Goal: Information Seeking & Learning: Learn about a topic

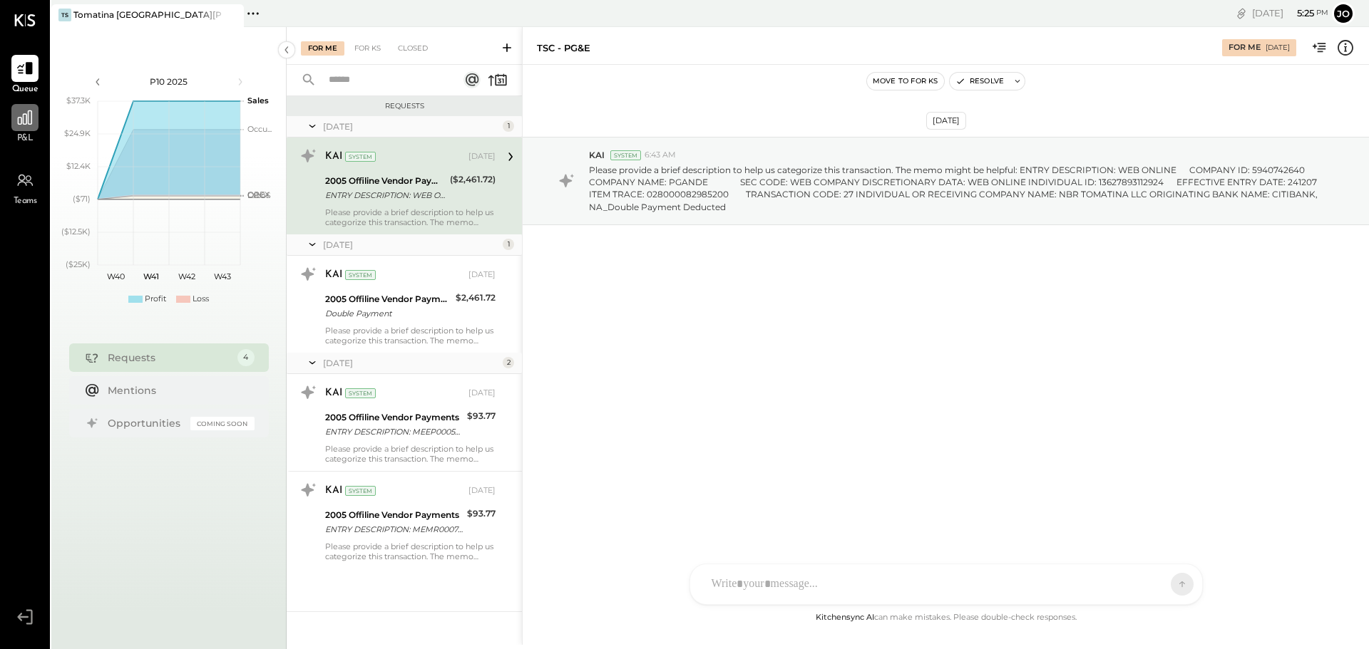
click at [31, 130] on div at bounding box center [24, 117] width 27 height 27
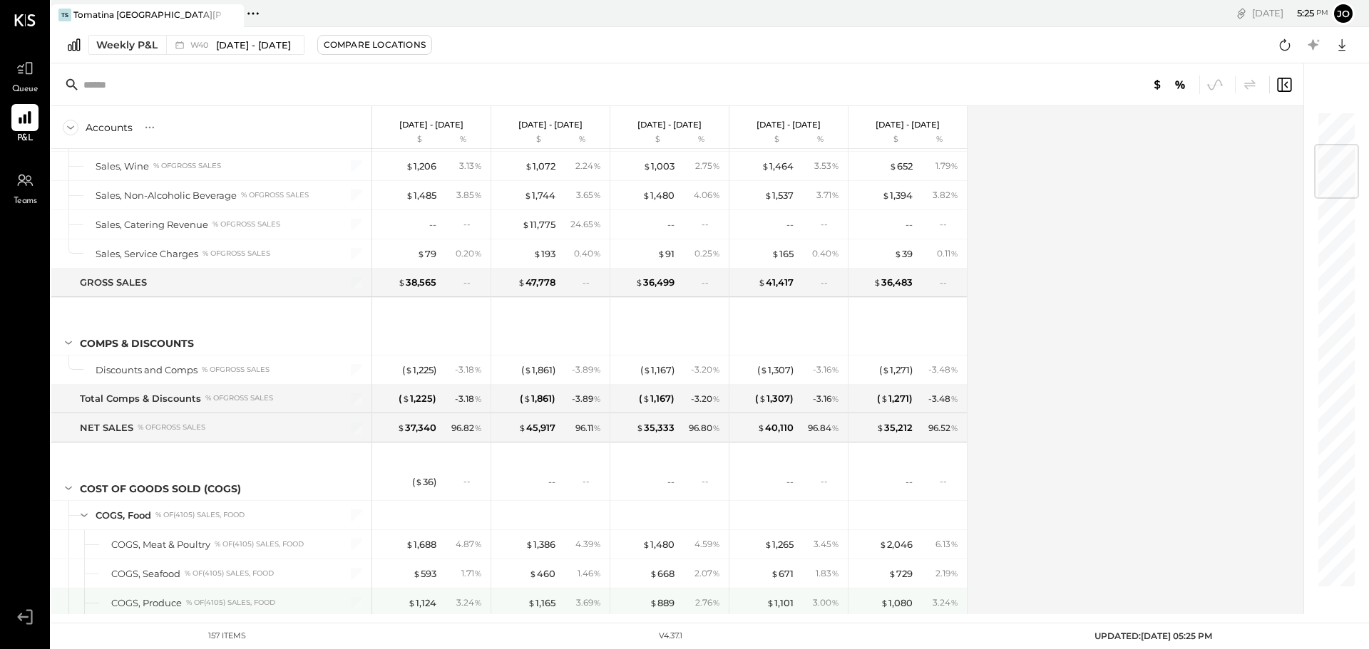
scroll to position [285, 0]
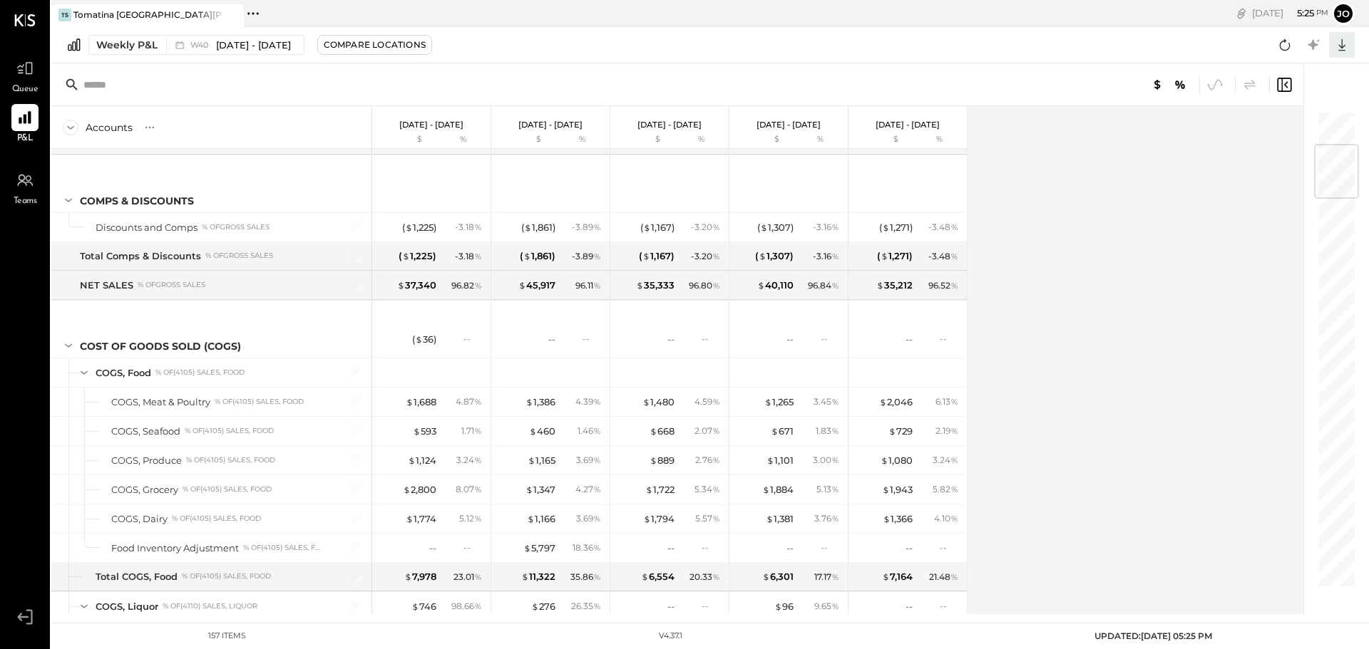
click at [1339, 43] on icon at bounding box center [1341, 45] width 19 height 19
click at [1287, 127] on div "Excel" at bounding box center [1297, 128] width 114 height 30
click at [165, 44] on button "Weekly P&L W40 [DATE] - [DATE]" at bounding box center [196, 45] width 216 height 20
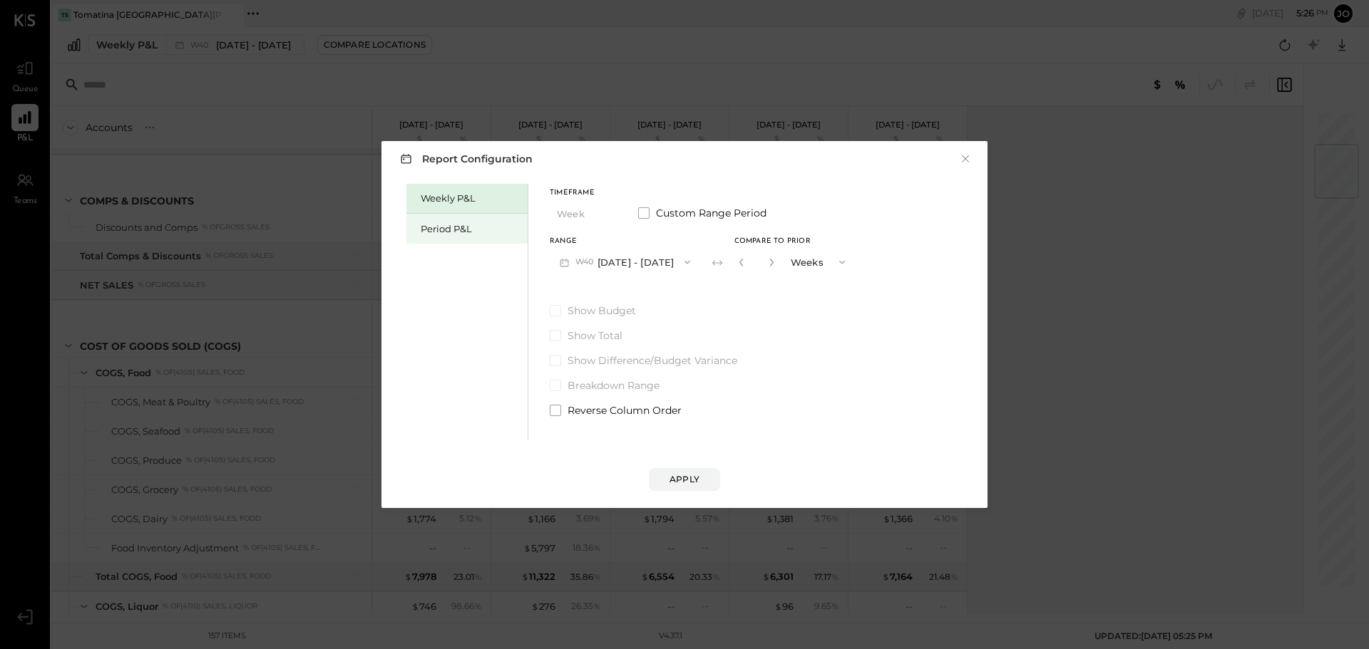
click at [438, 237] on div "Period P&L" at bounding box center [466, 229] width 121 height 30
click at [609, 214] on icon "button" at bounding box center [608, 214] width 6 height 4
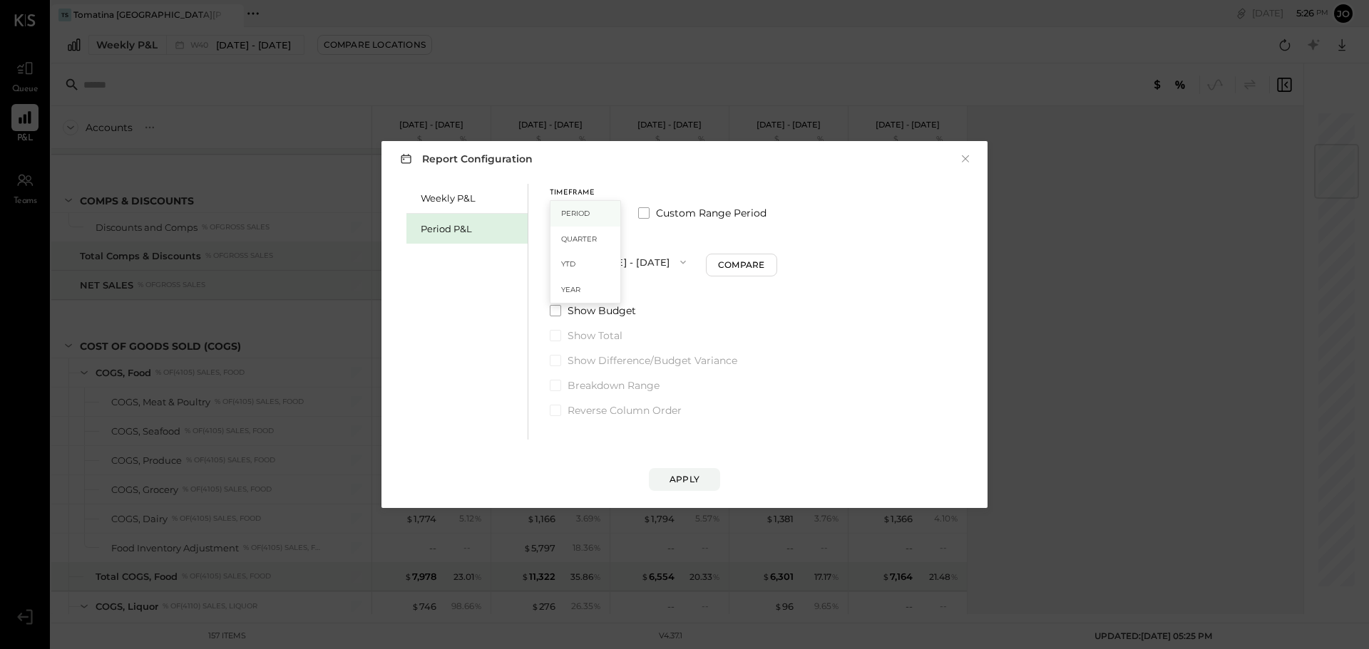
click at [609, 213] on div "Period" at bounding box center [585, 214] width 70 height 26
click at [689, 259] on icon "button" at bounding box center [682, 262] width 11 height 11
click at [659, 301] on div "P09 [DATE] - [DATE]" at bounding box center [631, 294] width 163 height 30
click at [682, 476] on div "Apply" at bounding box center [684, 479] width 30 height 12
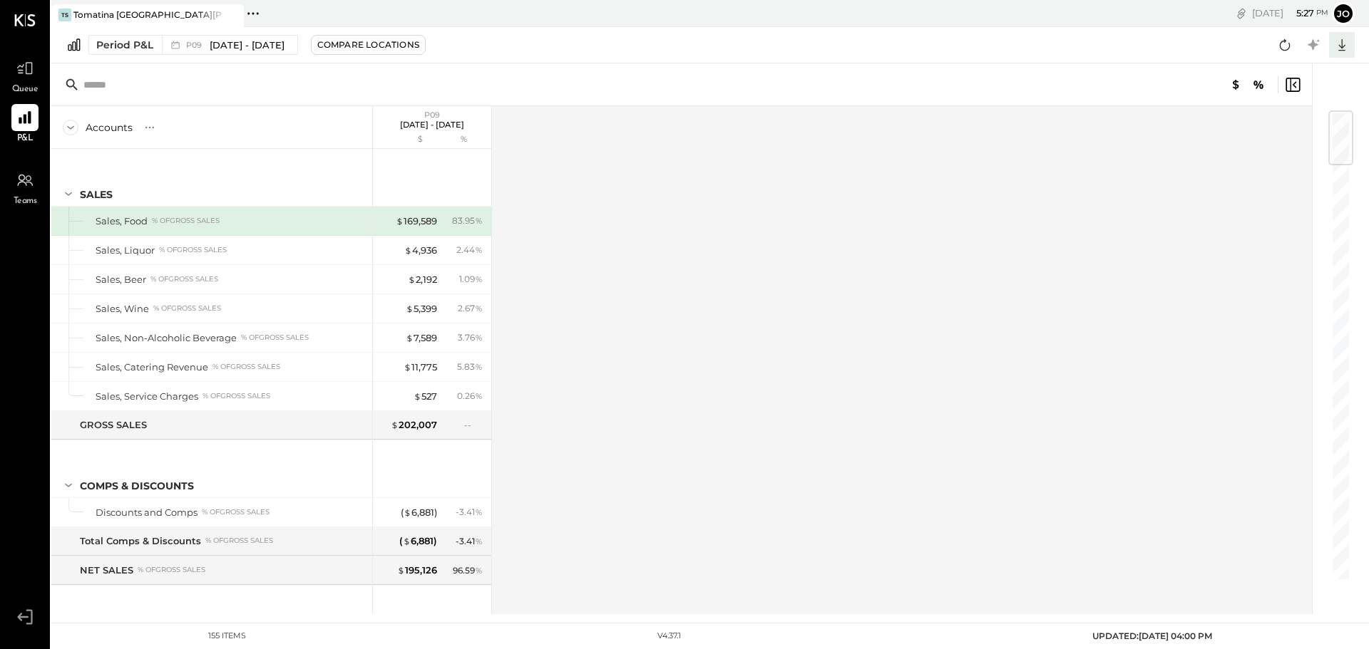
click at [1339, 43] on icon at bounding box center [1341, 45] width 19 height 19
click at [1282, 136] on div "Excel" at bounding box center [1297, 128] width 114 height 30
click at [277, 46] on span "[DATE] - [DATE]" at bounding box center [247, 45] width 75 height 14
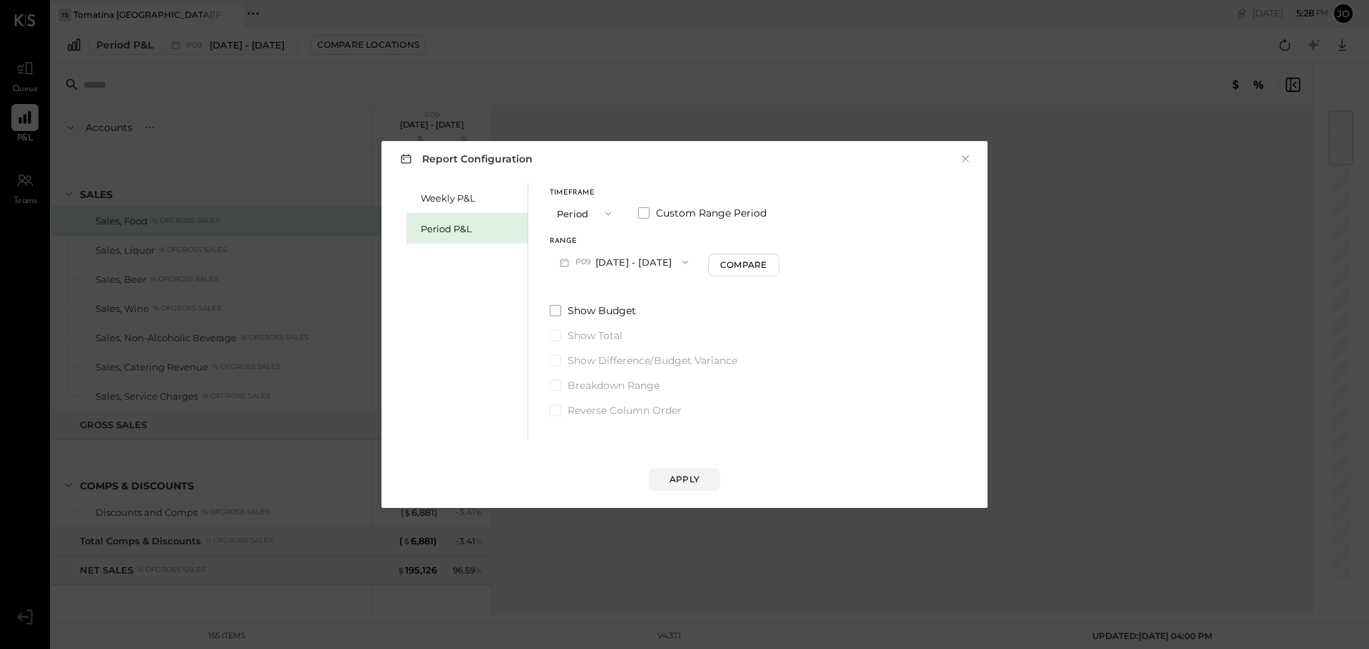
click at [553, 313] on span at bounding box center [555, 310] width 11 height 11
click at [766, 264] on div "Compare" at bounding box center [743, 265] width 46 height 12
click at [771, 262] on icon "button" at bounding box center [769, 263] width 4 height 8
click at [845, 261] on icon "button" at bounding box center [839, 262] width 11 height 11
click at [843, 285] on div "Years" at bounding box center [817, 288] width 70 height 26
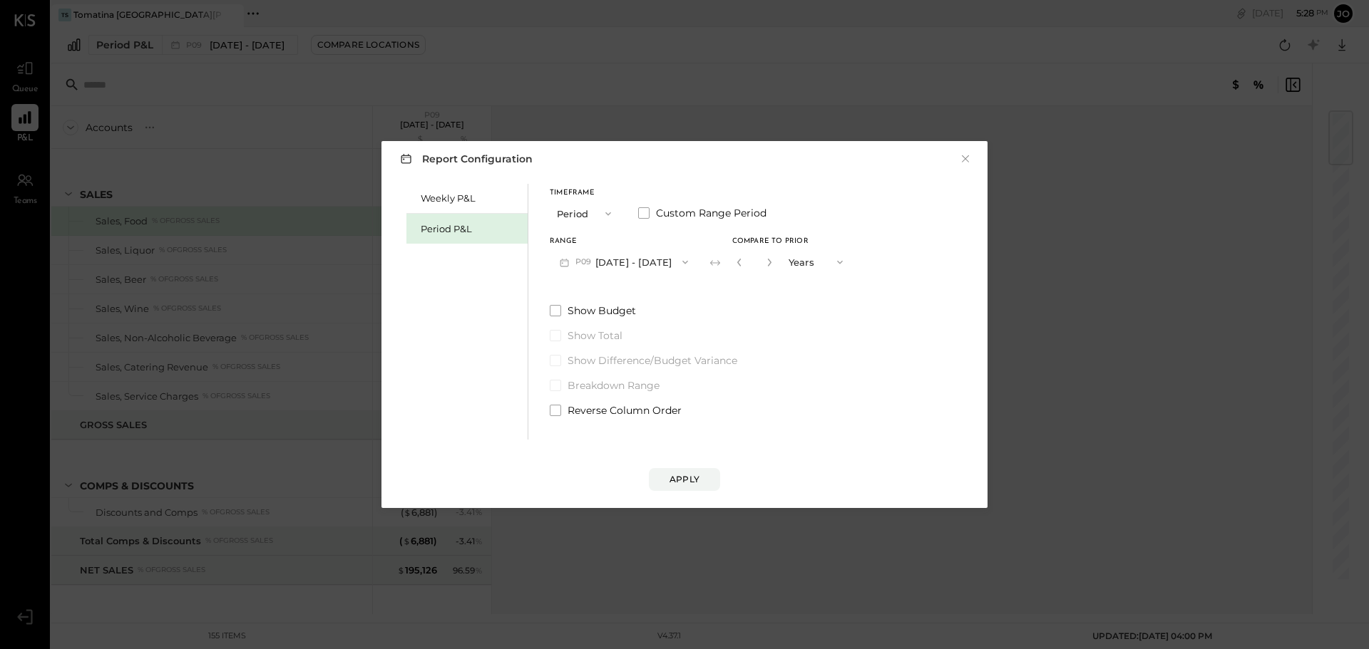
click at [845, 264] on span "button" at bounding box center [836, 262] width 19 height 11
click at [852, 264] on div "Periods" at bounding box center [817, 262] width 70 height 26
click at [741, 264] on icon "button" at bounding box center [739, 263] width 4 height 8
type input "*"
click at [557, 359] on span at bounding box center [555, 360] width 11 height 11
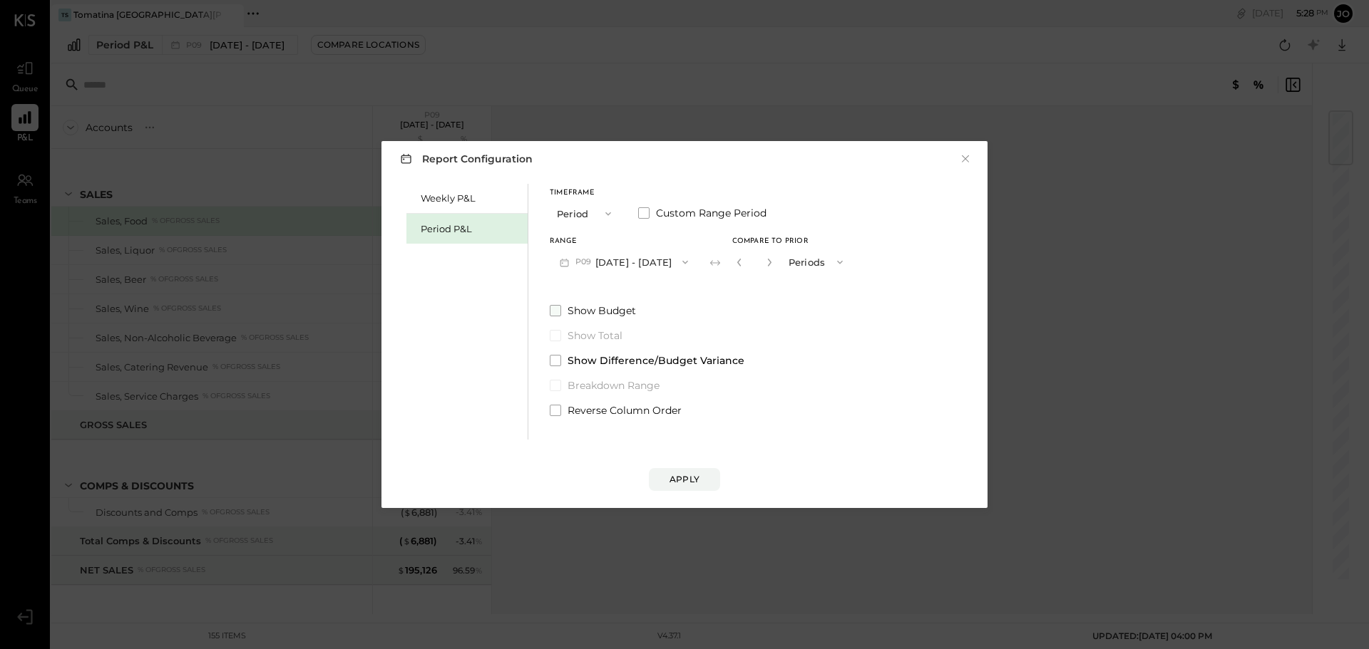
click at [557, 314] on span at bounding box center [555, 310] width 11 height 11
click at [694, 486] on button "Apply" at bounding box center [684, 479] width 71 height 23
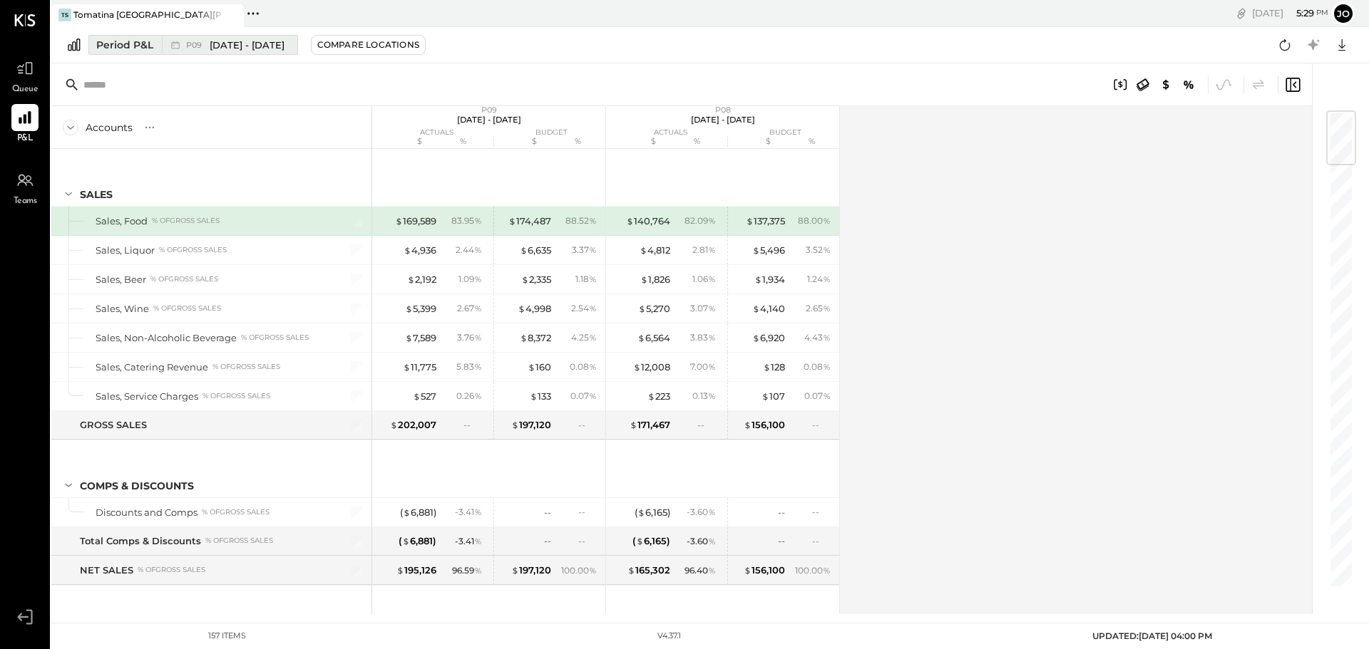
click at [298, 48] on button "Period P&L P09 [DATE] - [DATE]" at bounding box center [193, 45] width 210 height 20
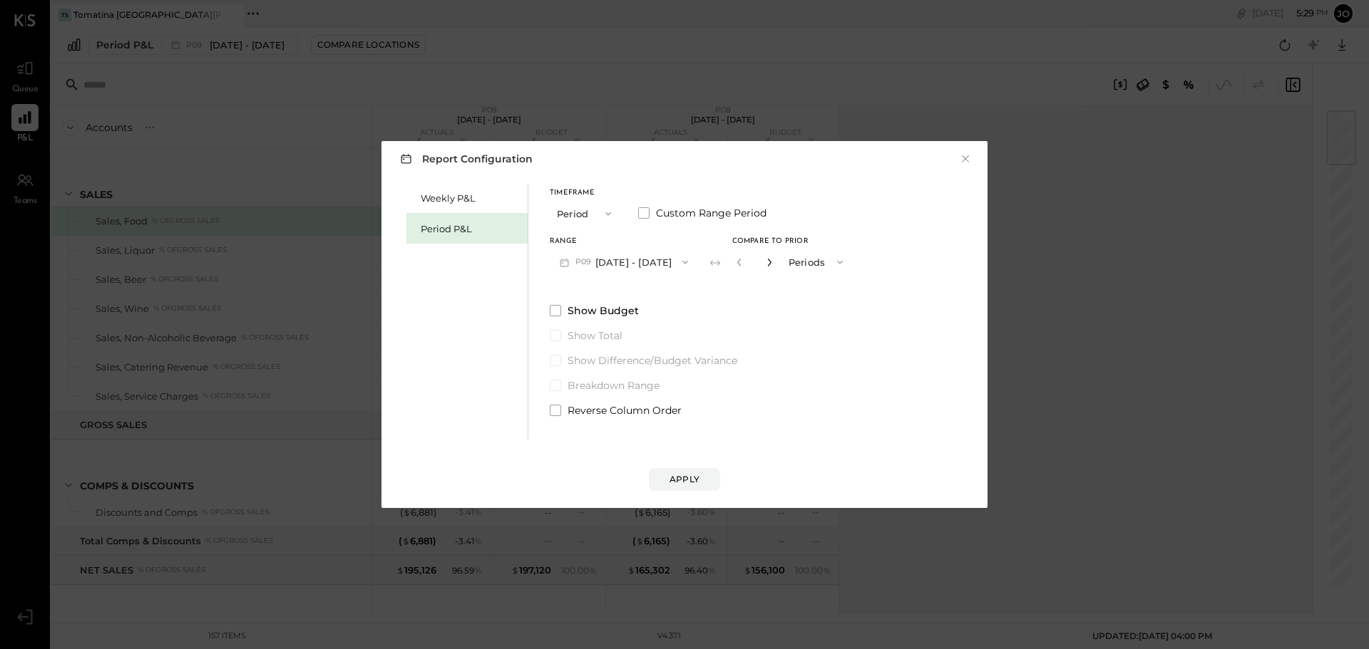
click at [771, 260] on icon "button" at bounding box center [769, 263] width 4 height 8
type input "*"
click at [696, 483] on div "Apply" at bounding box center [684, 479] width 30 height 12
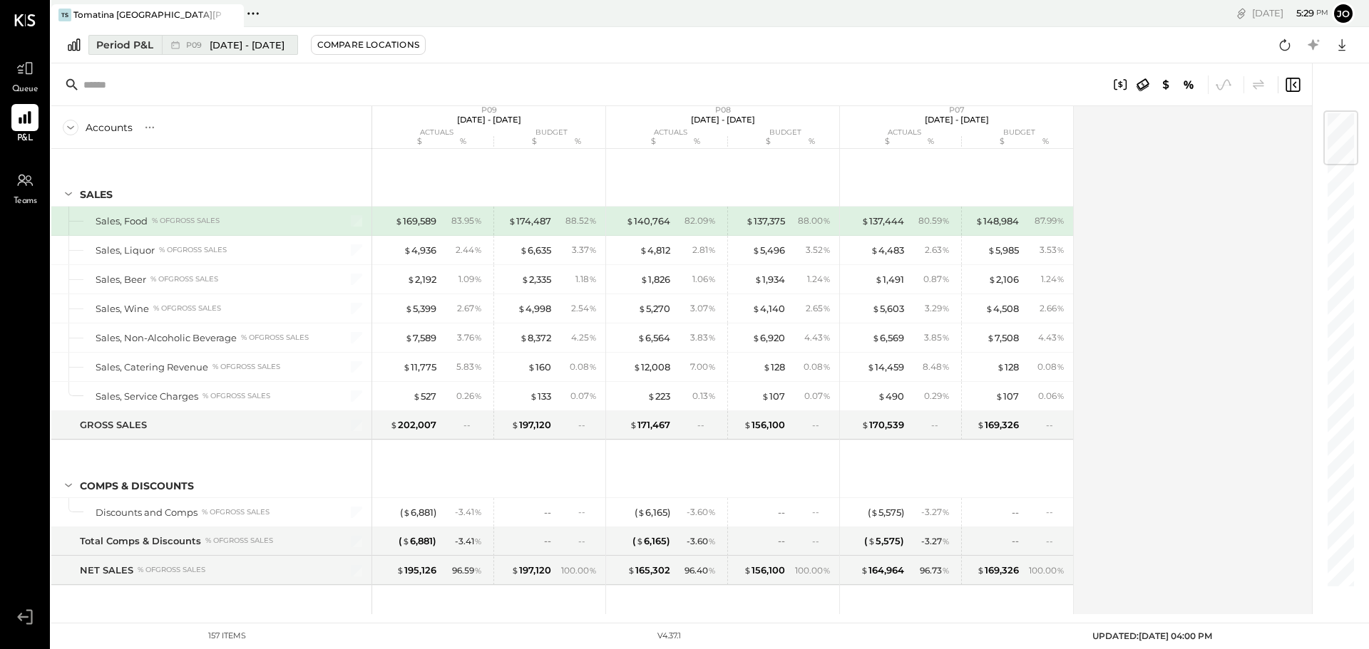
click at [284, 48] on span "[DATE] - [DATE]" at bounding box center [247, 45] width 75 height 14
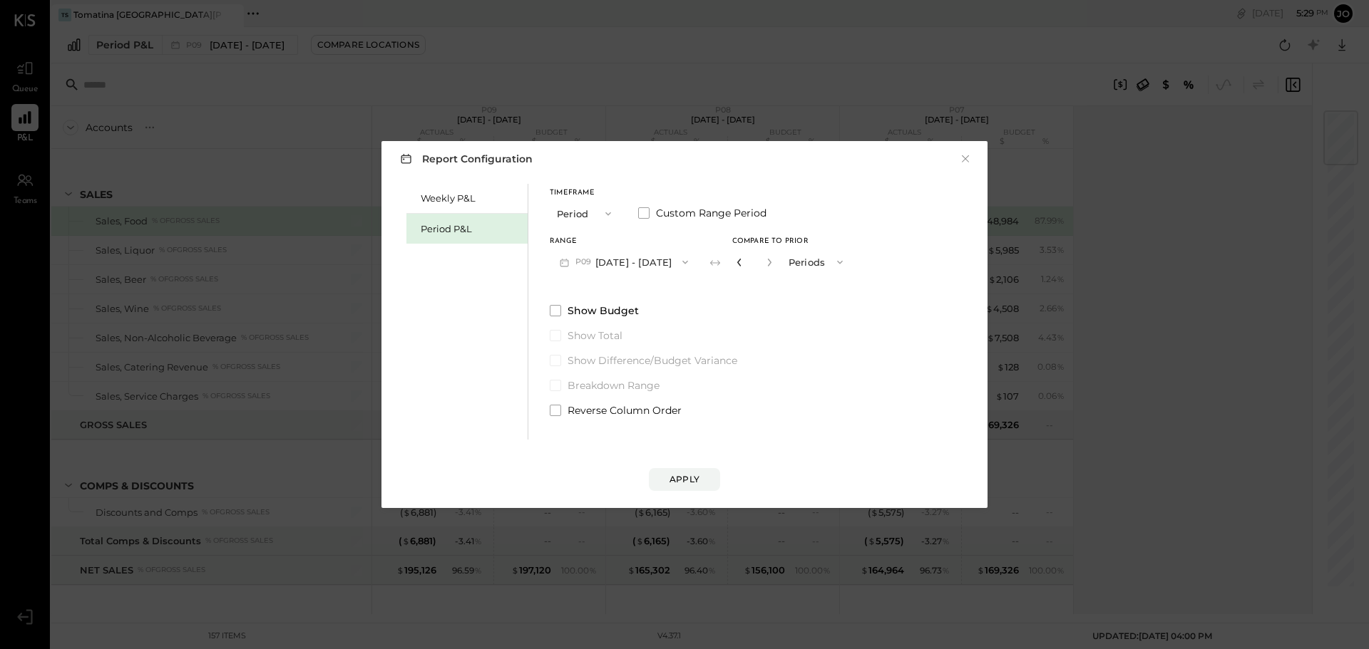
click at [743, 264] on icon "button" at bounding box center [739, 262] width 9 height 9
type input "*"
click at [743, 264] on icon "button" at bounding box center [739, 262] width 9 height 9
click at [766, 264] on div "Compare" at bounding box center [743, 265] width 46 height 12
click at [743, 262] on icon "button" at bounding box center [739, 262] width 9 height 9
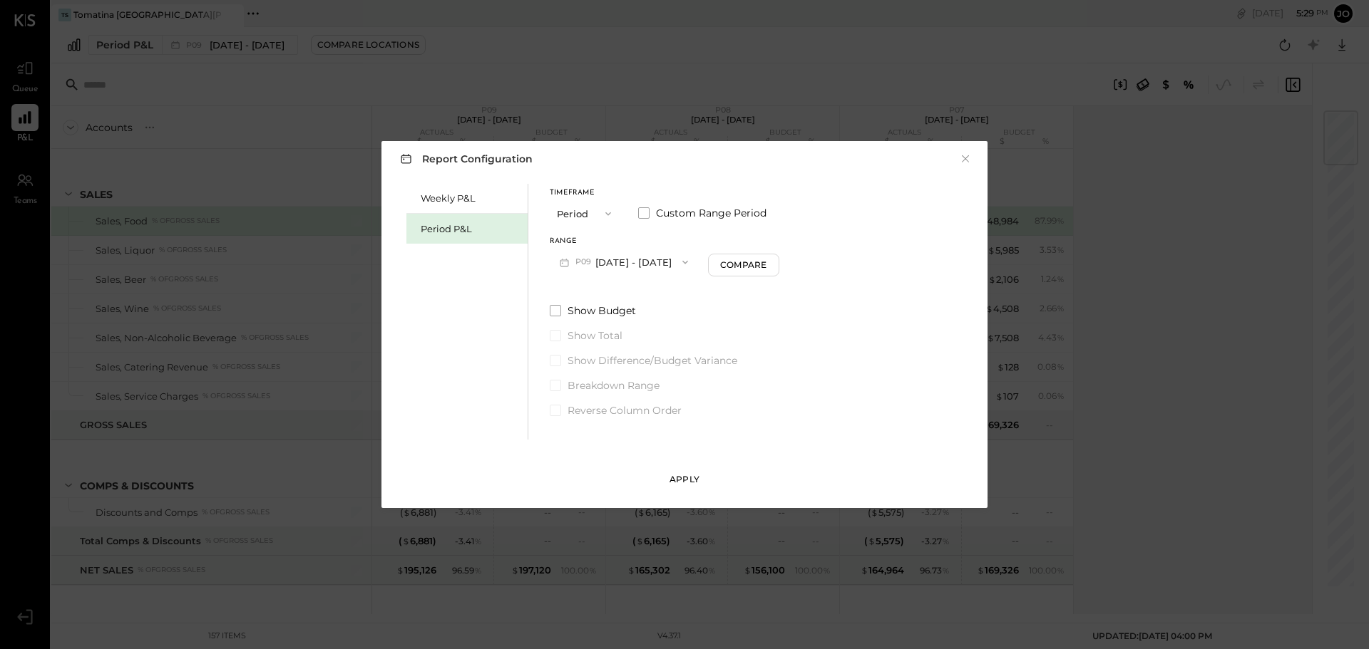
click at [679, 483] on div "Apply" at bounding box center [684, 479] width 30 height 12
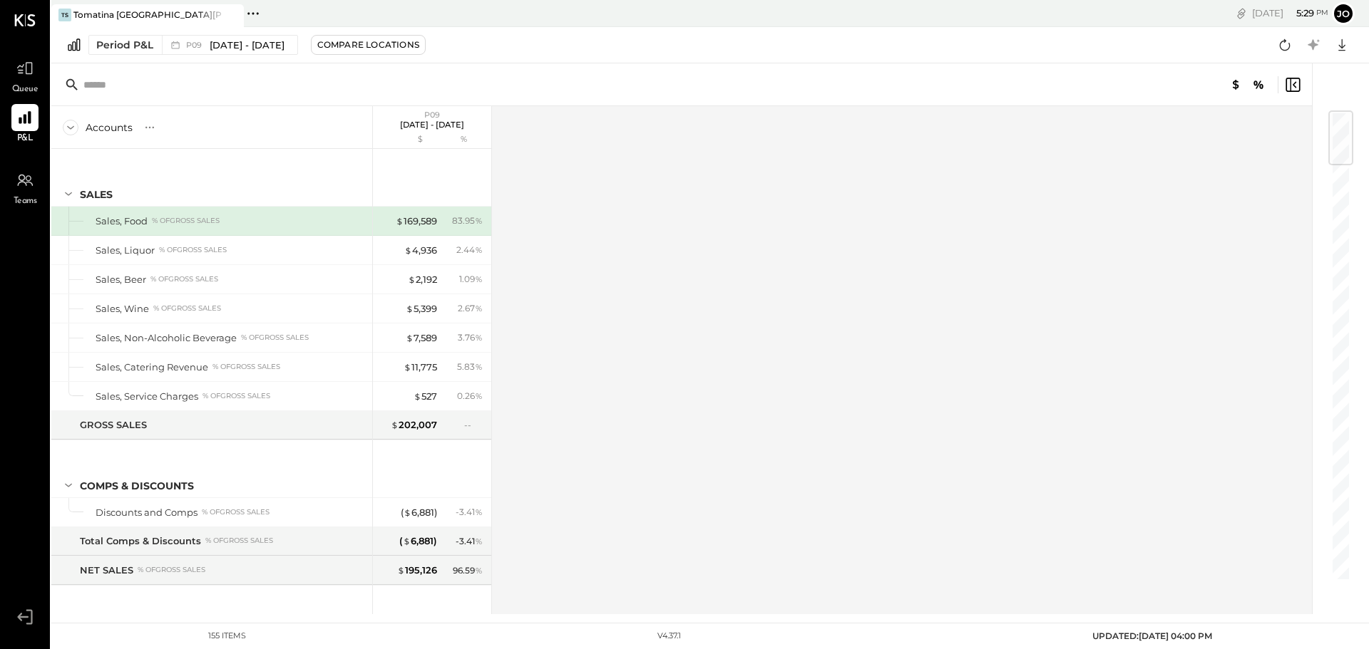
click at [563, 285] on div "Accounts S % GL P09 [DATE] - [DATE] $ % SALES Sales, Food % of GROSS SALES Sale…" at bounding box center [682, 360] width 1262 height 508
click at [284, 45] on span "[DATE] - [DATE]" at bounding box center [247, 45] width 75 height 14
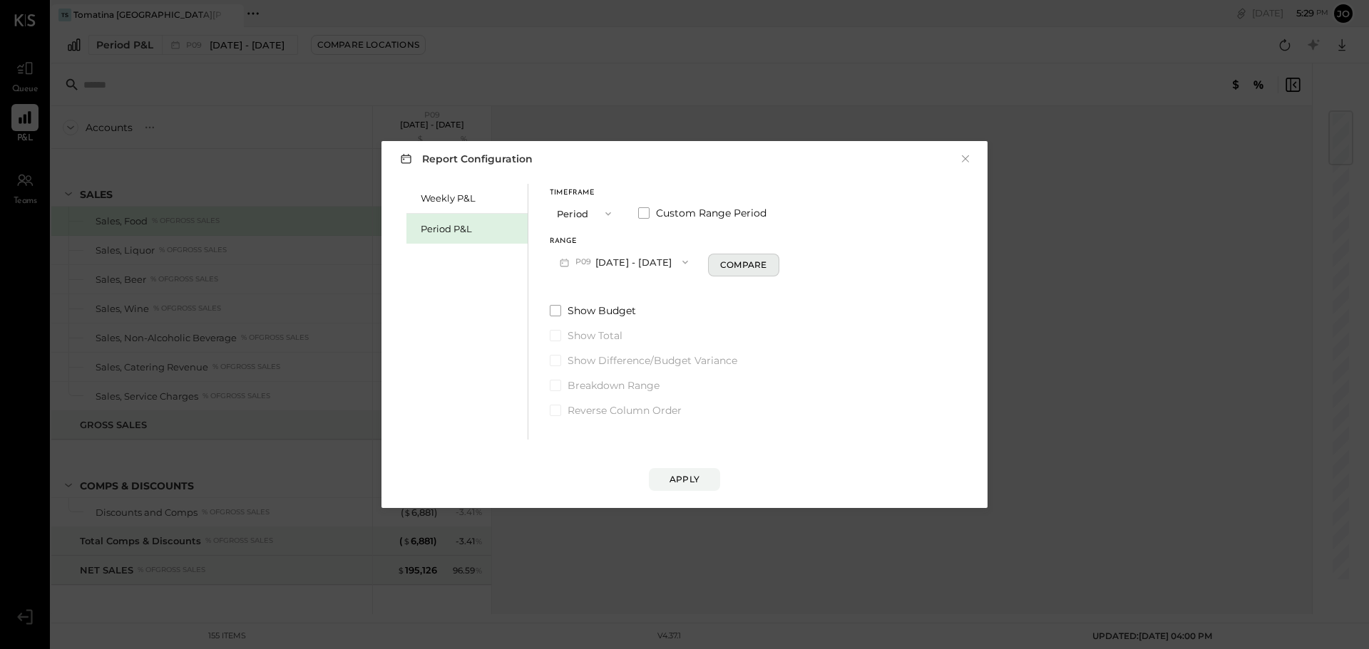
click at [746, 264] on div "Compare" at bounding box center [743, 265] width 46 height 12
click at [743, 264] on icon "button" at bounding box center [739, 262] width 9 height 9
click at [766, 264] on div "Compare" at bounding box center [743, 265] width 46 height 12
click at [845, 258] on icon "button" at bounding box center [839, 262] width 11 height 11
click at [845, 288] on div "Years" at bounding box center [817, 288] width 70 height 26
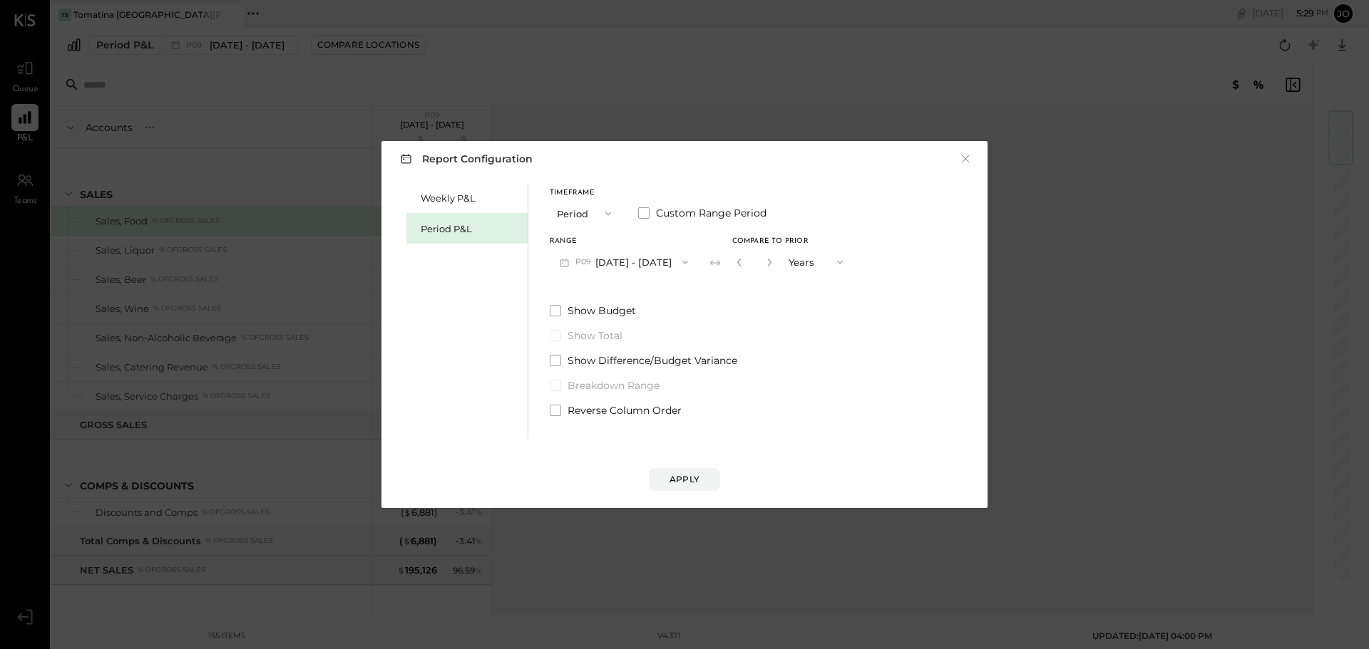
click at [845, 264] on span "button" at bounding box center [836, 262] width 19 height 11
click at [852, 264] on div "Periods" at bounding box center [817, 262] width 70 height 26
click at [685, 480] on div "Apply" at bounding box center [684, 479] width 30 height 12
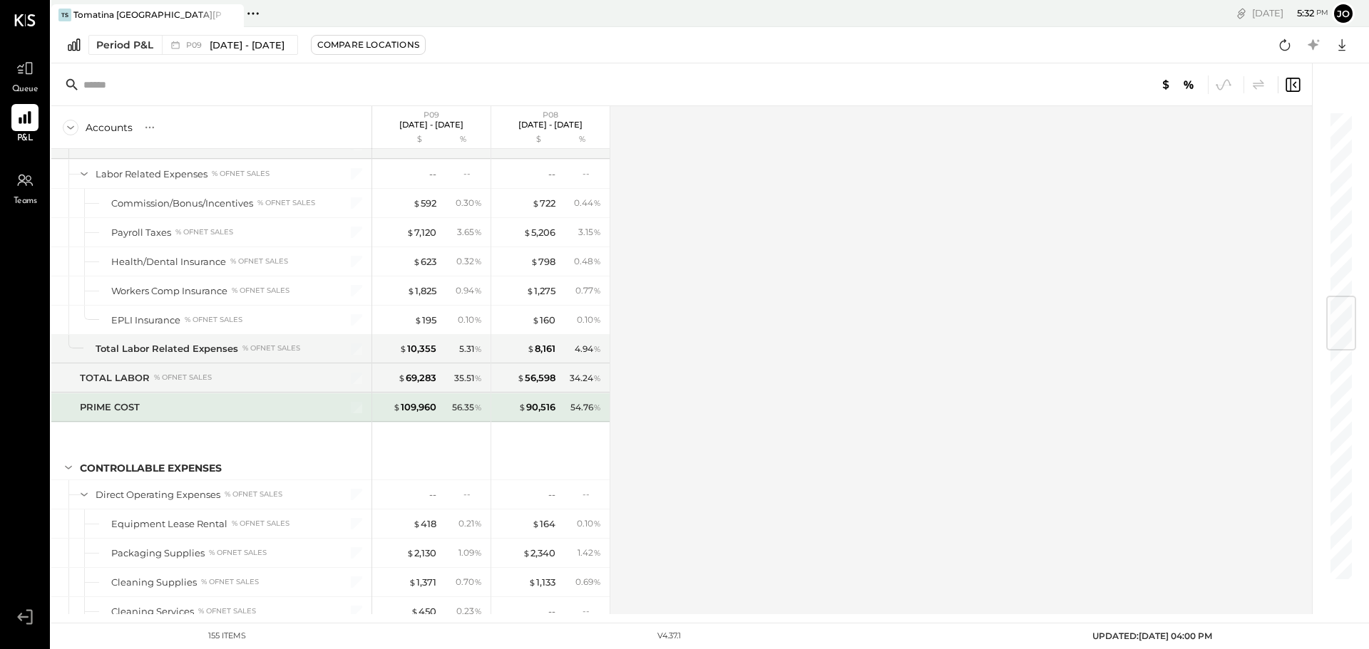
scroll to position [1782, 0]
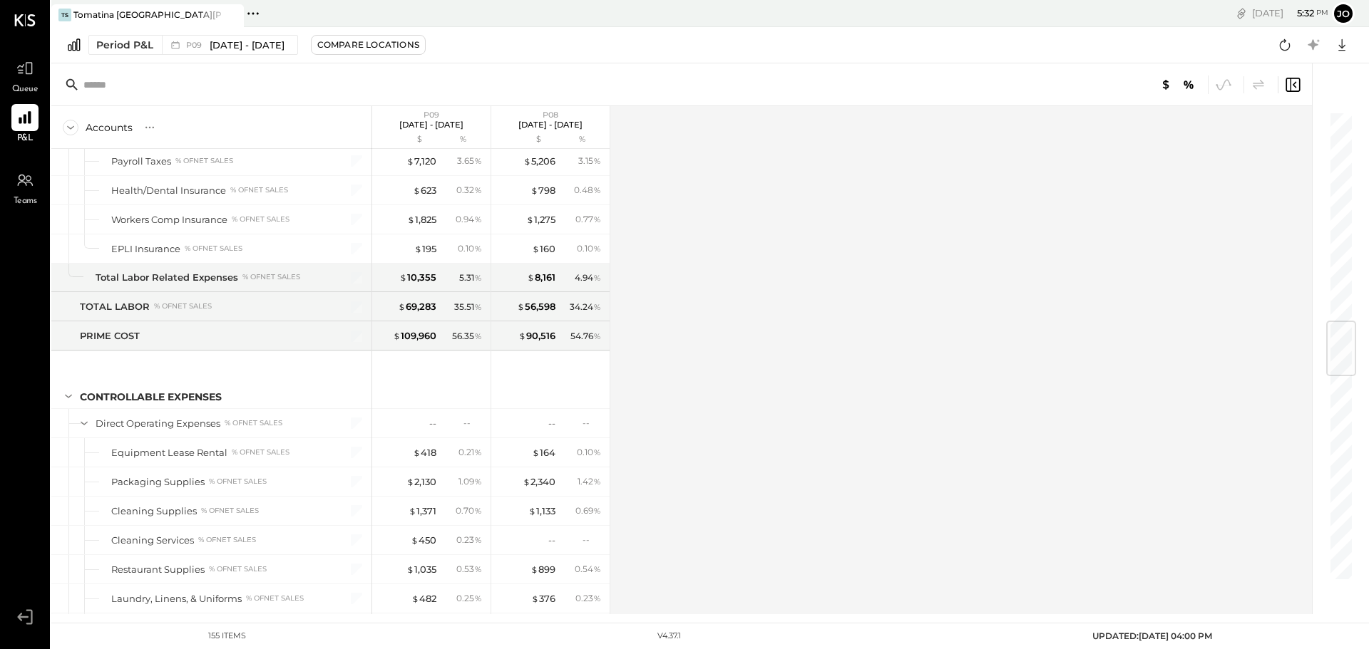
click at [639, 458] on div "Accounts S % GL P09 [DATE] - [DATE] $ % P08 [DATE] - [DATE] $ % SALES Sales, Fo…" at bounding box center [682, 360] width 1262 height 508
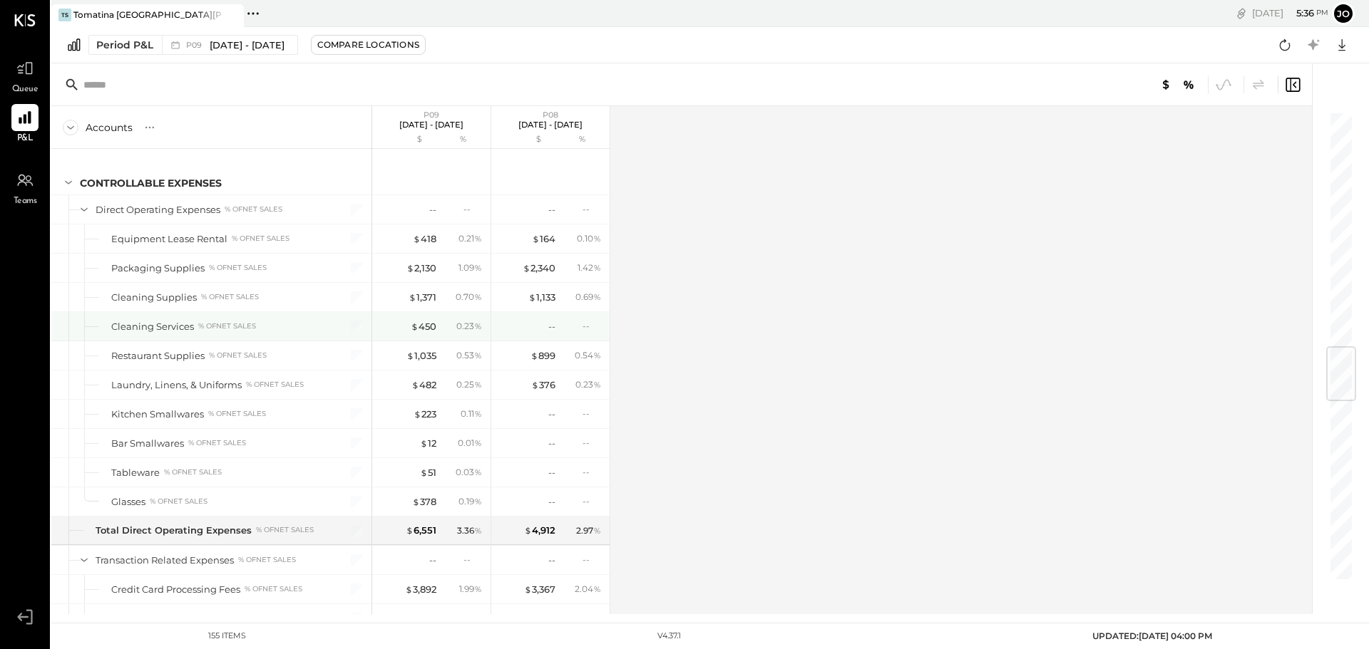
scroll to position [1925, 0]
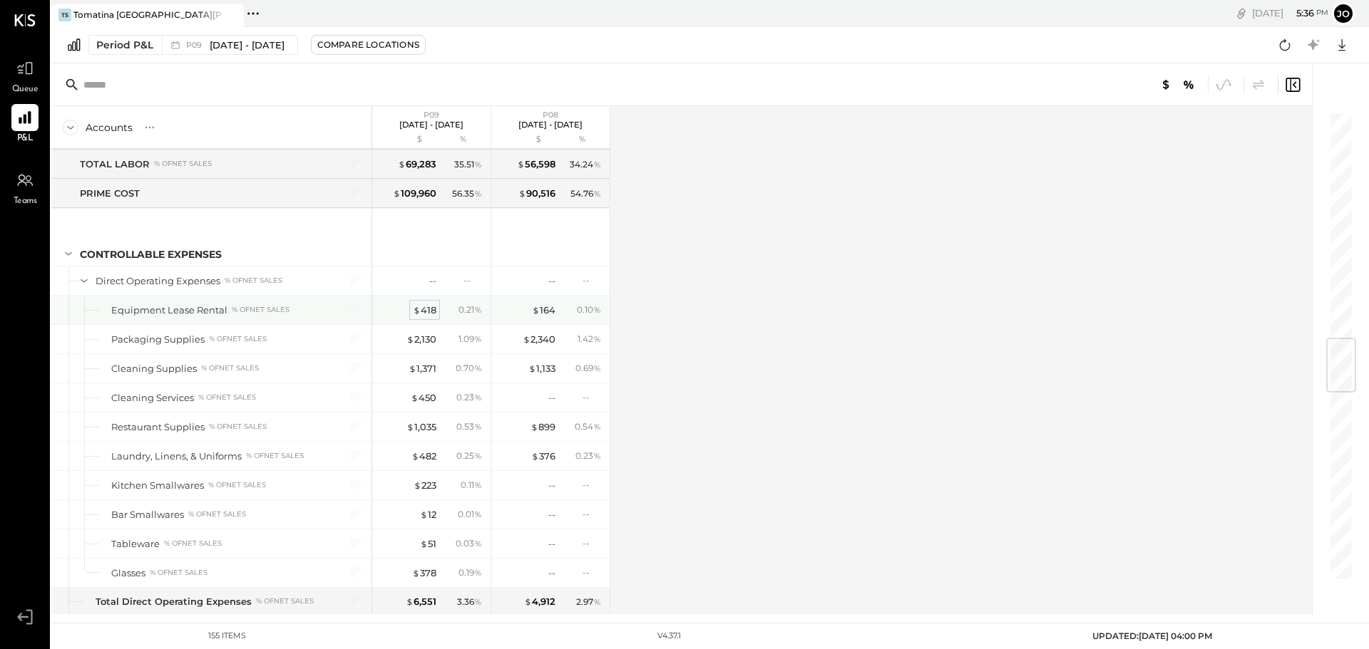
click at [431, 314] on div "$ 418" at bounding box center [425, 311] width 24 height 14
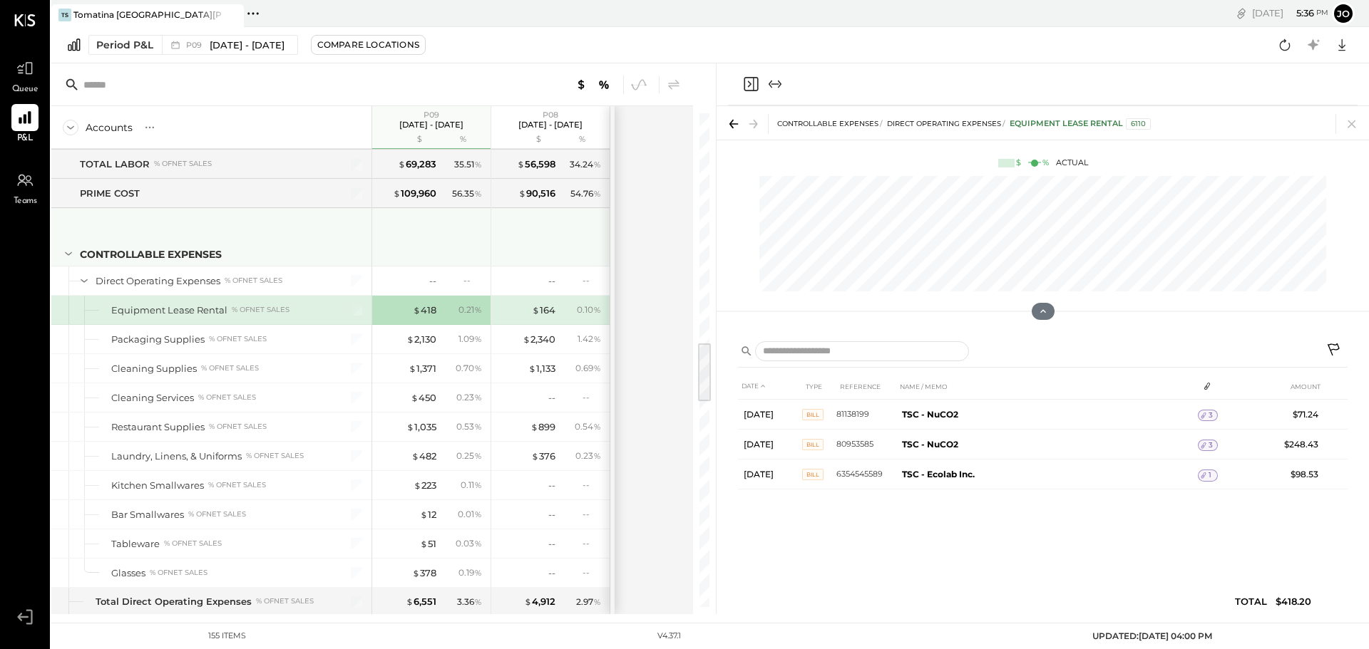
scroll to position [1853, 0]
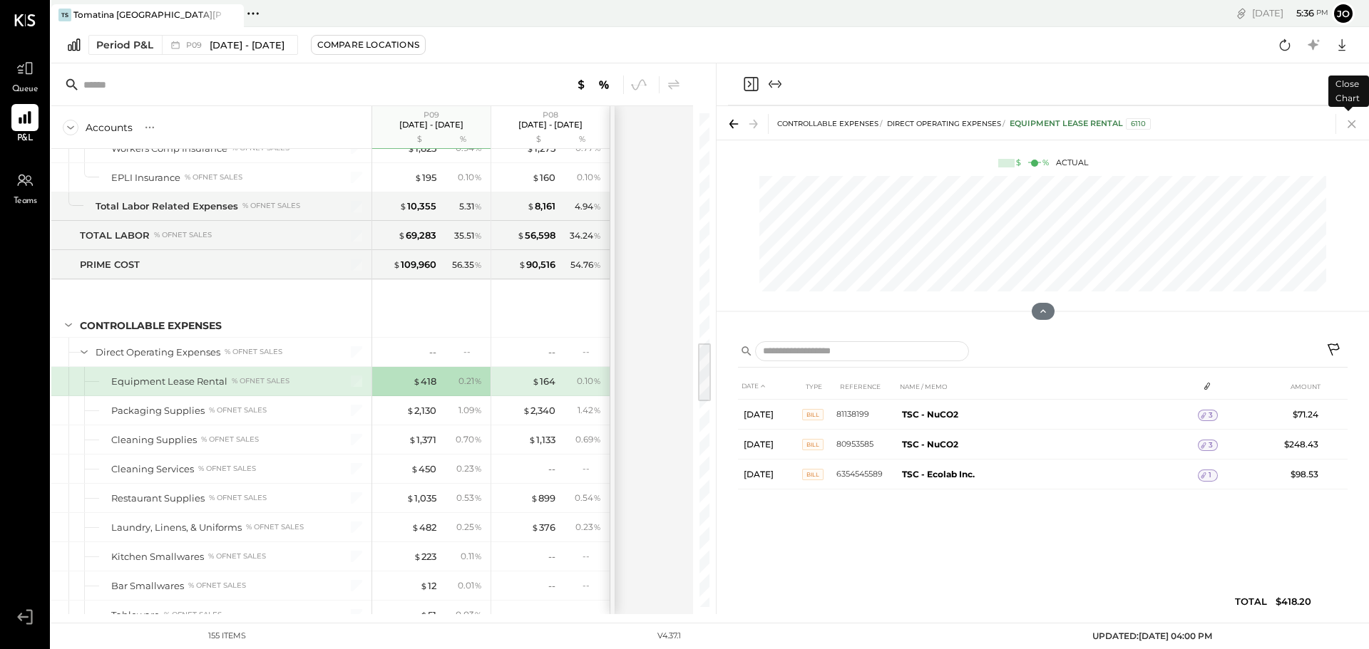
click at [1356, 125] on icon at bounding box center [1351, 124] width 20 height 20
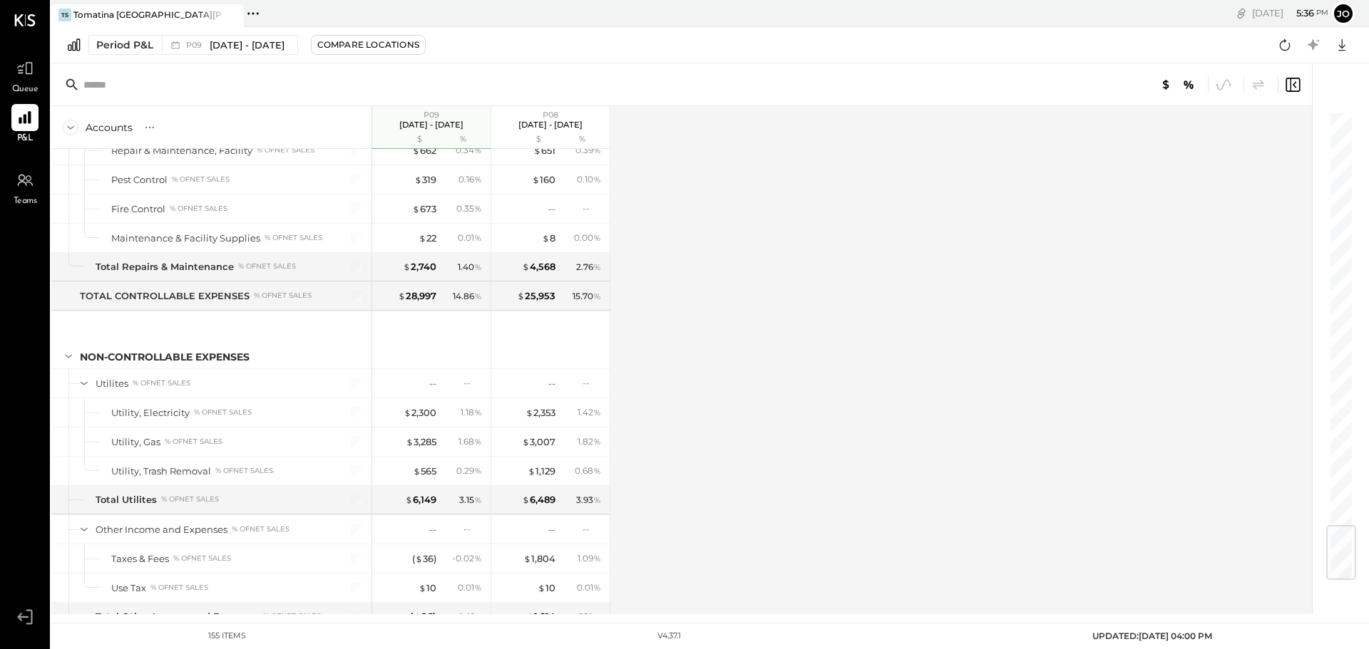
scroll to position [3510, 0]
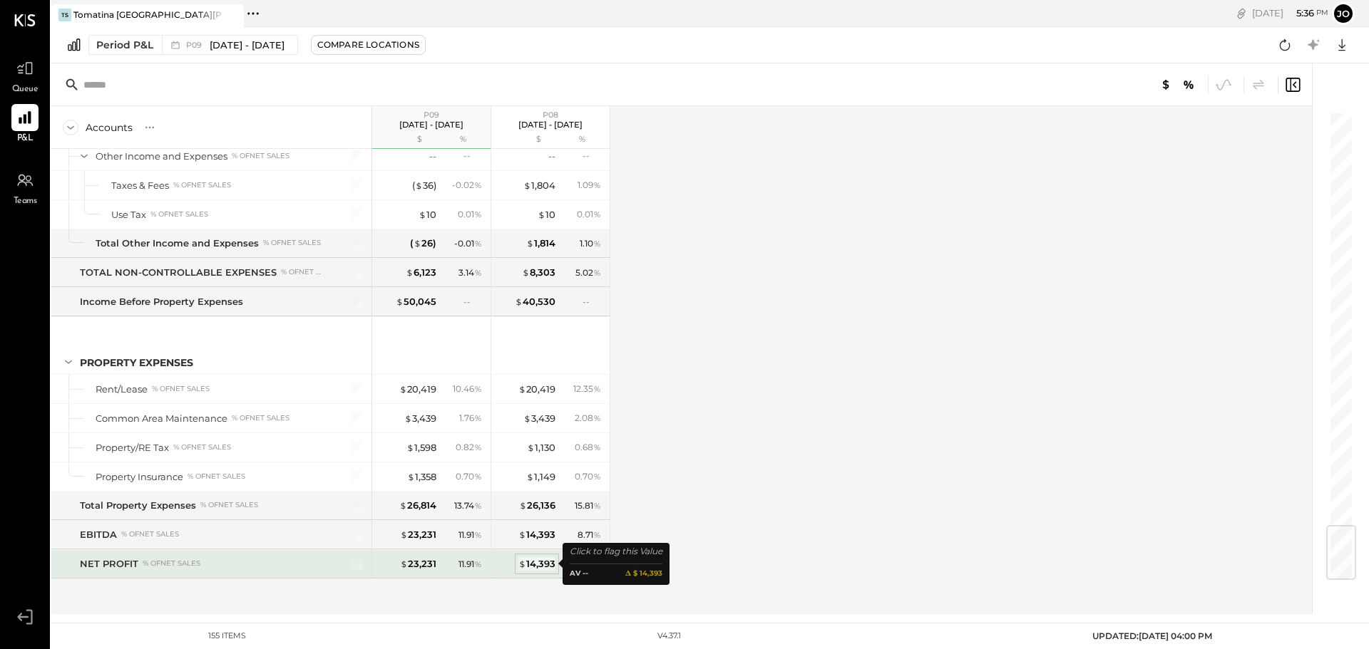
click at [555, 568] on div "$ 14,393" at bounding box center [536, 564] width 37 height 14
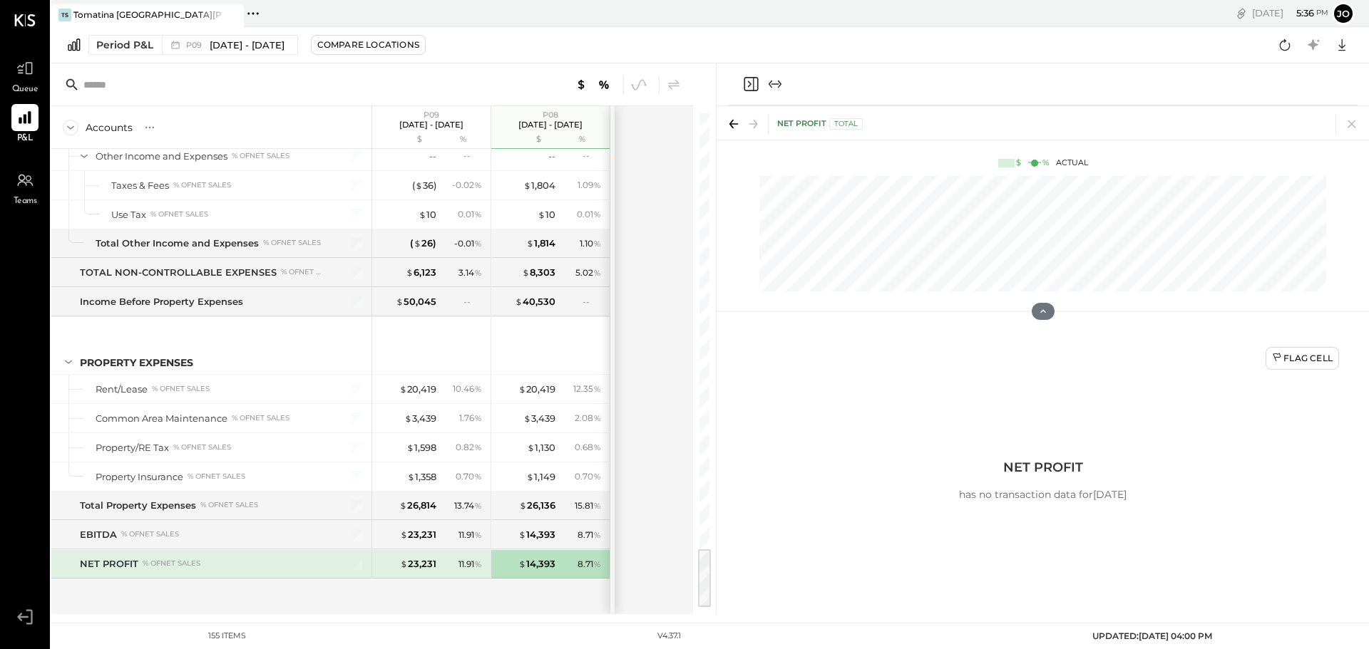
click at [449, 565] on div "11.91 %" at bounding box center [463, 564] width 46 height 13
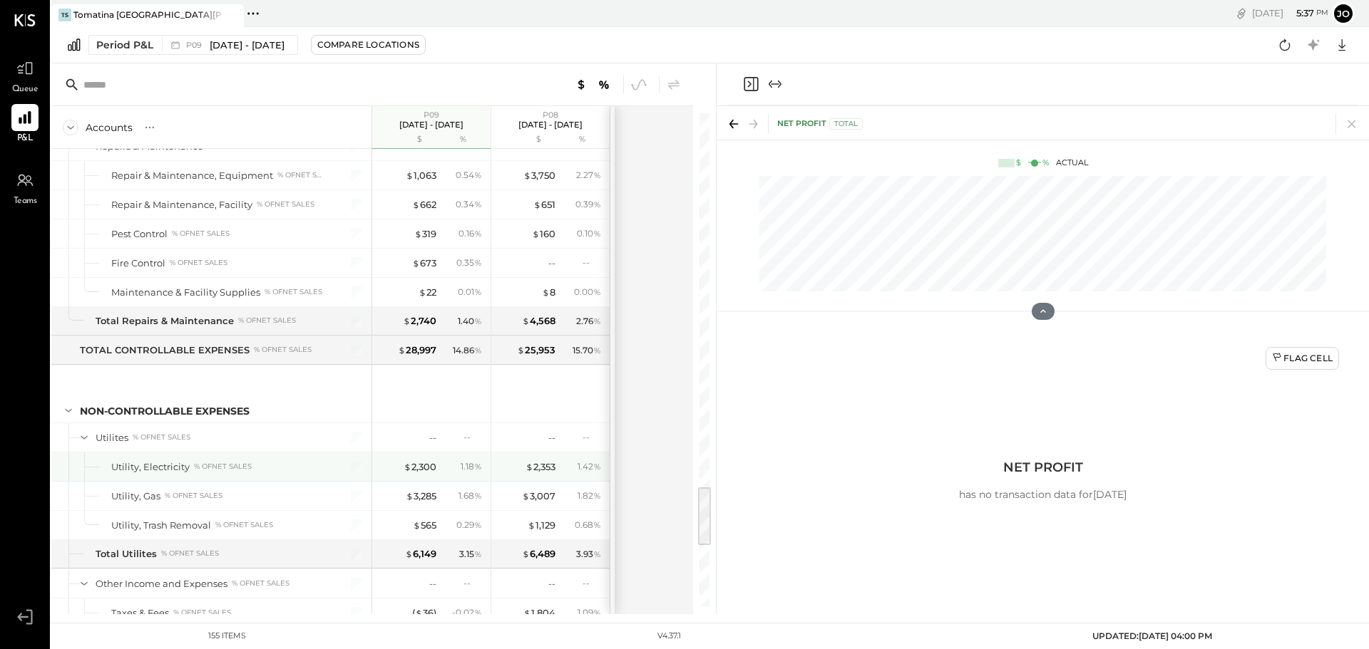
scroll to position [3011, 0]
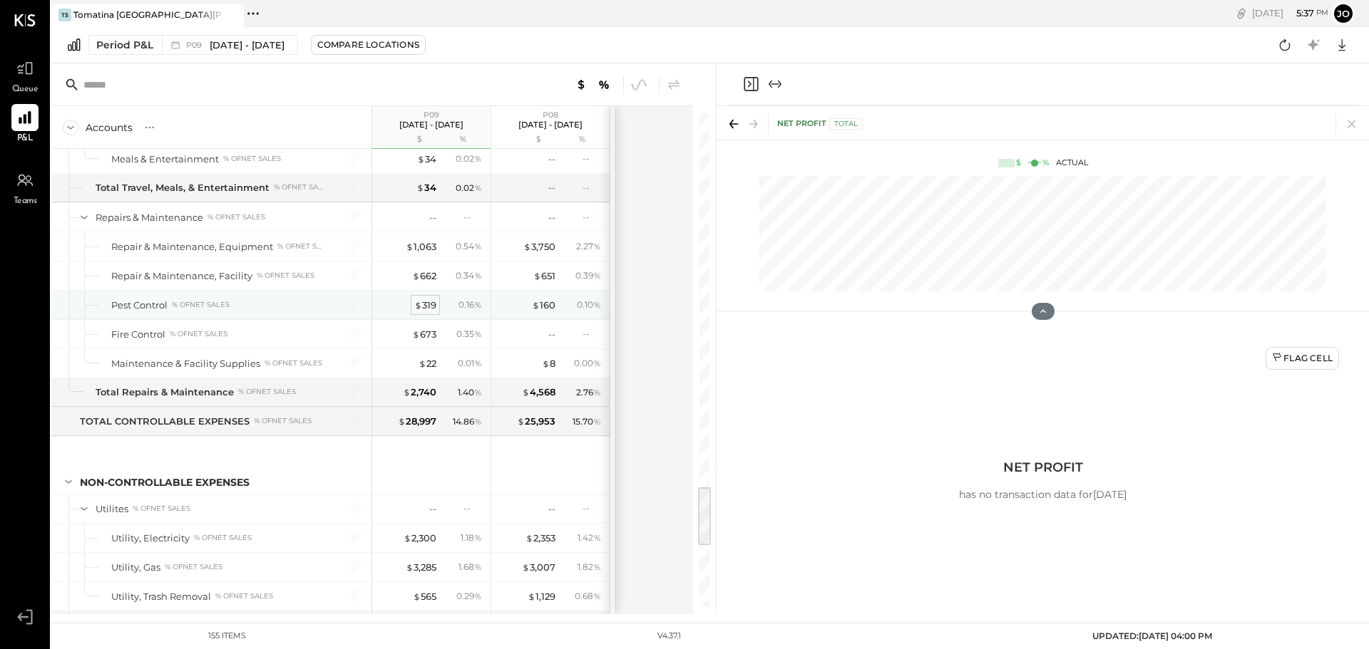
click at [418, 305] on span "$" at bounding box center [418, 304] width 8 height 11
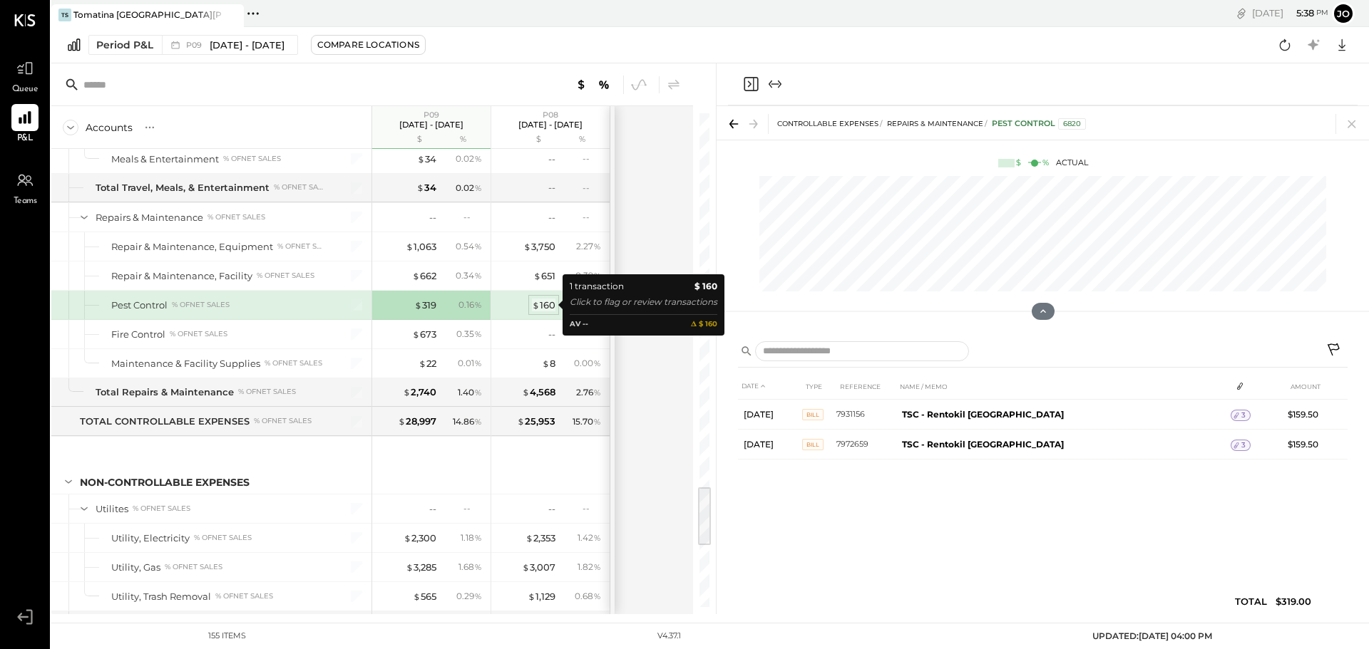
click at [548, 307] on div "$ 160" at bounding box center [544, 306] width 24 height 14
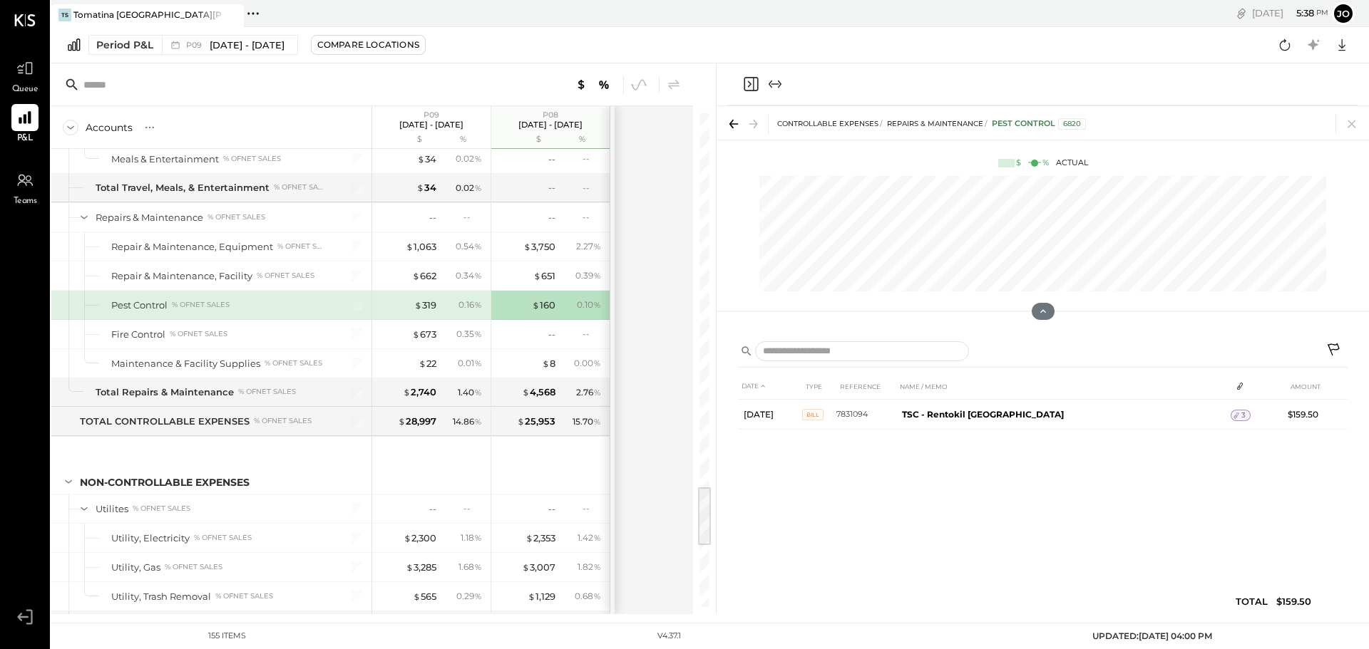
click at [444, 314] on div "$ 319 0.16 %" at bounding box center [432, 305] width 107 height 29
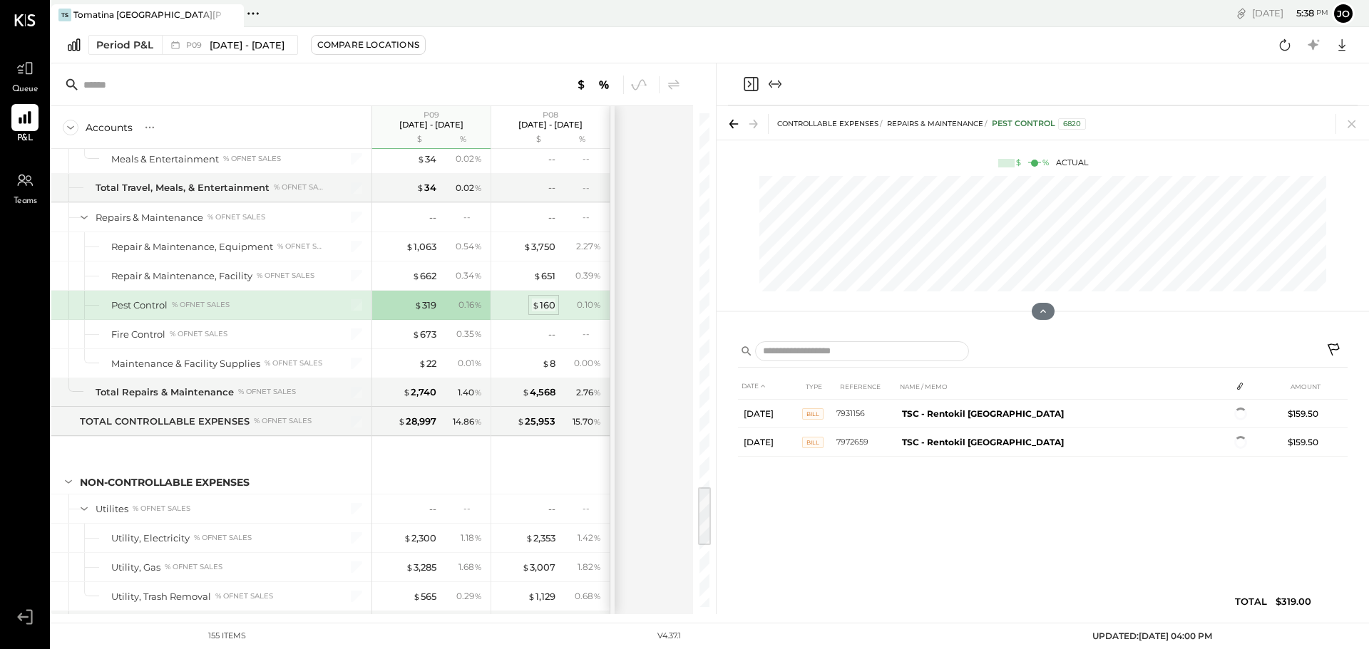
click at [532, 311] on div "$ 160" at bounding box center [544, 306] width 24 height 14
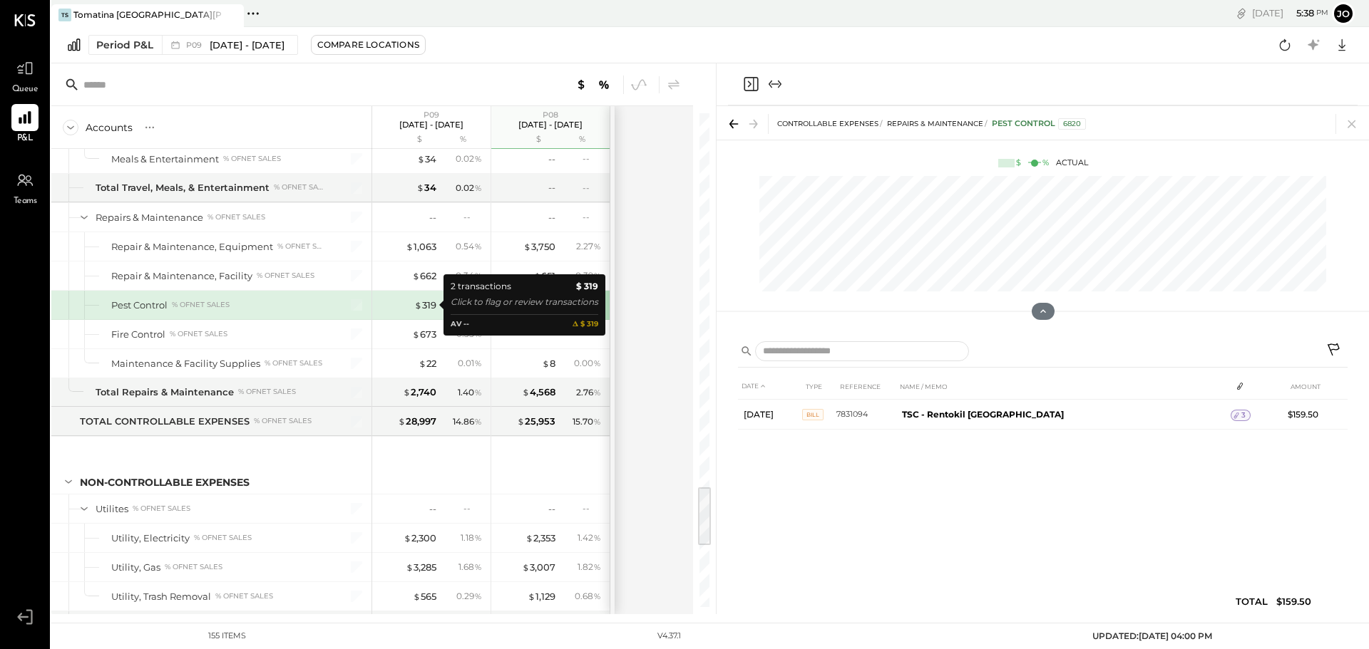
click at [411, 307] on div "$ 319" at bounding box center [407, 306] width 57 height 14
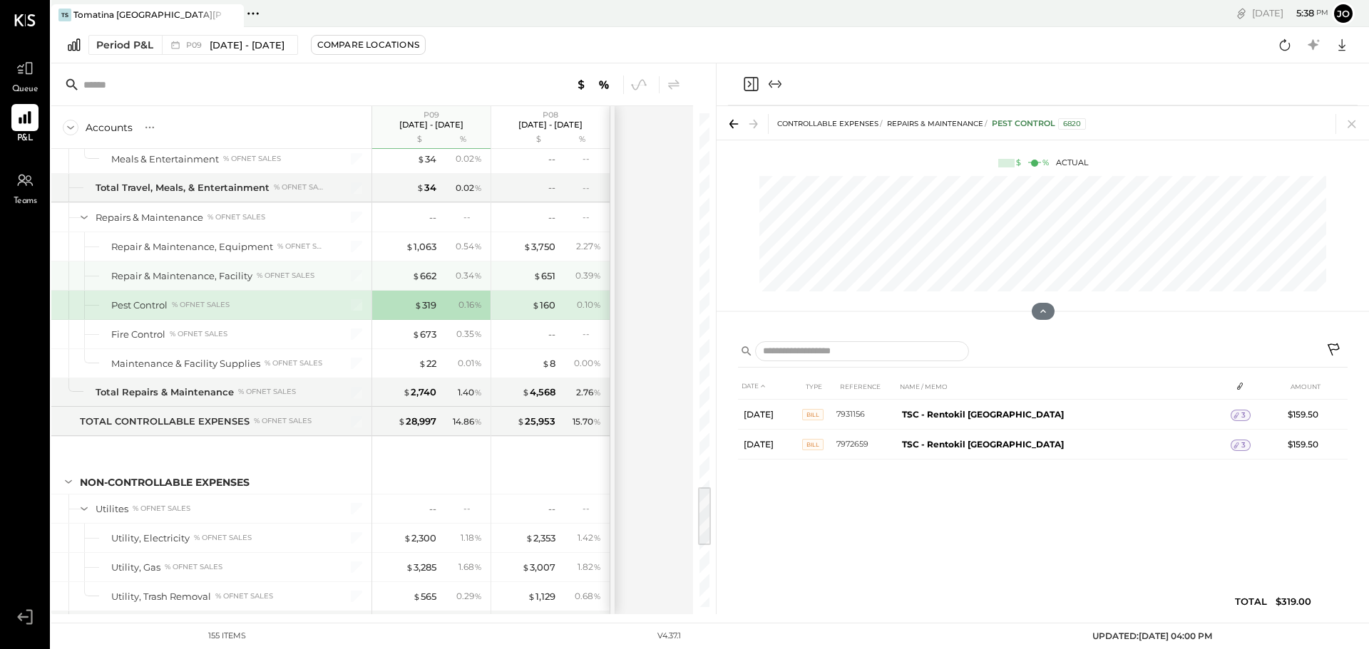
click at [436, 272] on div "$ 662 0.34 %" at bounding box center [432, 276] width 107 height 29
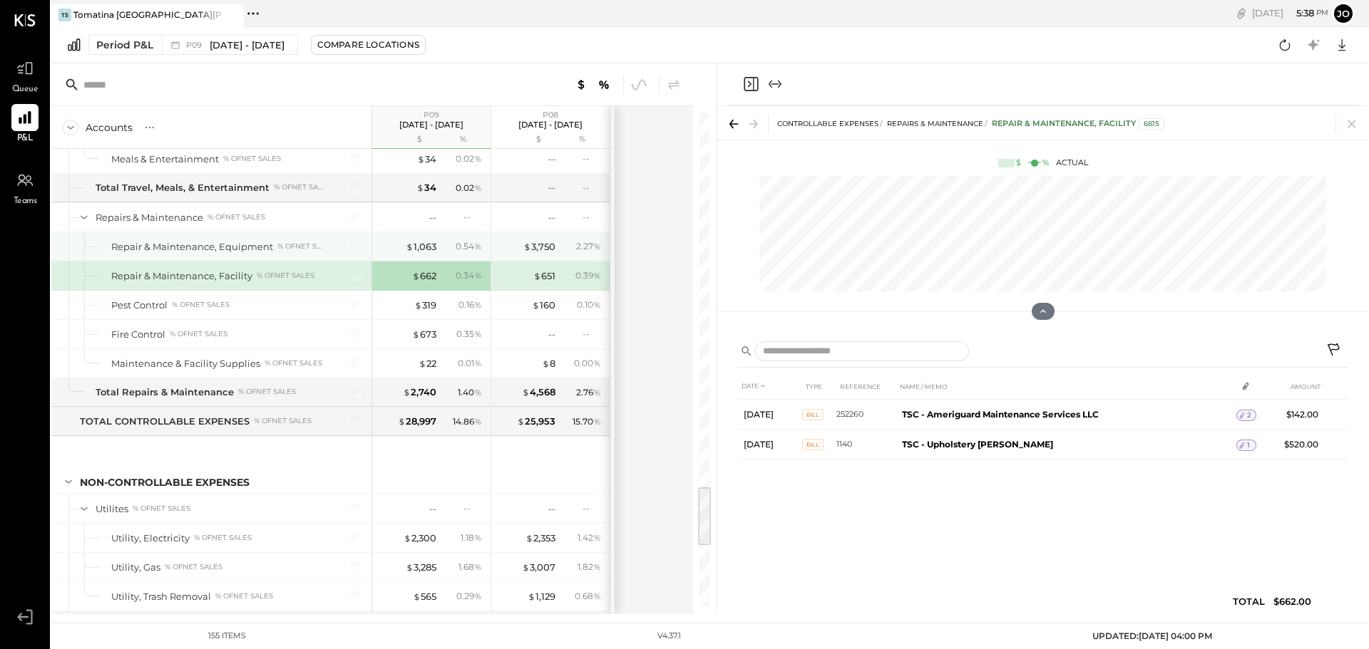
click at [446, 243] on div "0.54 %" at bounding box center [463, 246] width 46 height 13
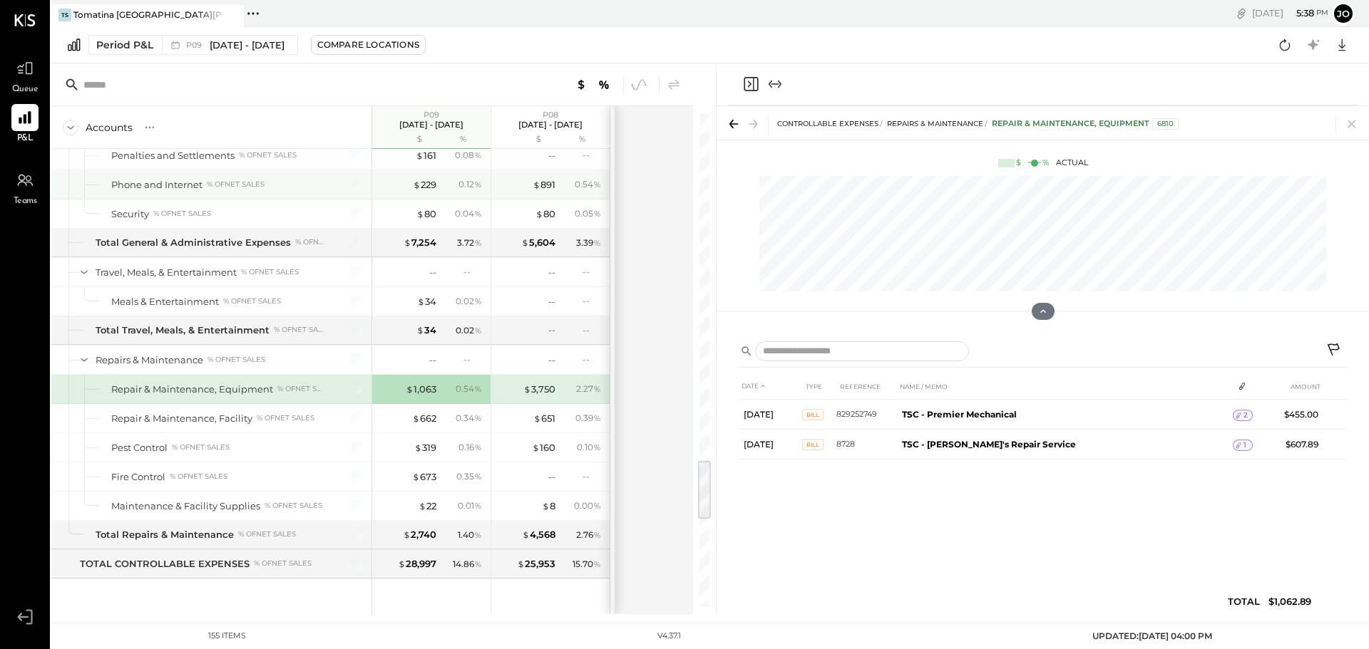
scroll to position [2797, 0]
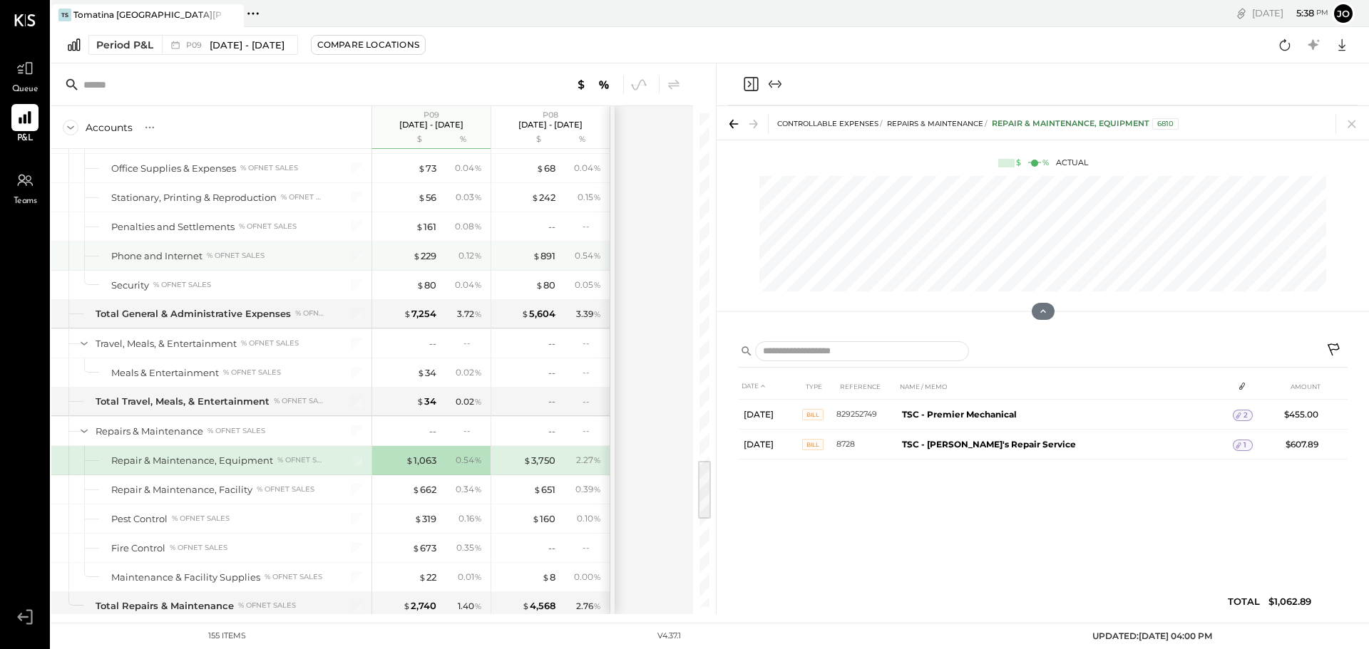
click at [441, 261] on div "0.12 %" at bounding box center [463, 255] width 46 height 13
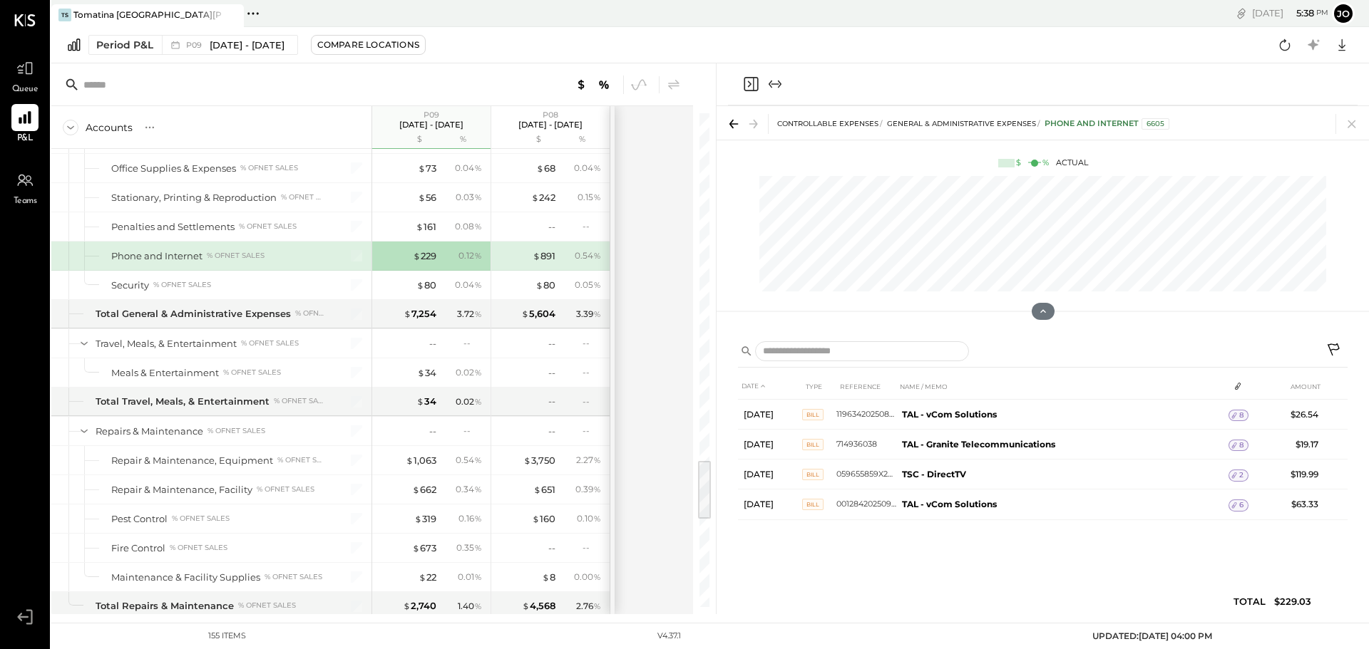
click at [529, 264] on div "$ 891 0.54 %" at bounding box center [551, 256] width 107 height 29
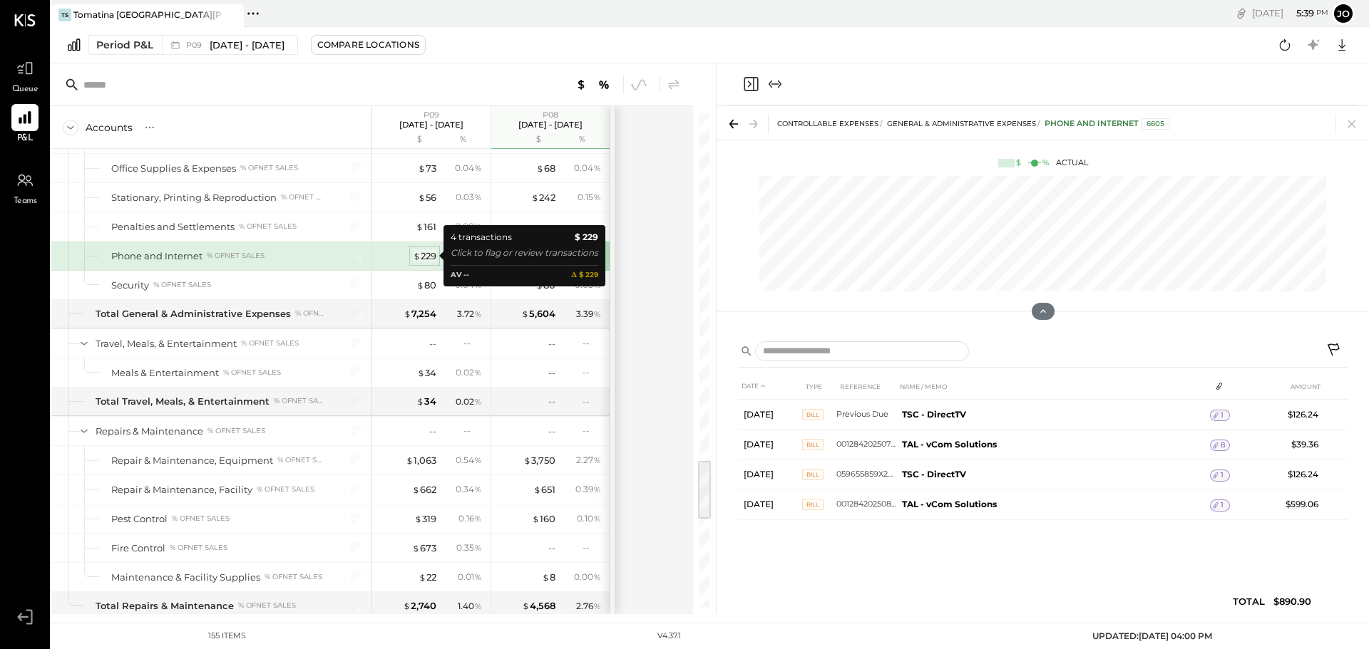
click at [434, 257] on div "$ 229" at bounding box center [425, 256] width 24 height 14
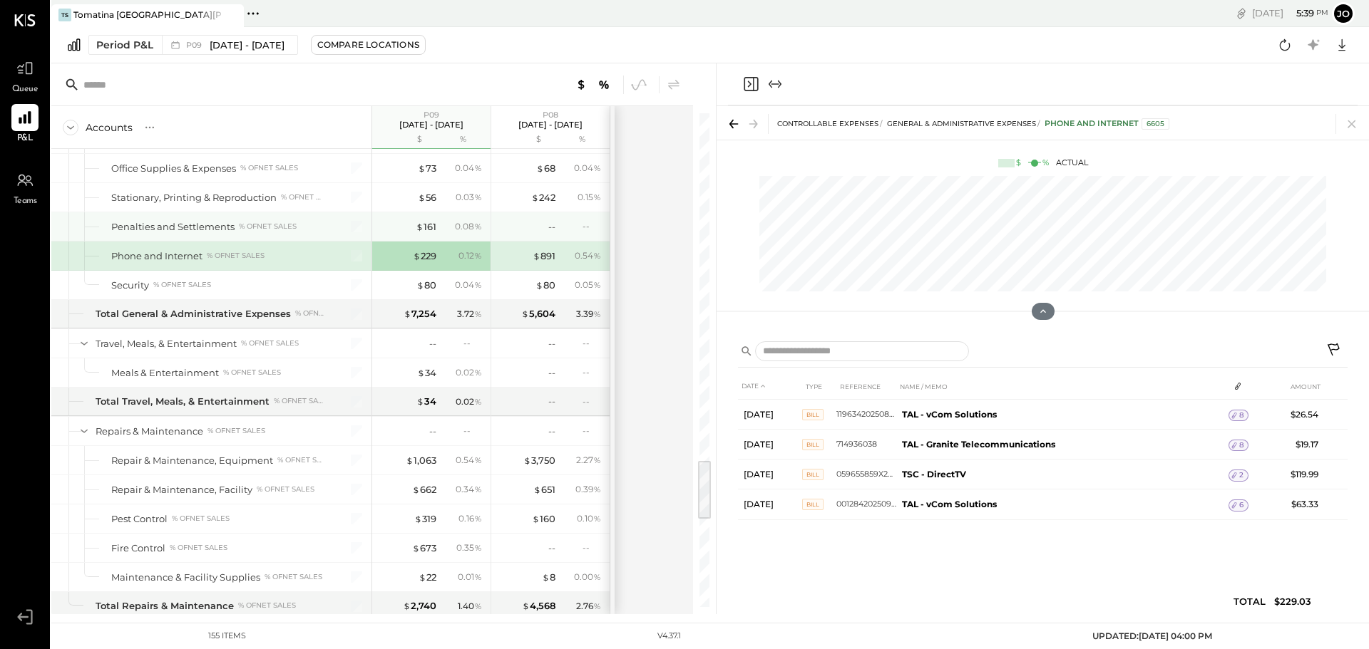
click at [445, 230] on div "0.08 %" at bounding box center [463, 226] width 46 height 13
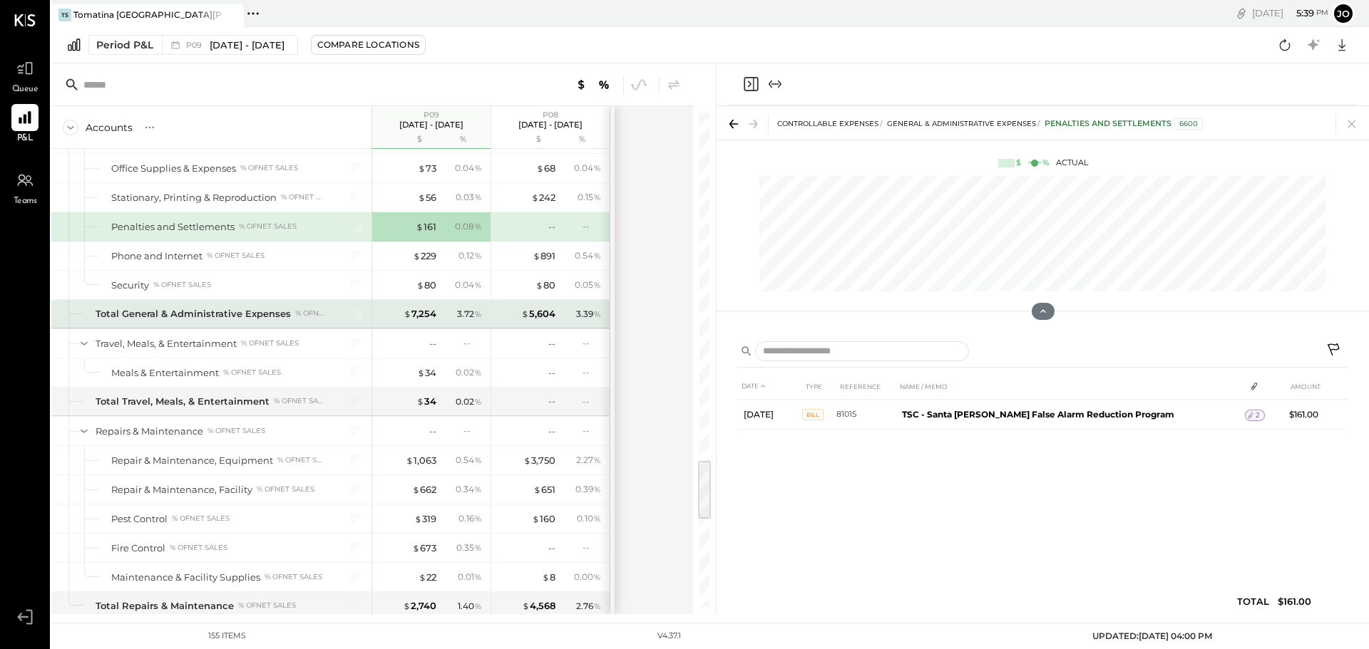
scroll to position [2726, 0]
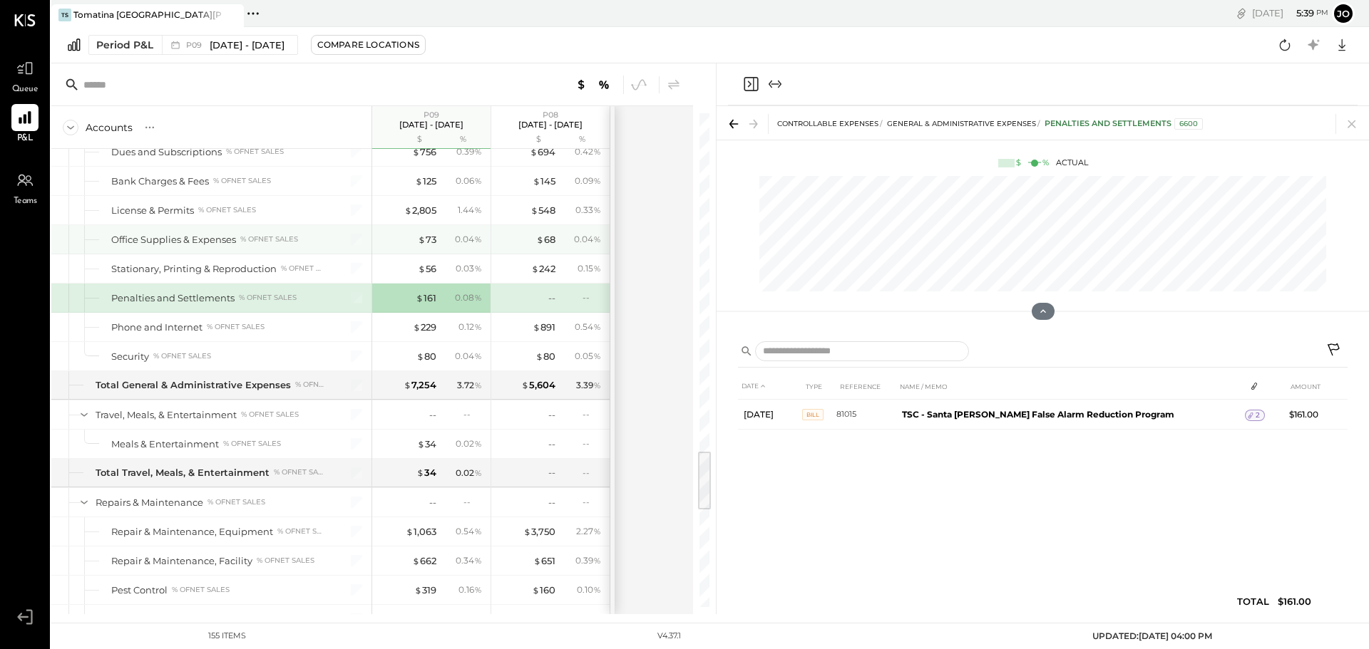
click at [441, 244] on div "0.04 %" at bounding box center [463, 239] width 46 height 13
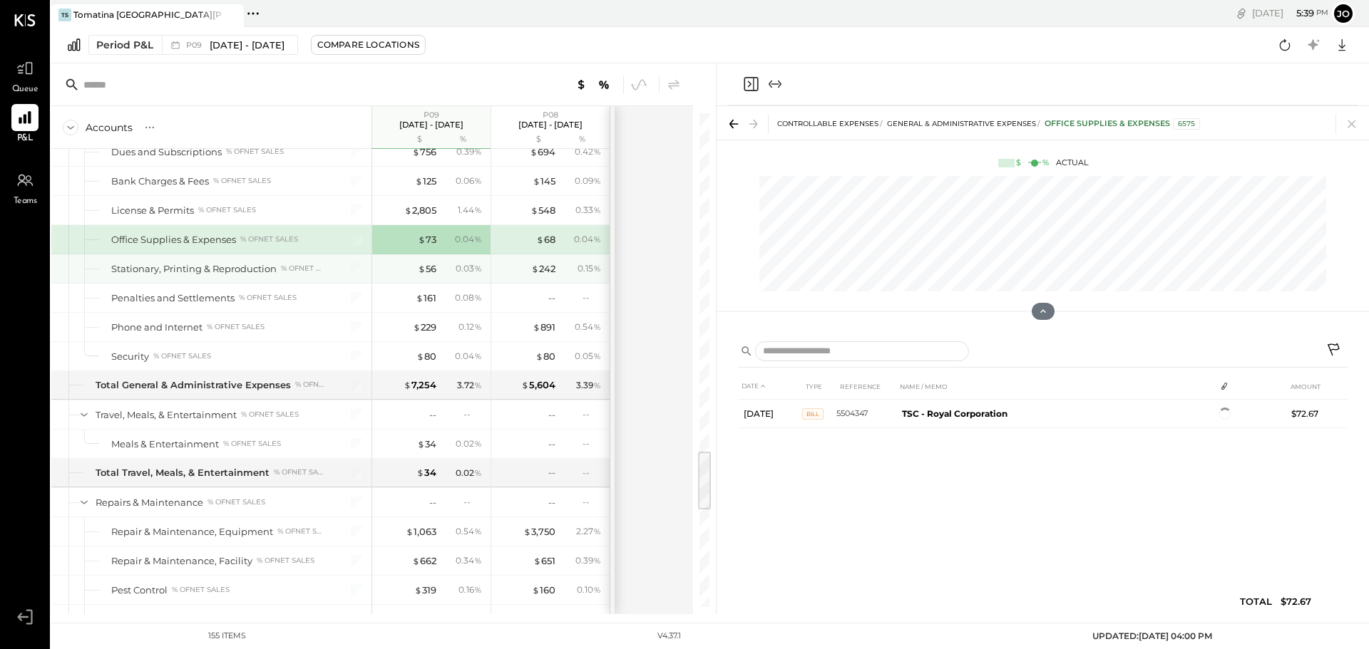
click at [436, 276] on div "$ 56 0.03 %" at bounding box center [432, 268] width 107 height 29
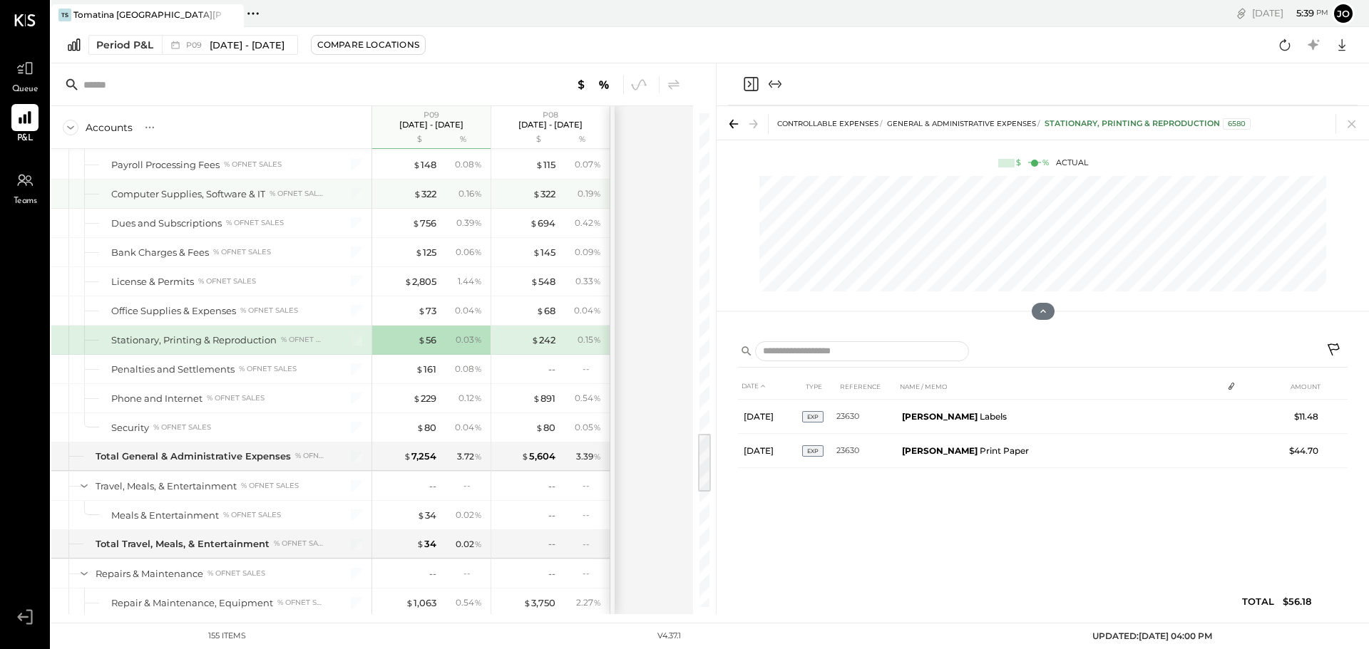
scroll to position [2583, 0]
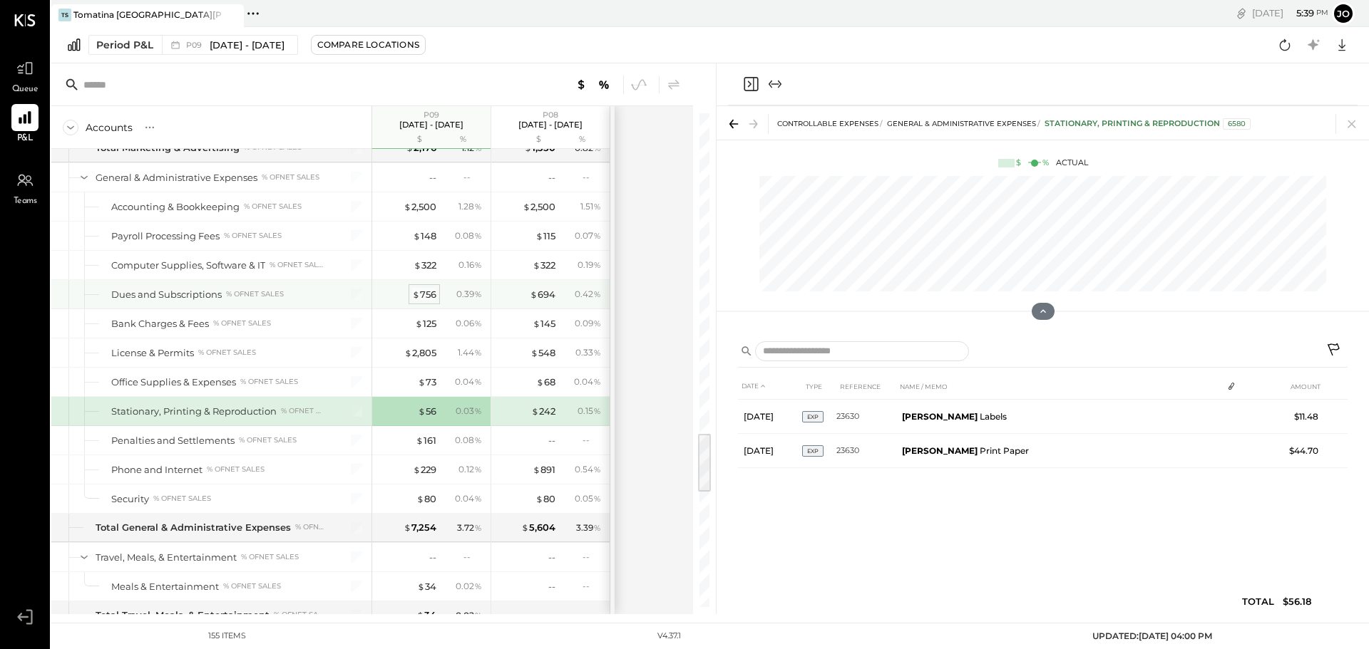
click at [431, 298] on div "$ 756" at bounding box center [424, 295] width 24 height 14
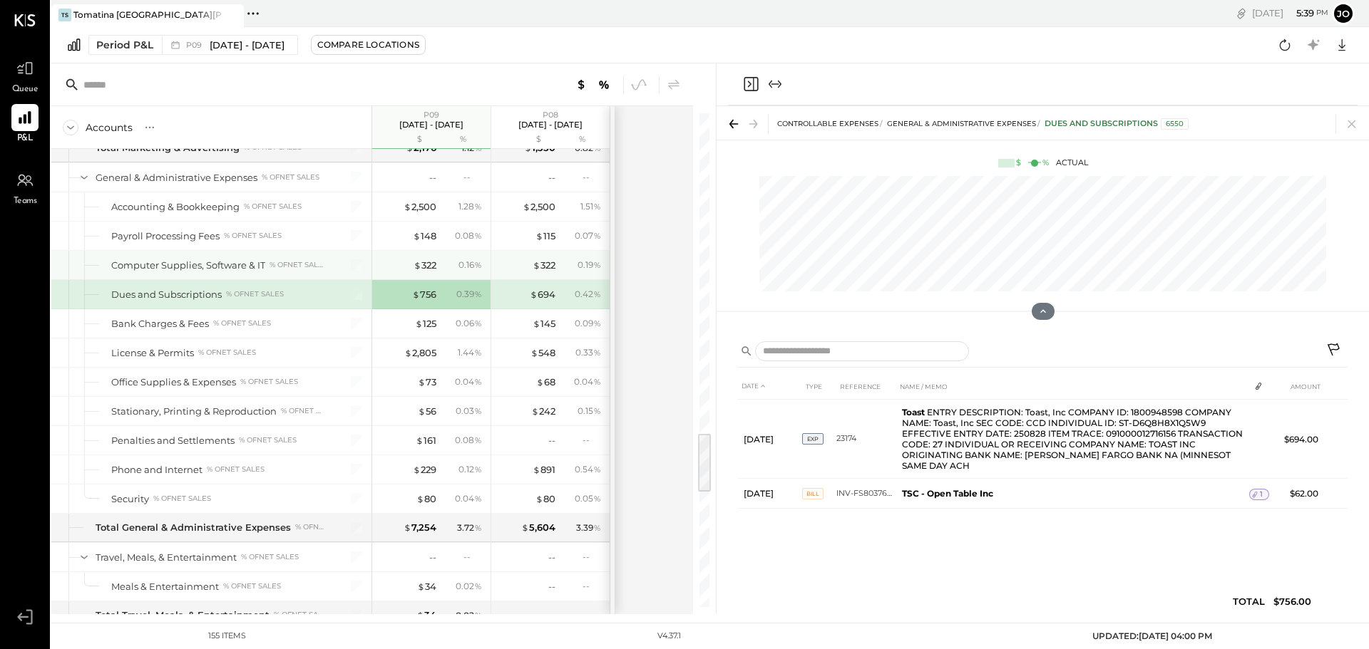
click at [435, 277] on div "$ 322 0.16 %" at bounding box center [432, 265] width 107 height 29
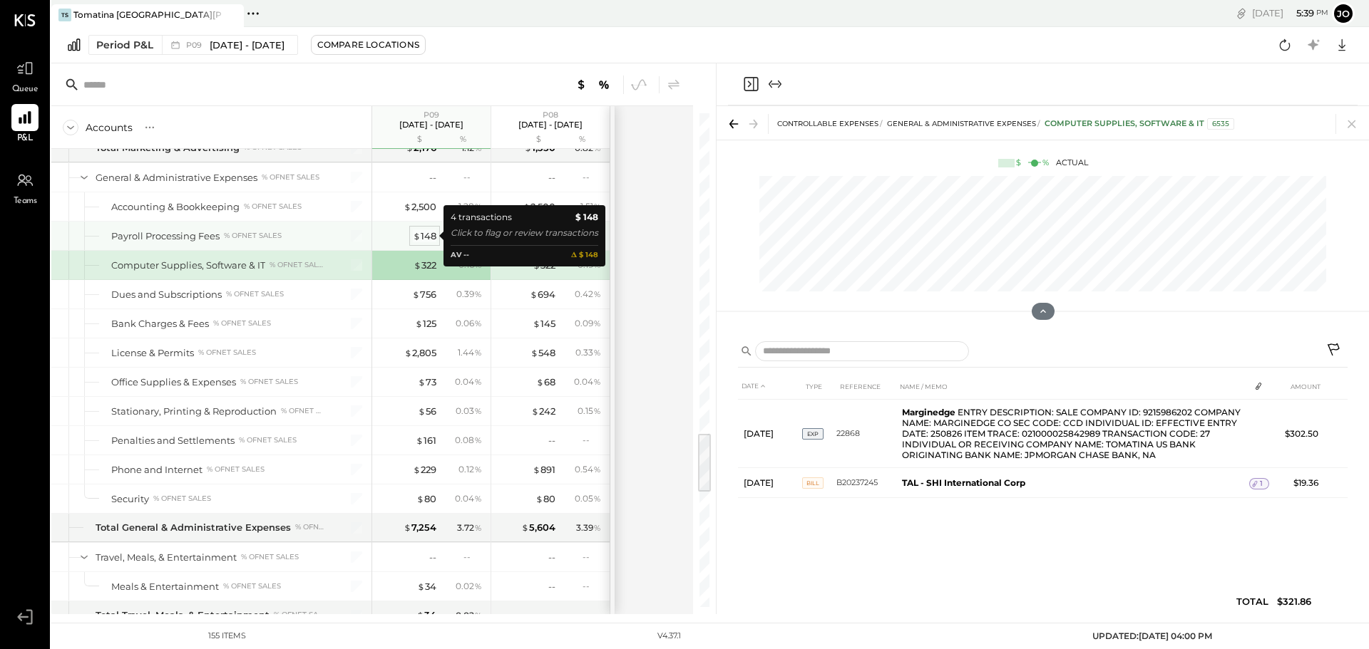
click at [432, 240] on div "$ 148" at bounding box center [425, 237] width 24 height 14
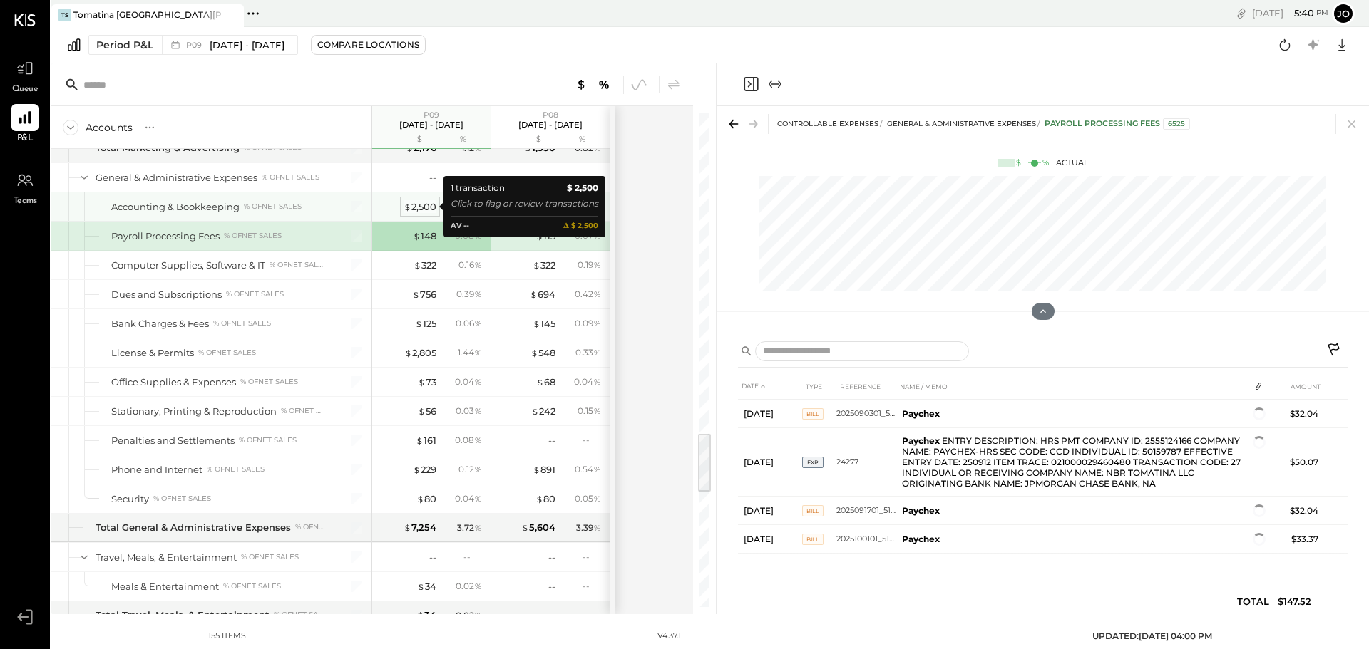
click at [423, 200] on div "$ 2,500" at bounding box center [419, 207] width 33 height 14
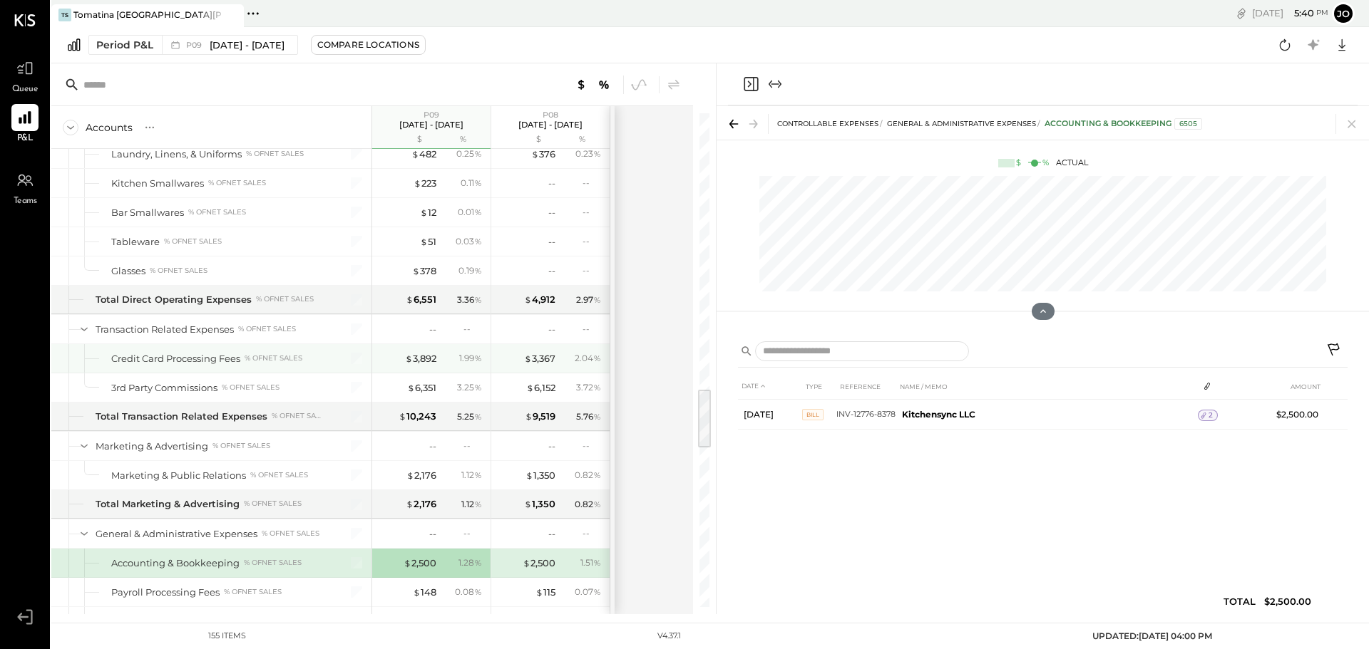
scroll to position [2156, 0]
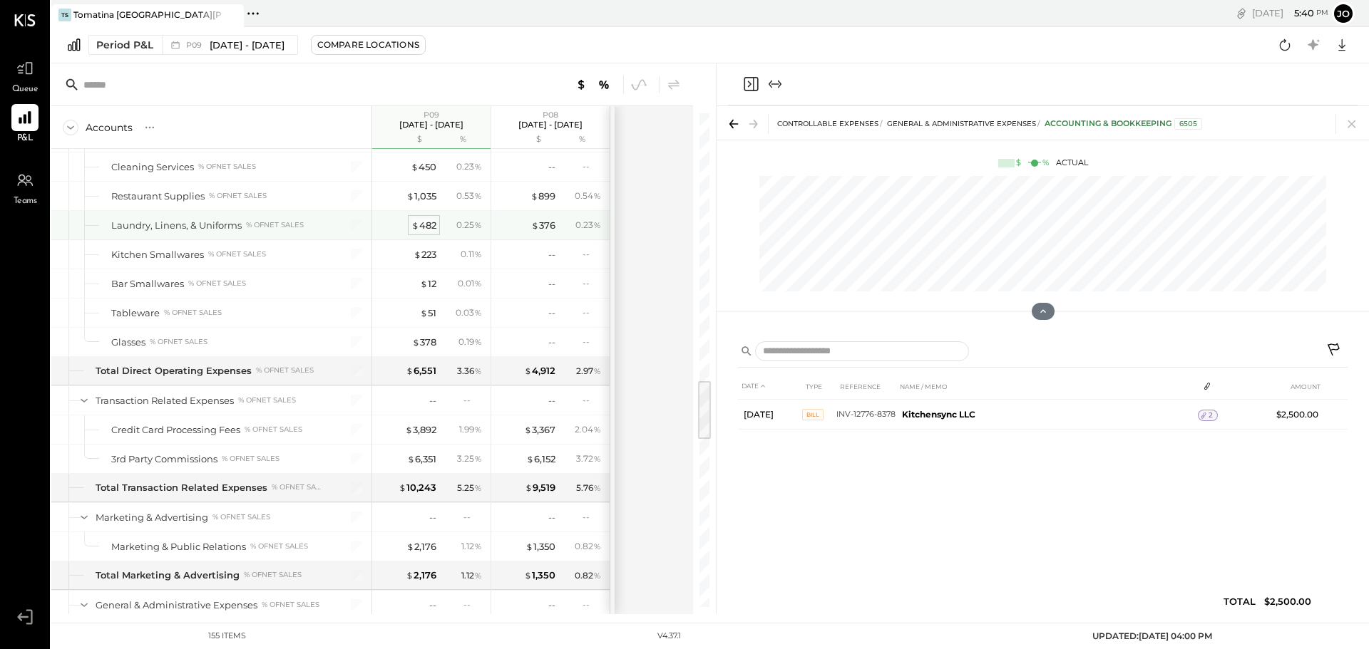
click at [416, 227] on span "$" at bounding box center [415, 225] width 8 height 11
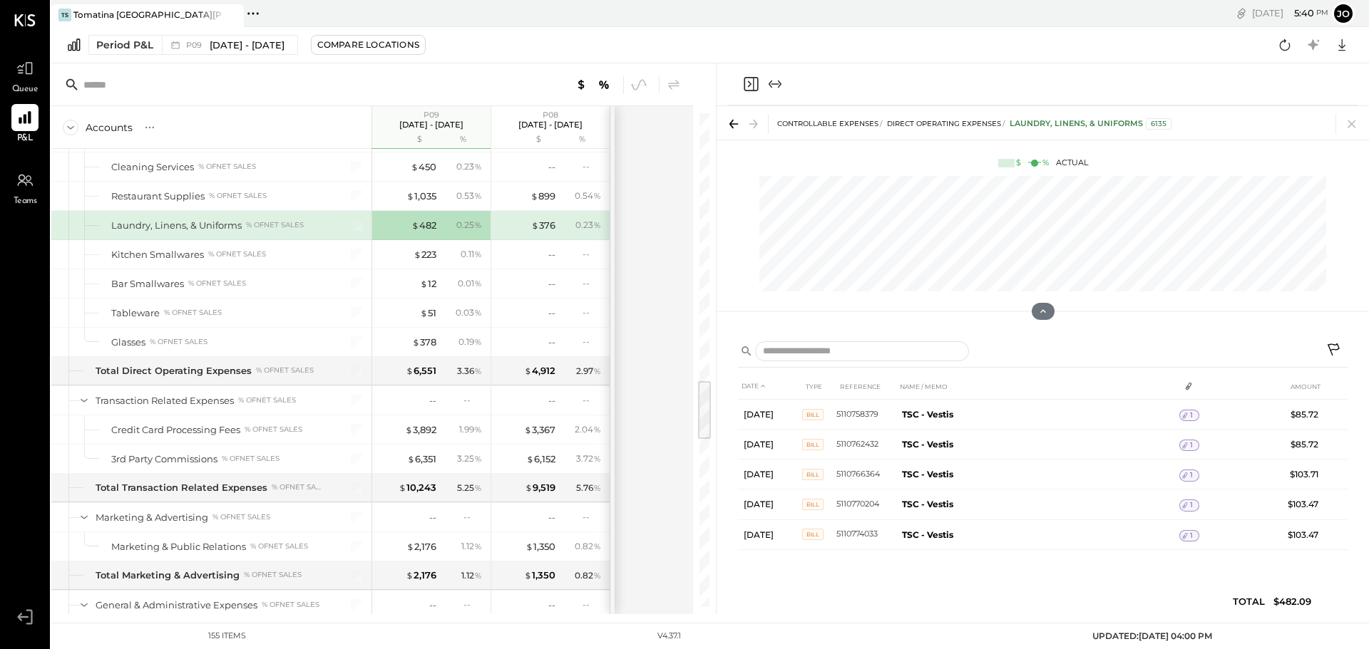
click at [545, 239] on div "$ 376 0.23 %" at bounding box center [551, 225] width 107 height 29
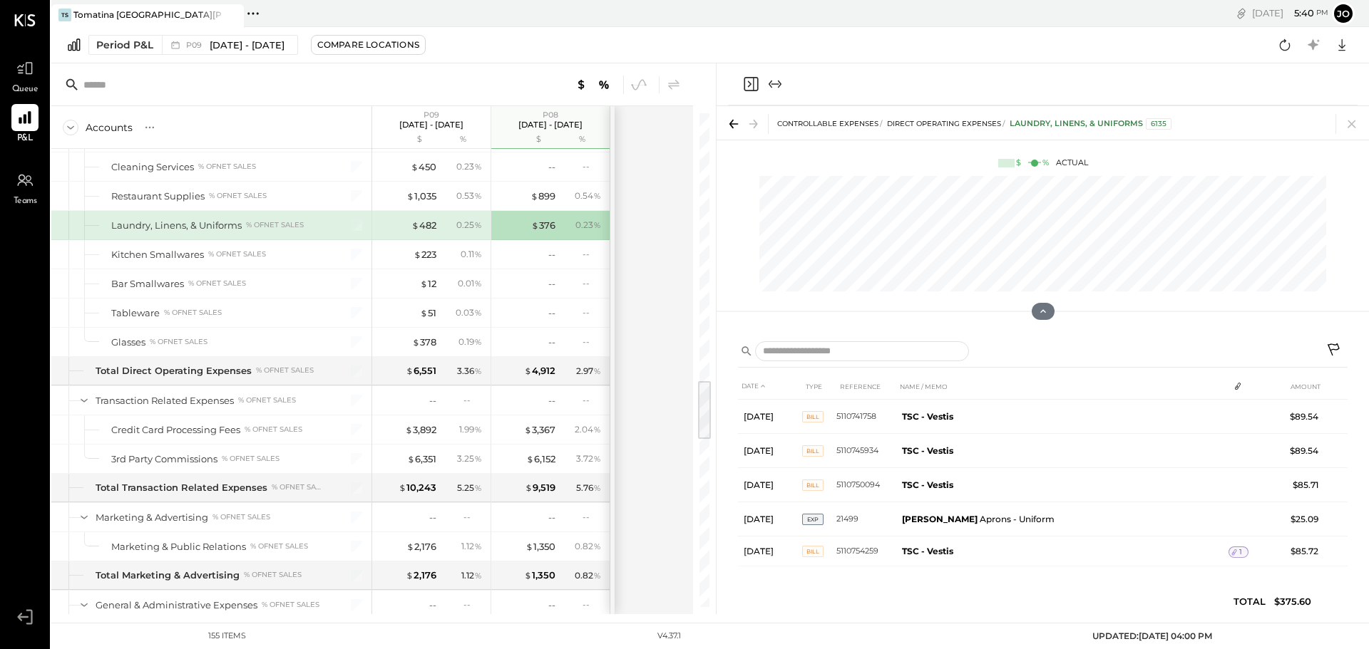
click at [450, 239] on div "$ 482 0.25 %" at bounding box center [432, 225] width 107 height 29
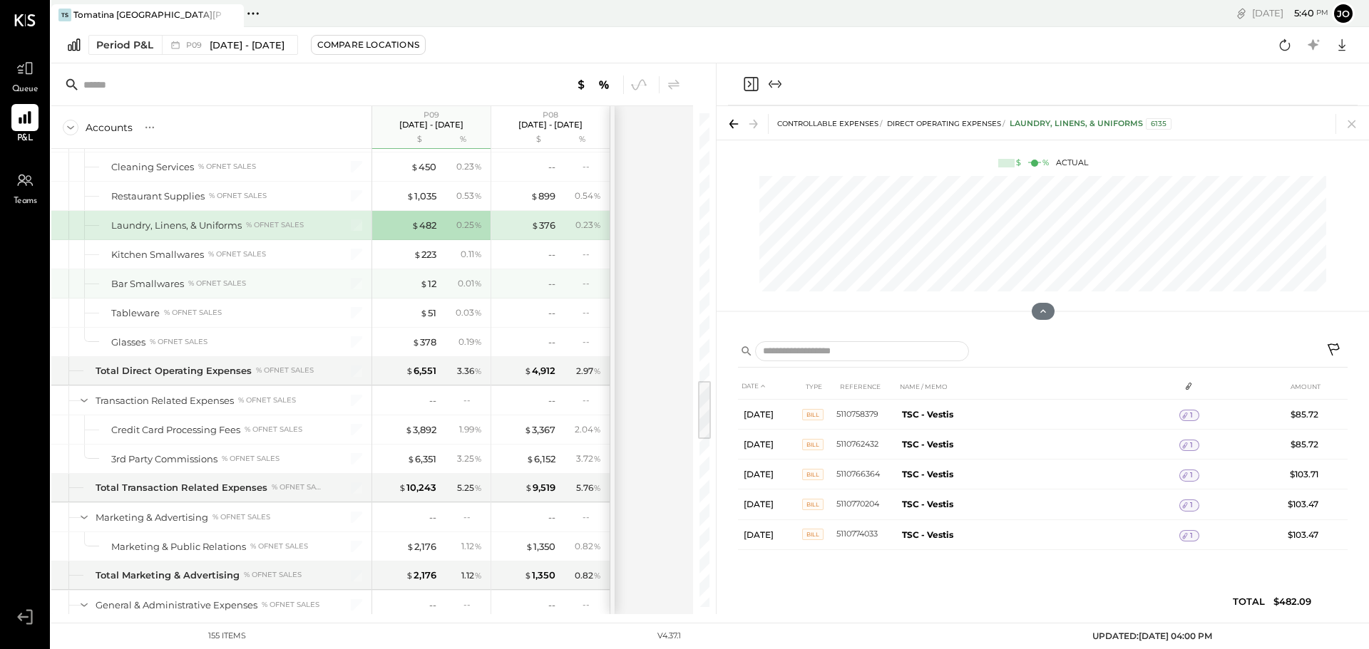
scroll to position [2084, 0]
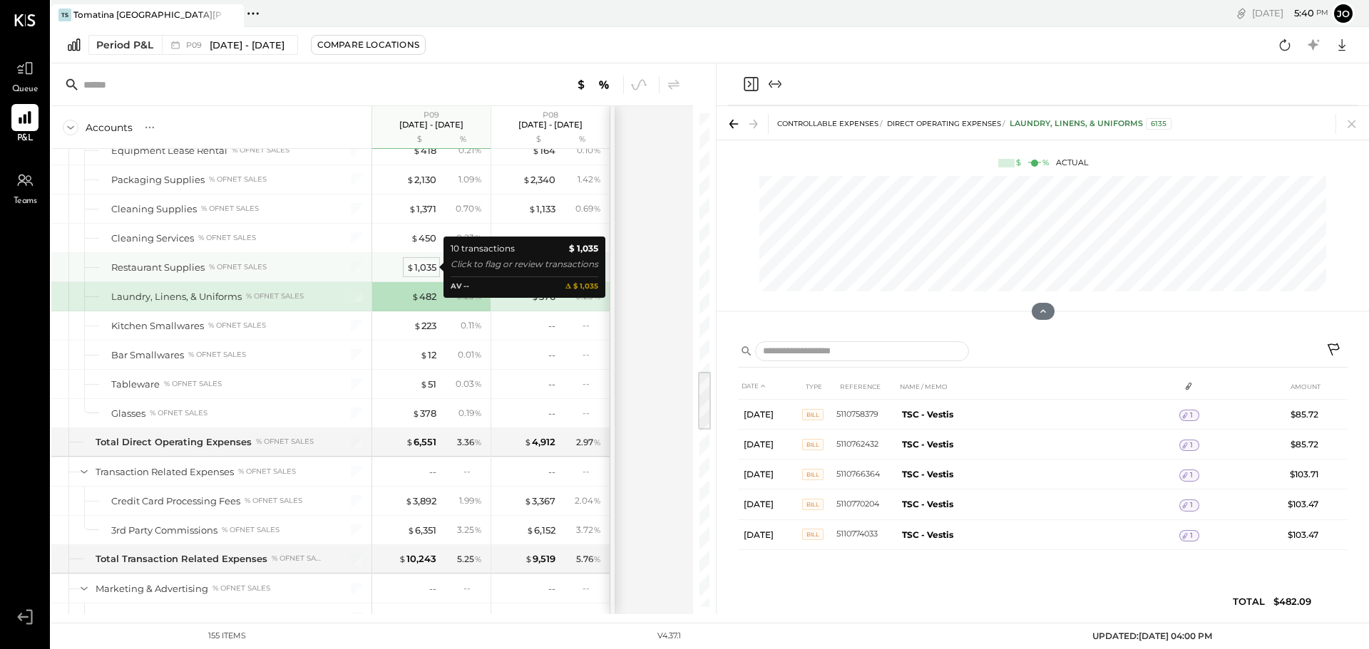
click at [428, 267] on div "$ 1,035" at bounding box center [421, 268] width 30 height 14
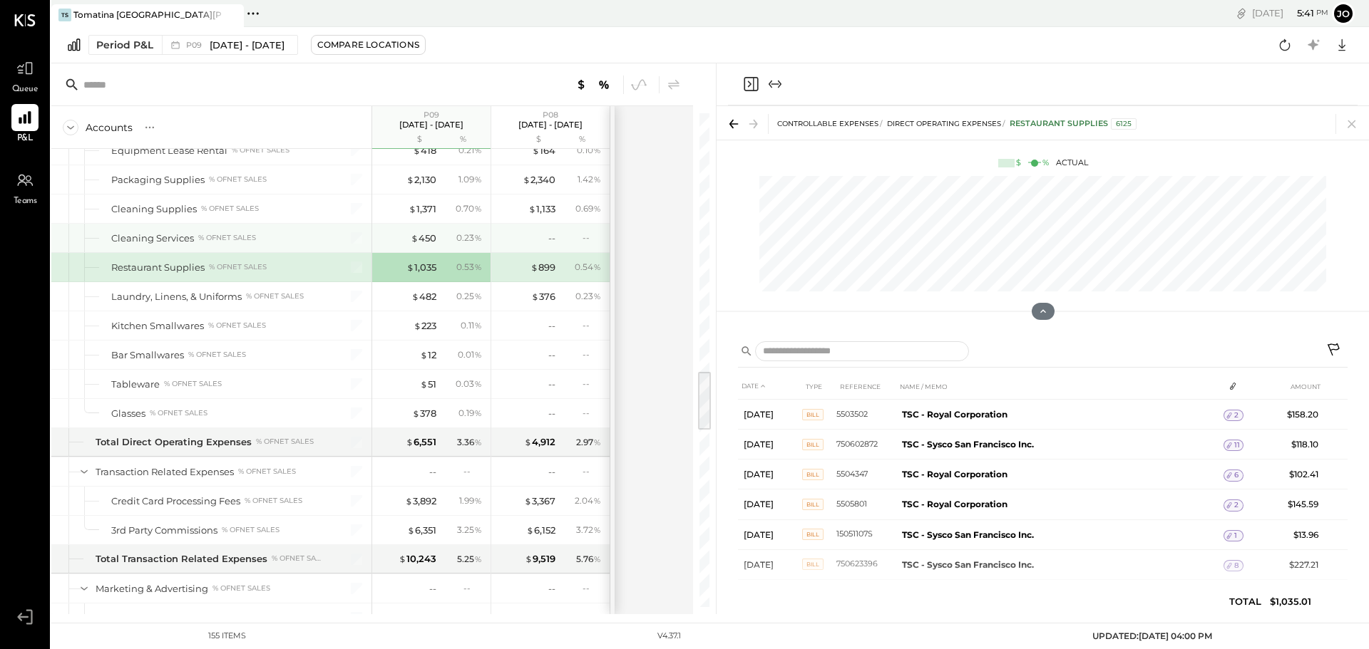
click at [437, 237] on div "$ 450 0.23 %" at bounding box center [432, 238] width 107 height 29
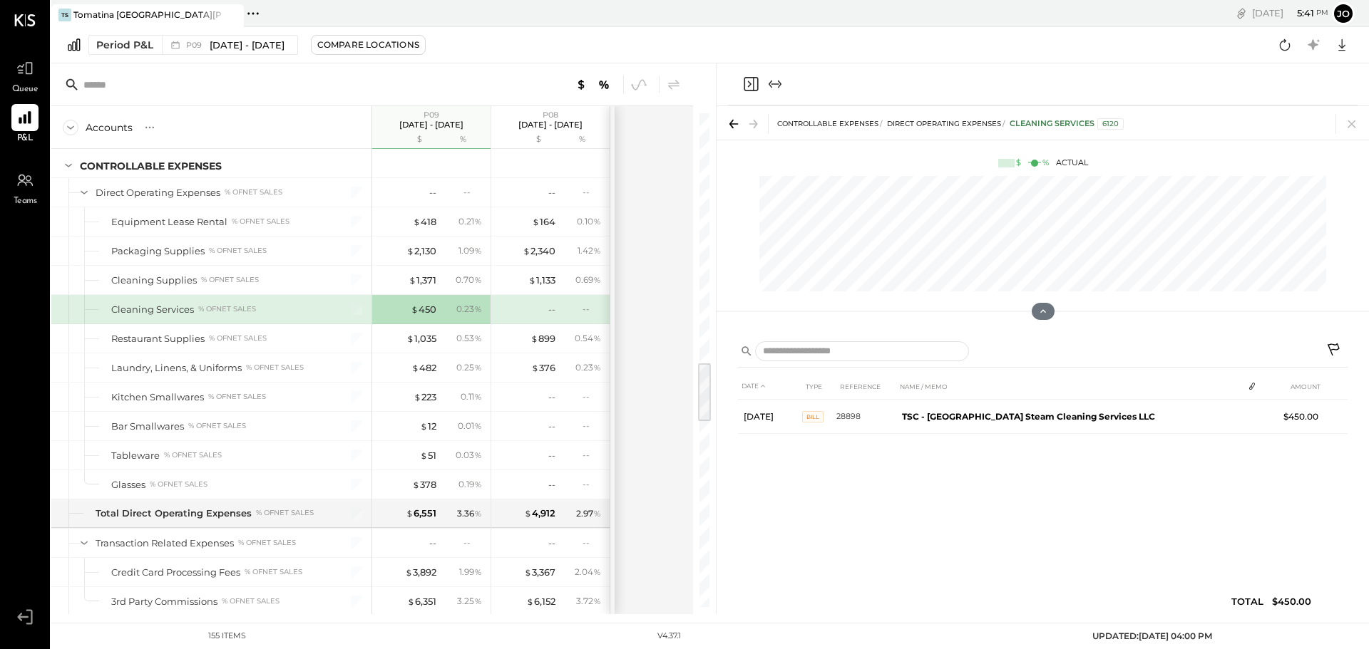
scroll to position [1942, 0]
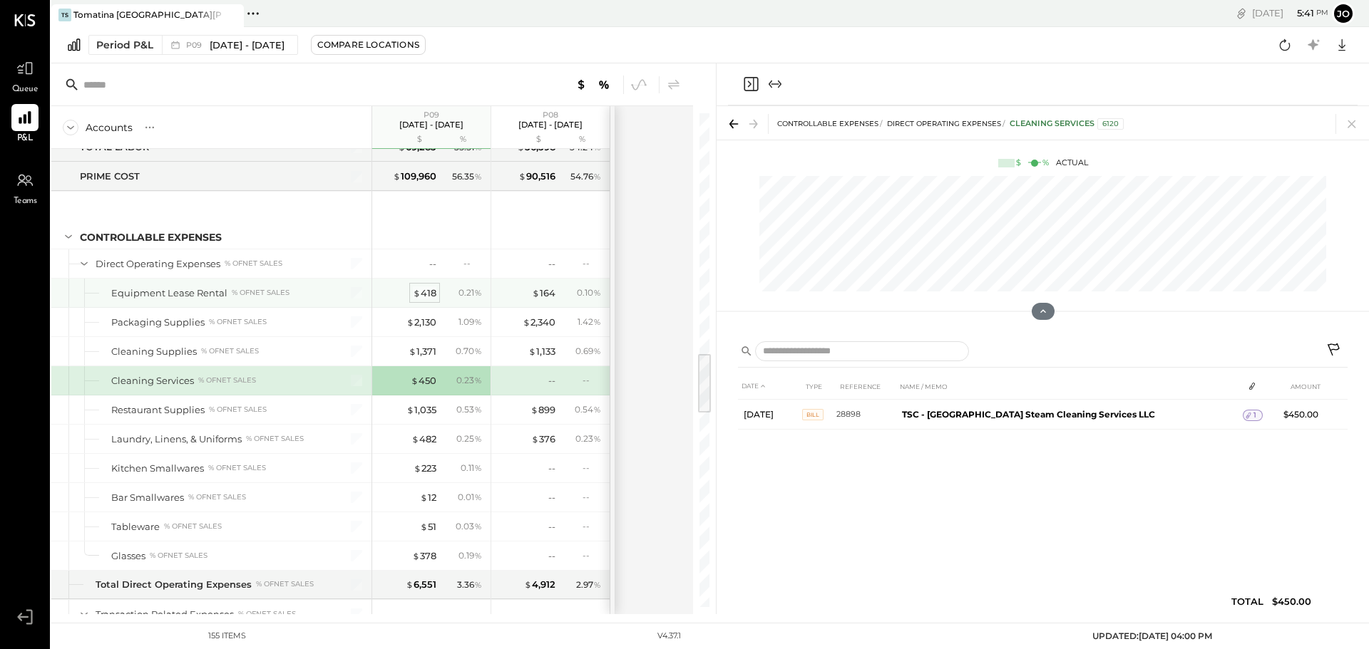
click at [433, 299] on div "$ 418" at bounding box center [425, 294] width 24 height 14
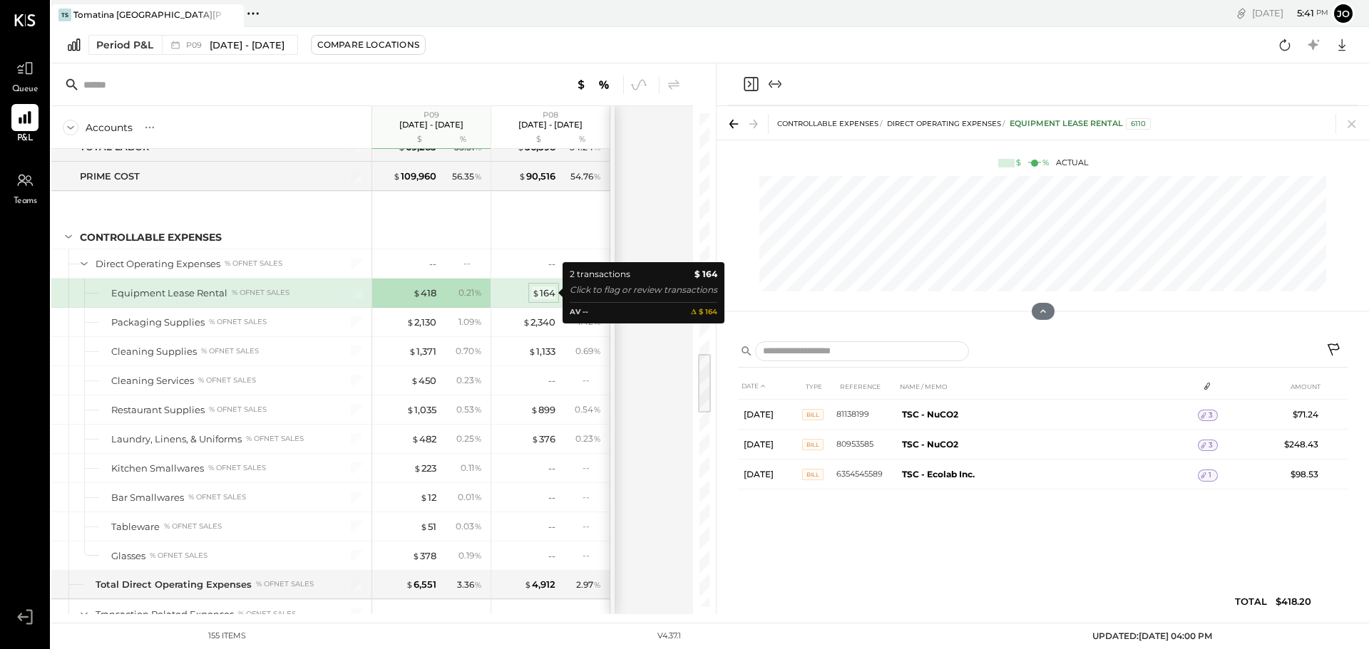
click at [535, 298] on span "$" at bounding box center [536, 292] width 8 height 11
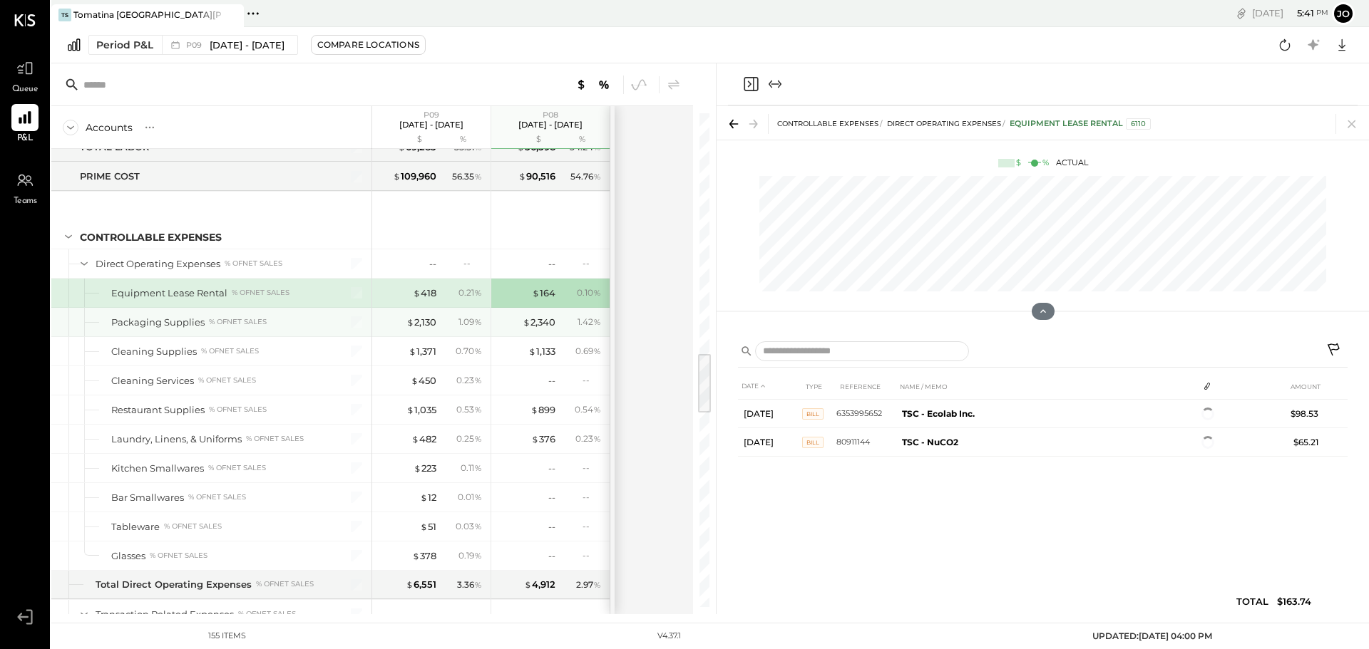
click at [441, 324] on div "1.09 %" at bounding box center [463, 322] width 46 height 13
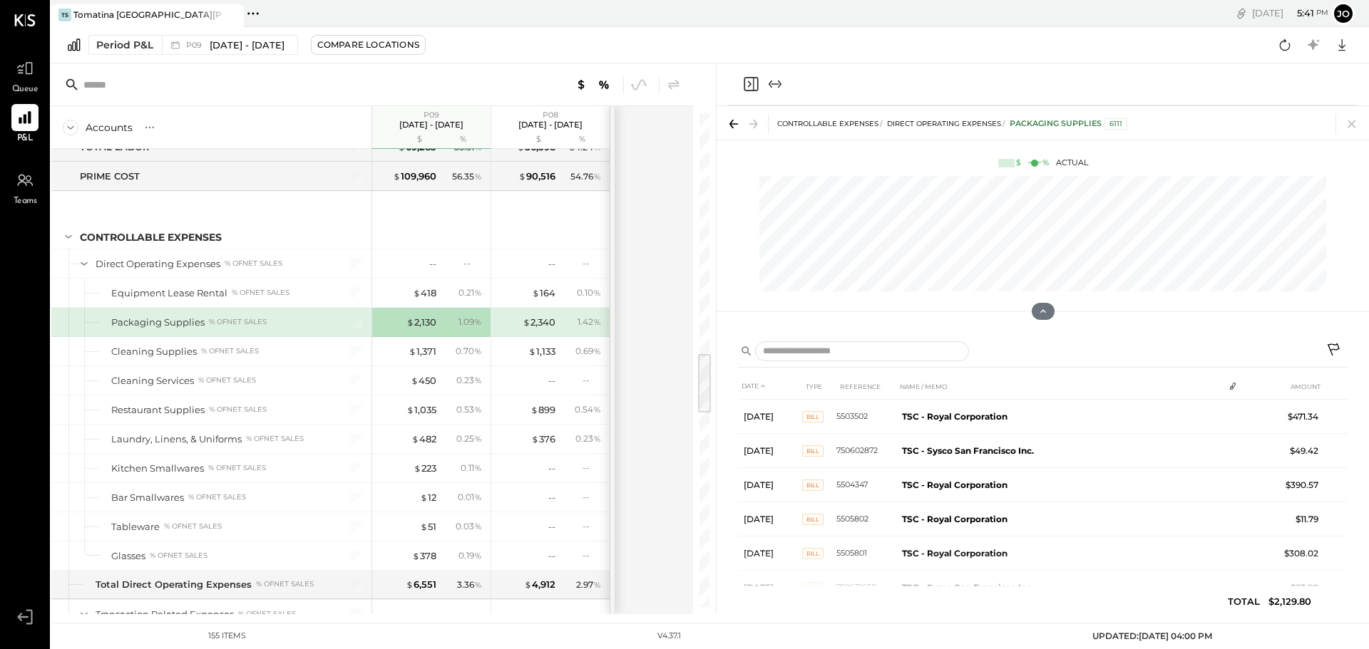
click at [492, 326] on div "$ 2,340 1.42 %" at bounding box center [550, 322] width 118 height 29
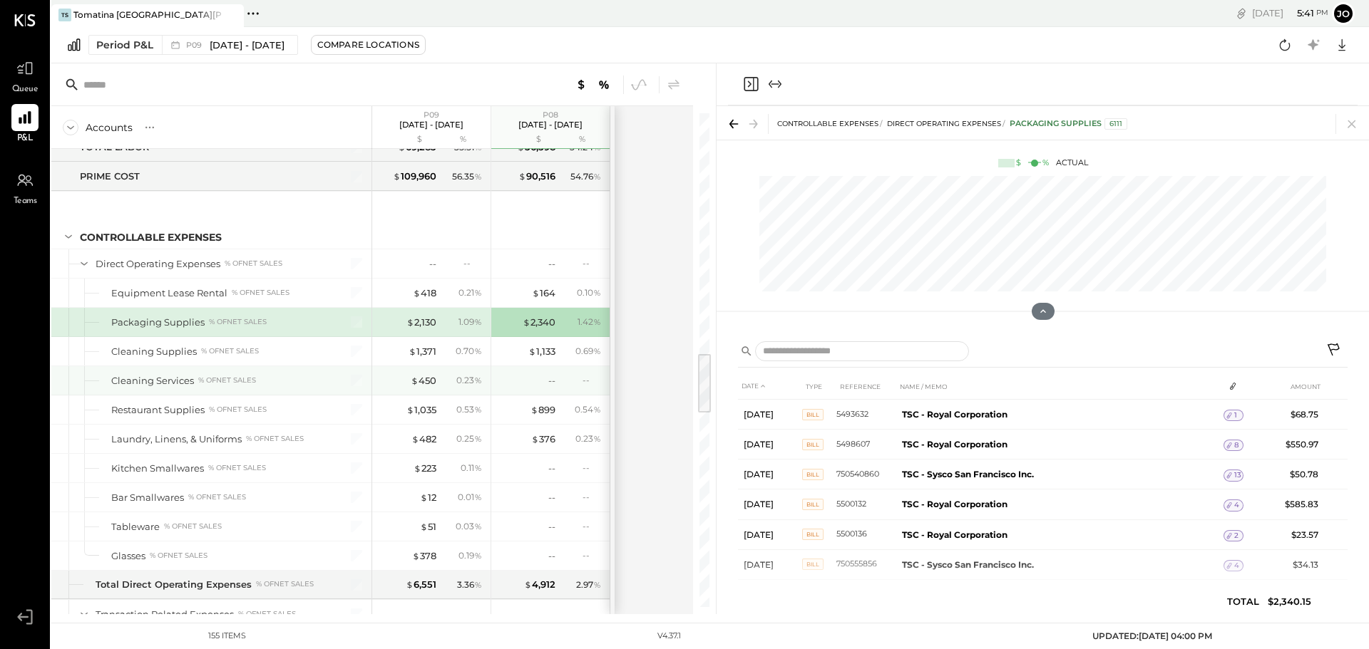
scroll to position [1870, 0]
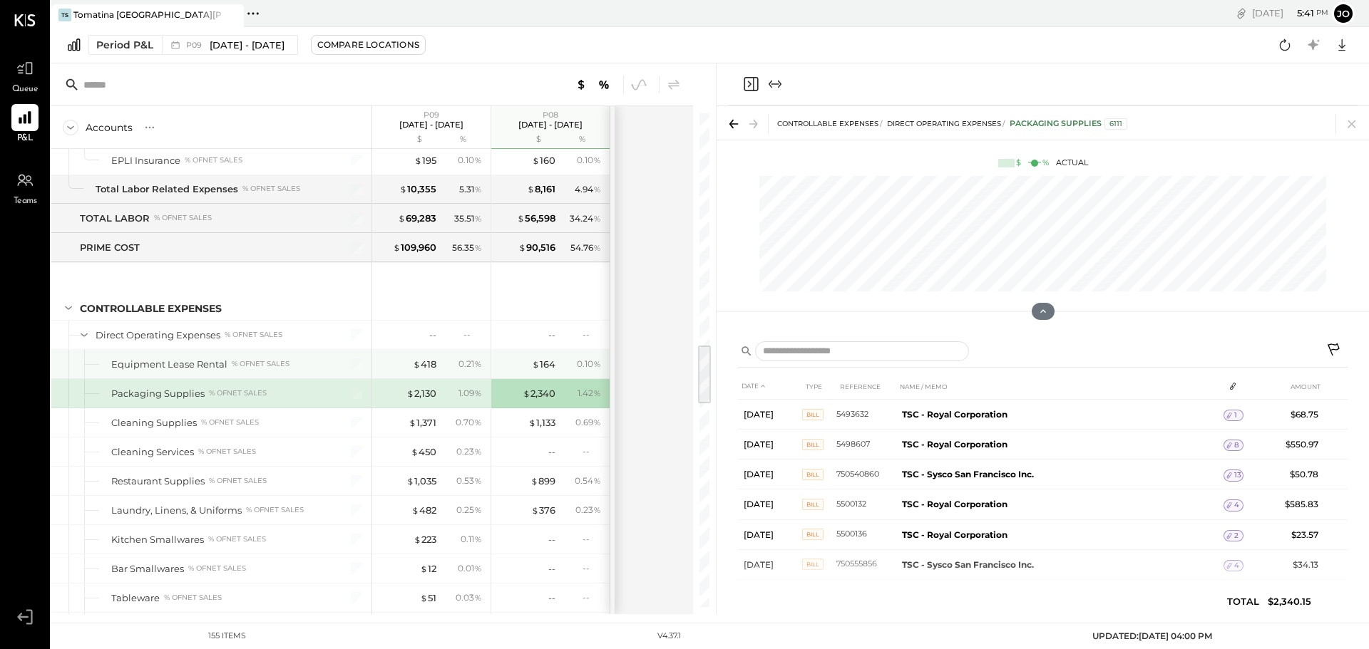
click at [439, 360] on div "$ 418 0.21 %" at bounding box center [432, 364] width 107 height 29
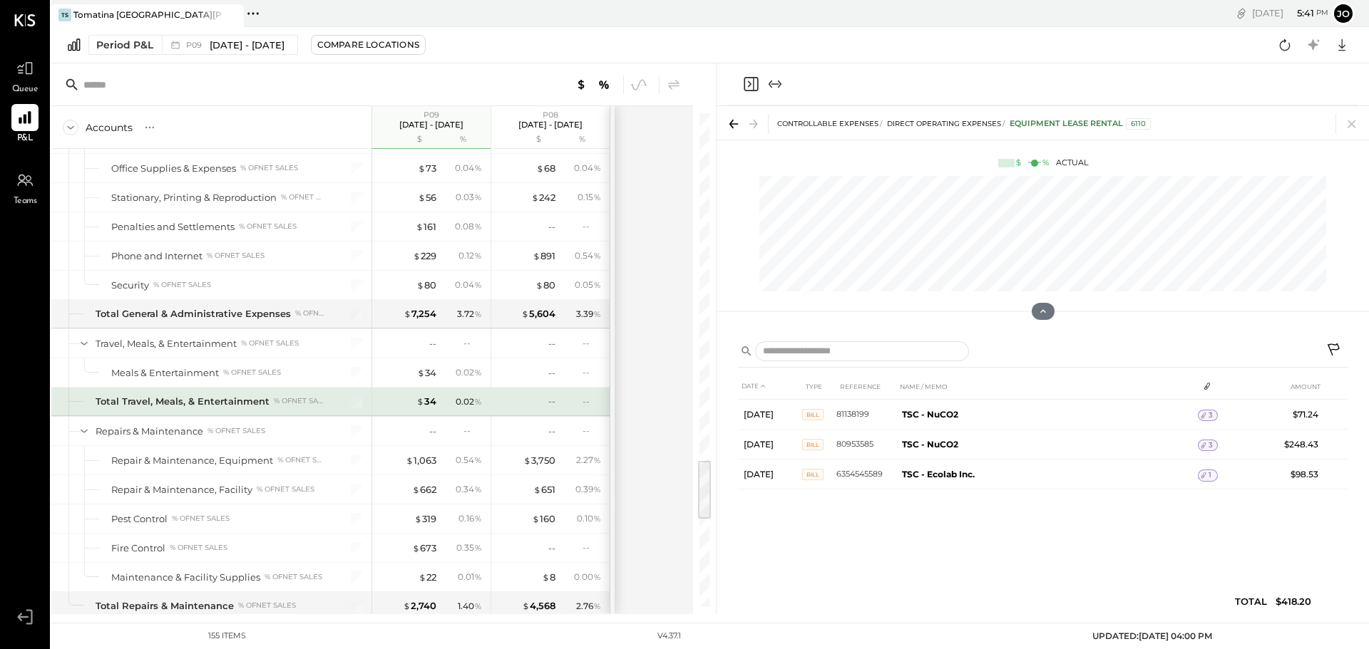
scroll to position [2940, 0]
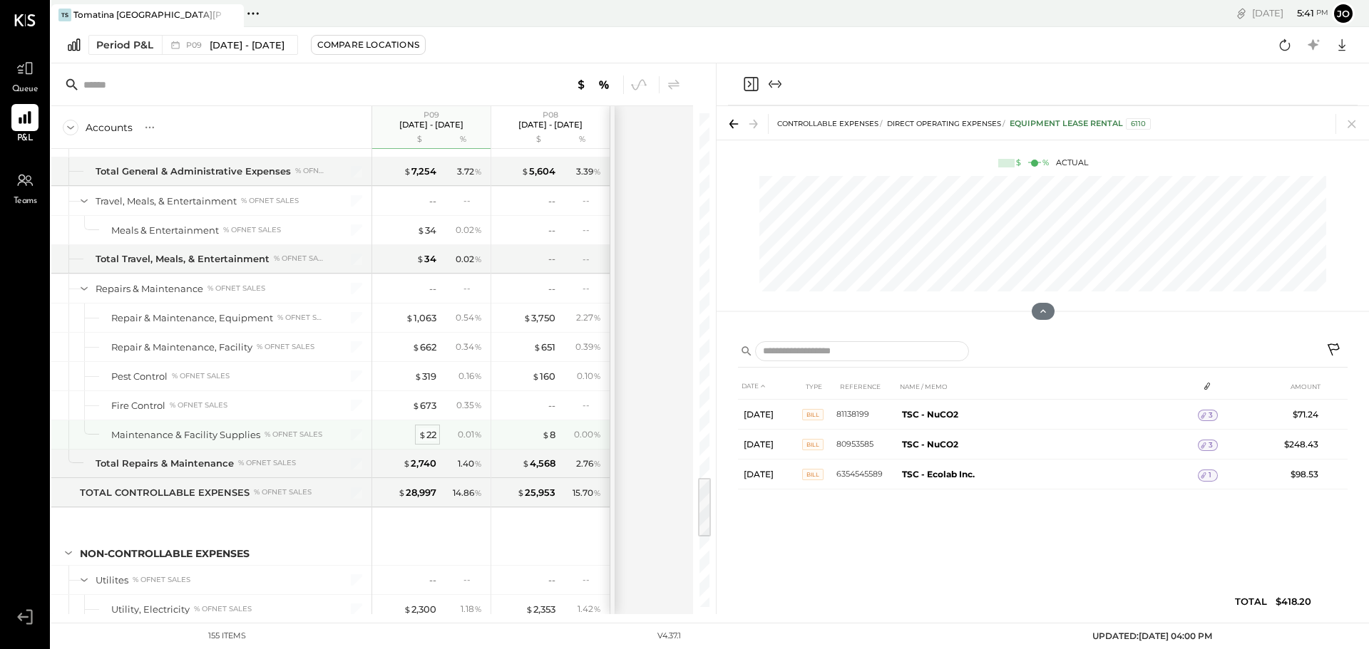
click at [418, 441] on div "$ 22" at bounding box center [407, 435] width 57 height 14
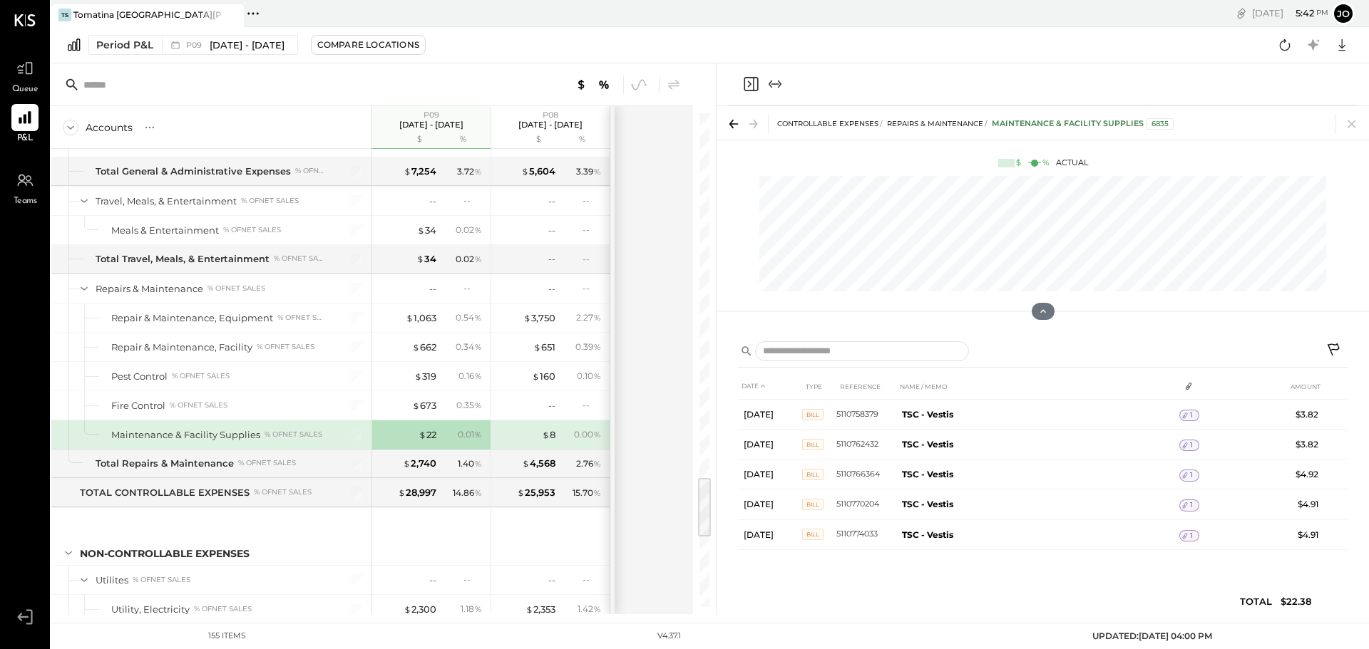
click at [556, 439] on div "$ 8 0.00 %" at bounding box center [551, 435] width 107 height 29
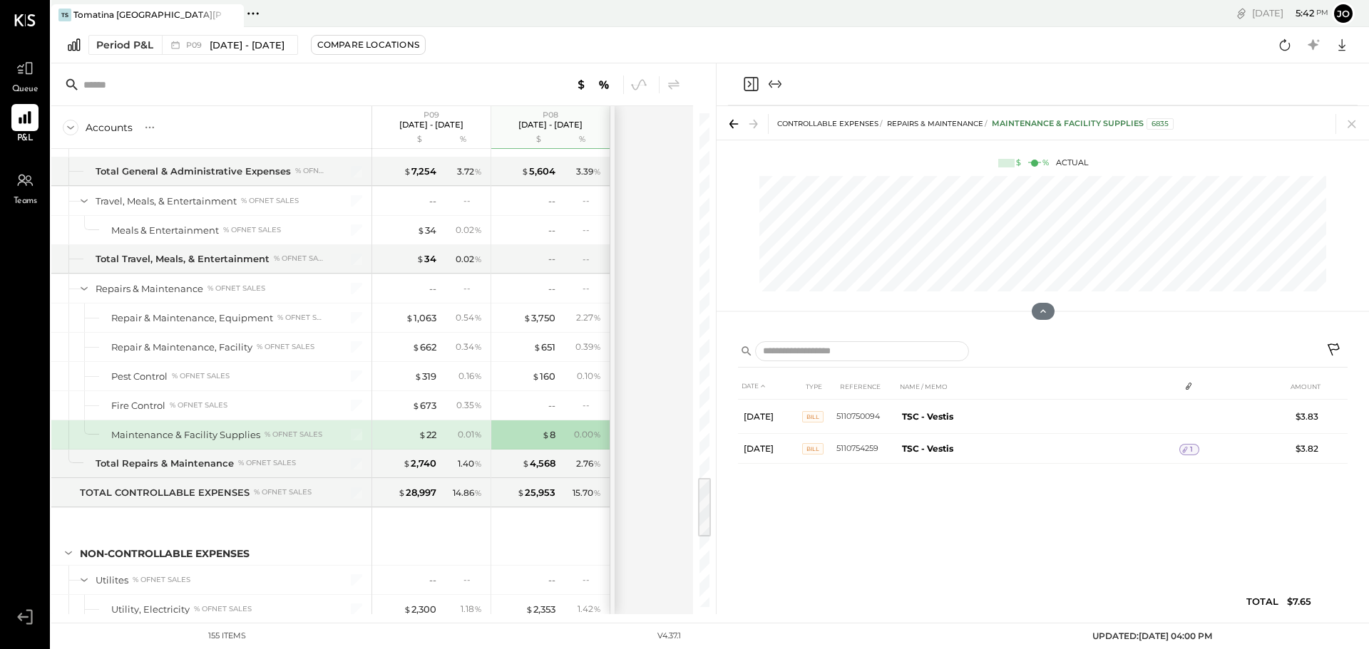
click at [459, 431] on div "0.01 %" at bounding box center [463, 434] width 46 height 13
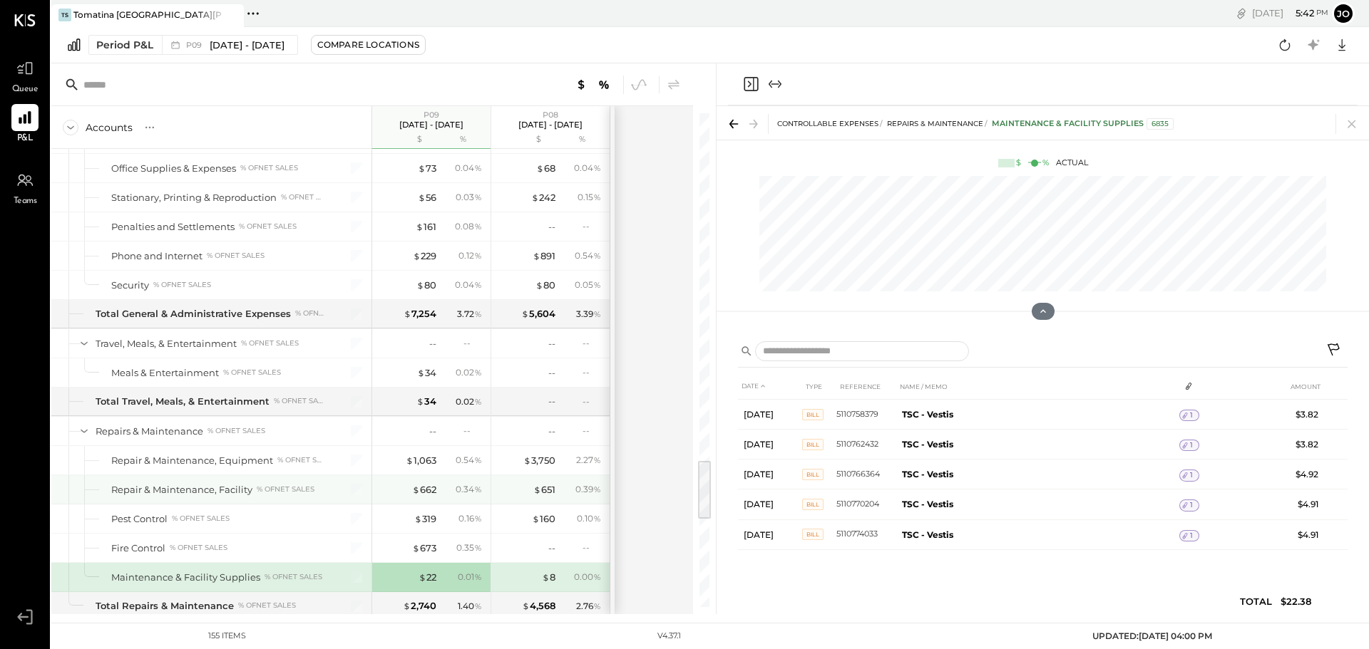
scroll to position [2726, 0]
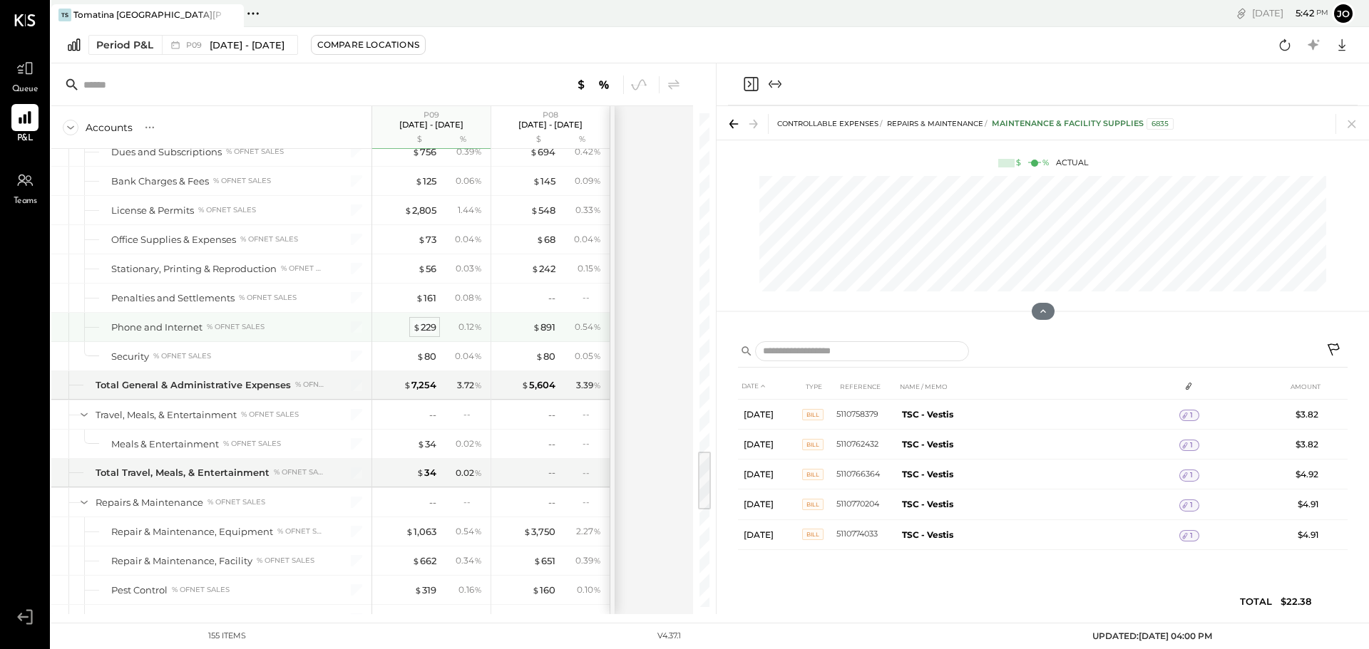
click at [421, 331] on div "$ 229" at bounding box center [425, 328] width 24 height 14
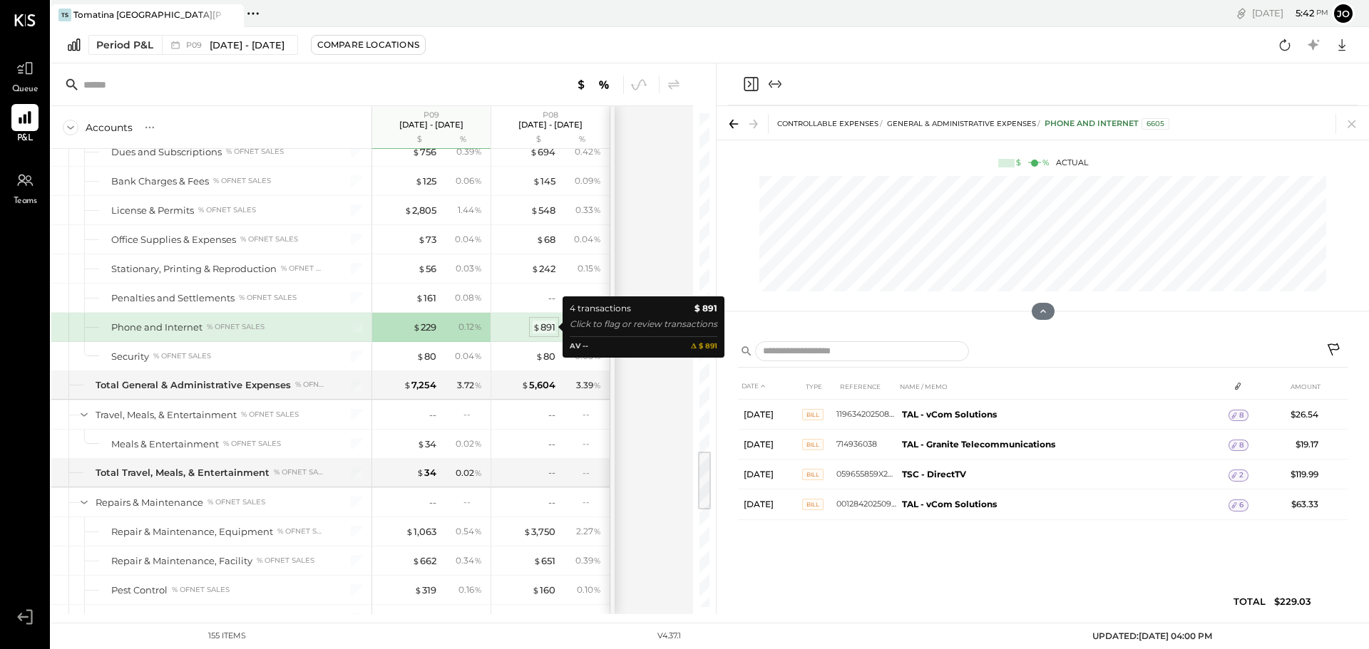
click at [551, 333] on div "$ 891" at bounding box center [543, 328] width 23 height 14
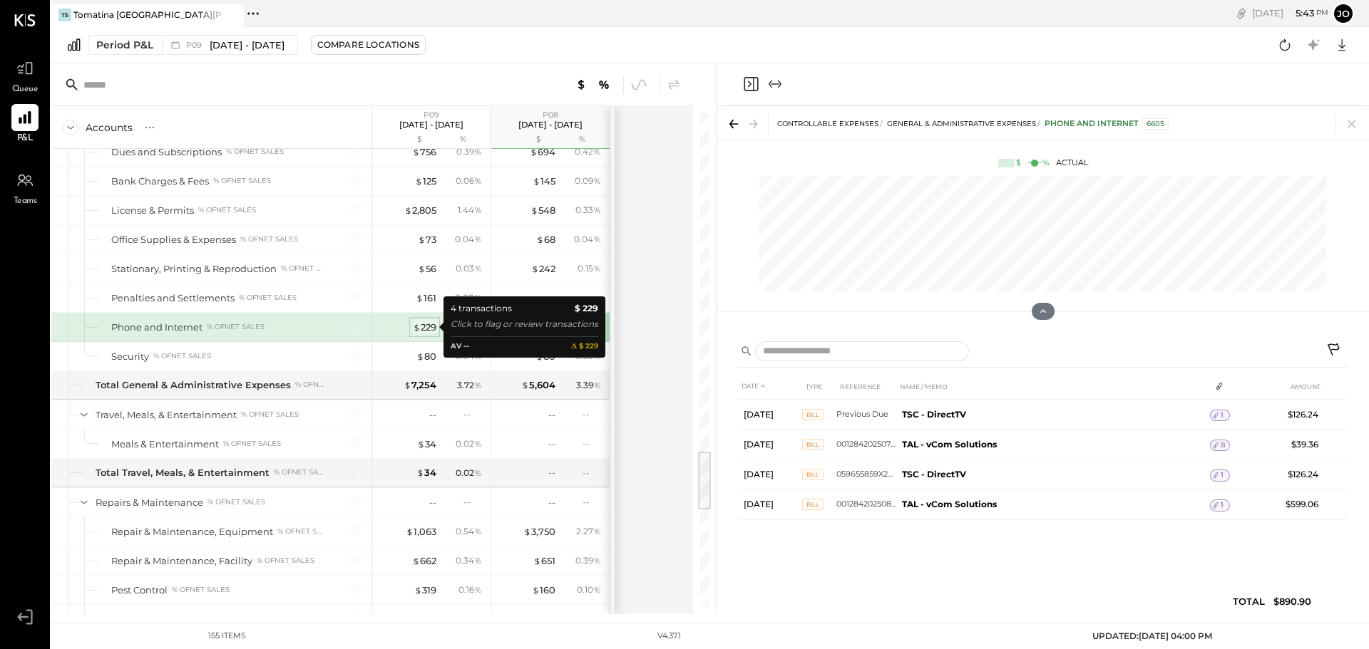
click at [432, 325] on div "$ 229" at bounding box center [425, 328] width 24 height 14
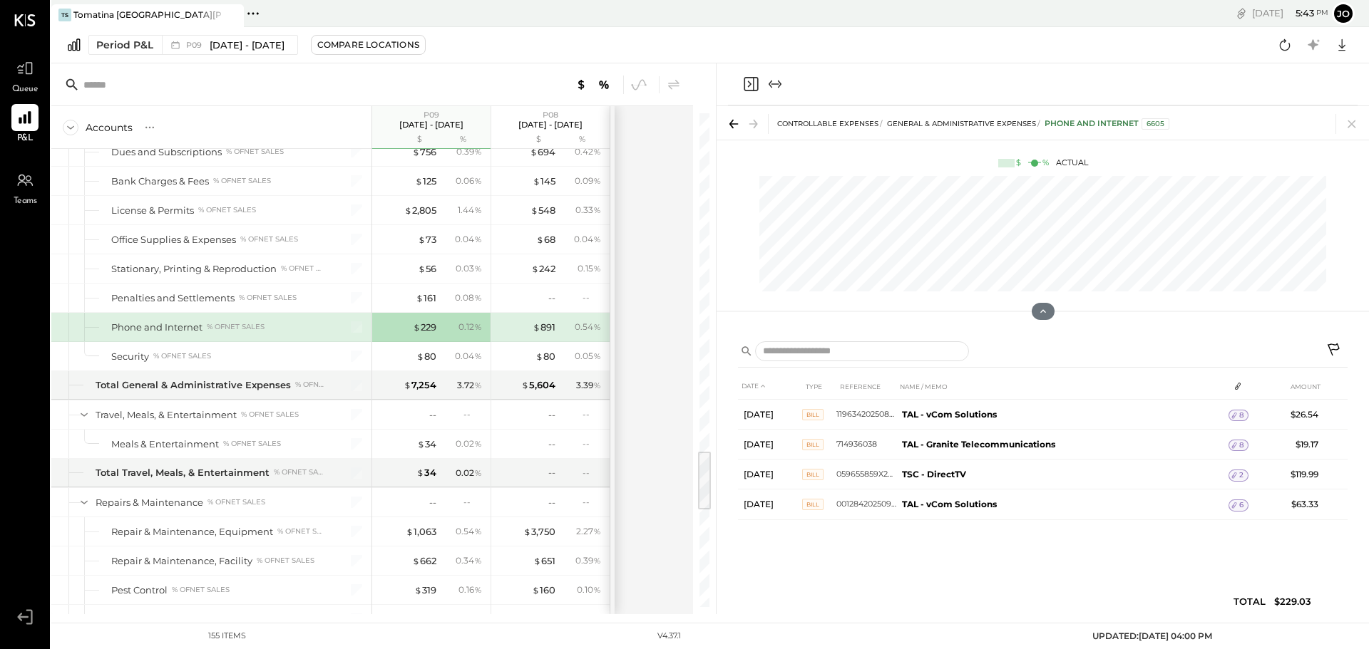
click at [558, 326] on div "$ 891 0.54 %" at bounding box center [551, 327] width 107 height 29
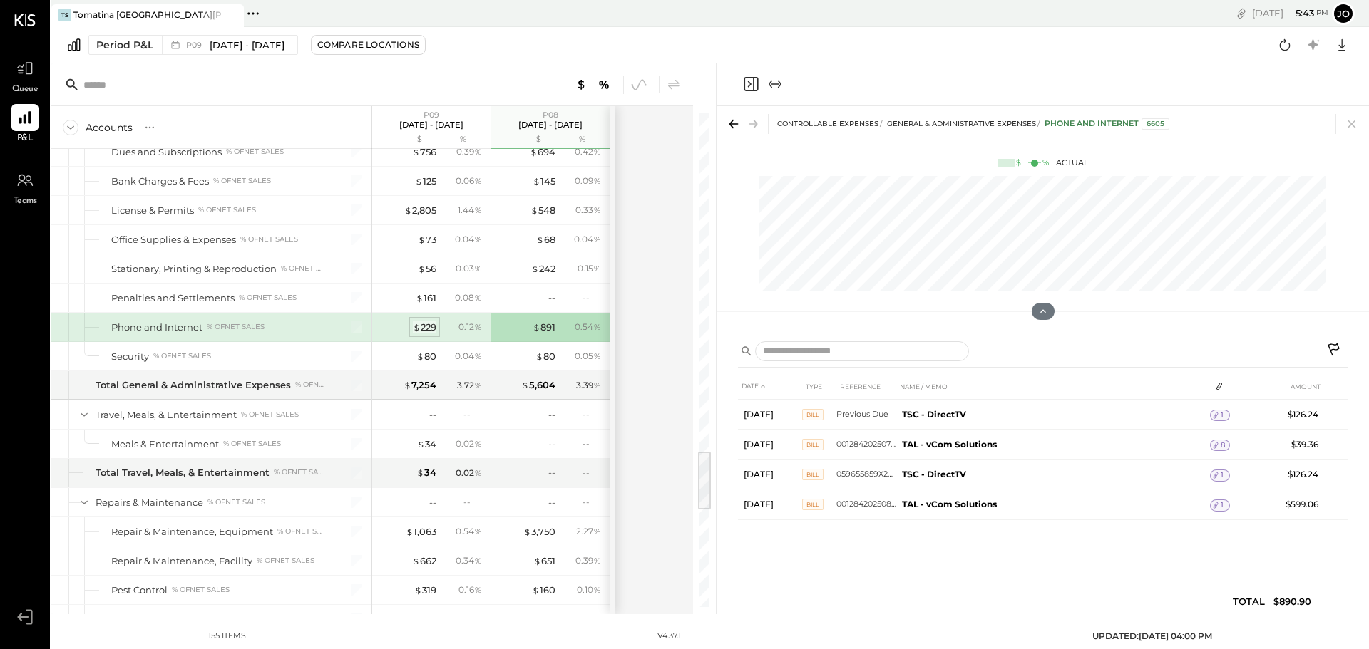
click at [416, 326] on span "$" at bounding box center [417, 326] width 8 height 11
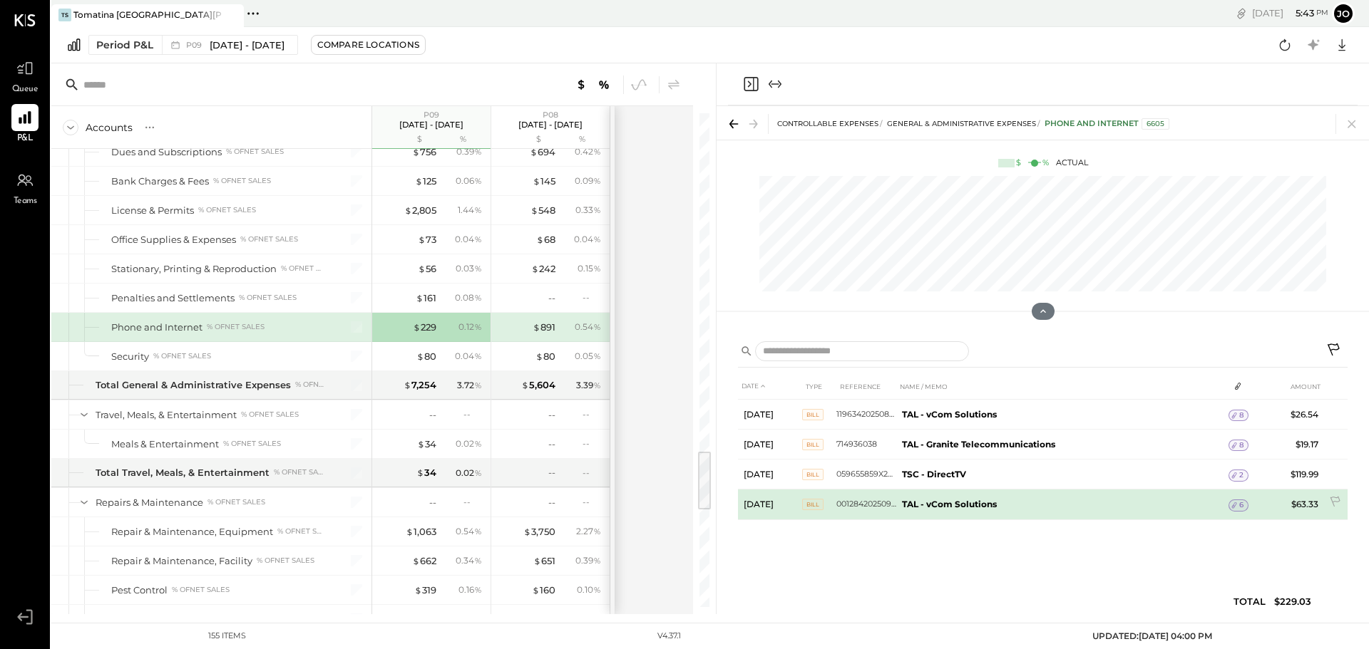
click at [919, 502] on b "TAL - vCom Solutions" at bounding box center [949, 504] width 95 height 11
click at [1310, 504] on td "$63.33" at bounding box center [1296, 505] width 55 height 30
click at [1239, 504] on span "6" at bounding box center [1241, 505] width 4 height 10
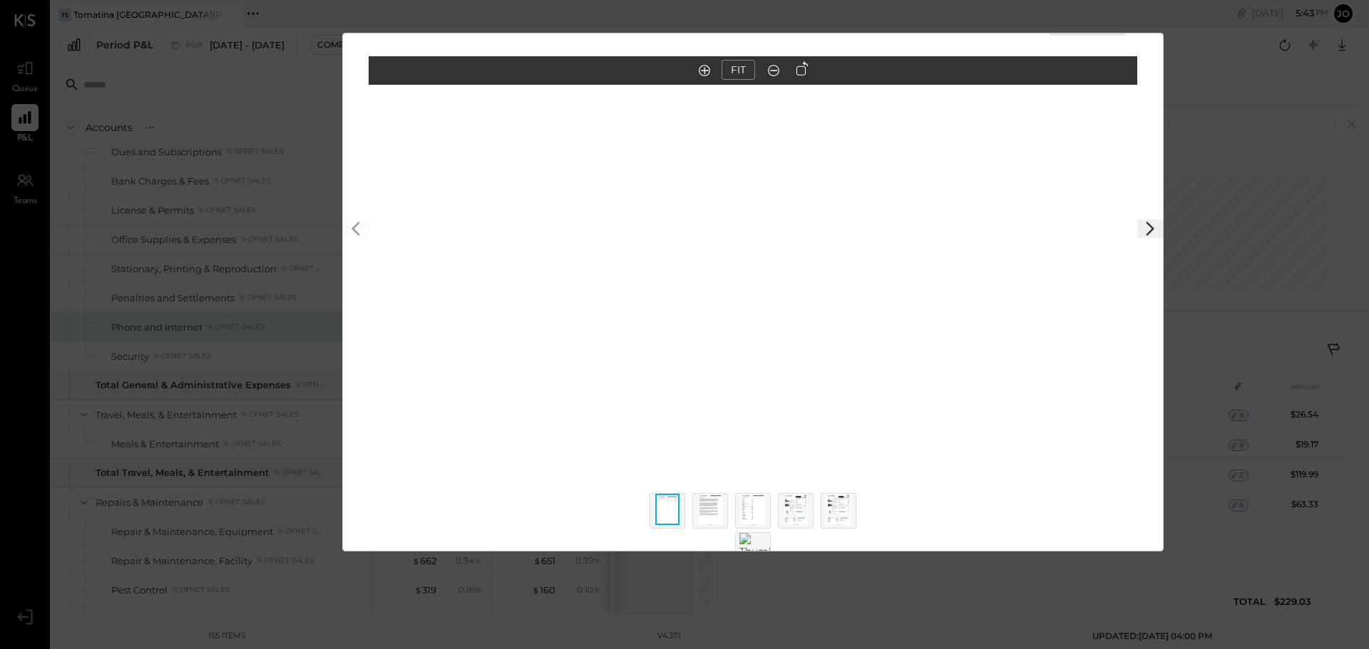
scroll to position [58, 0]
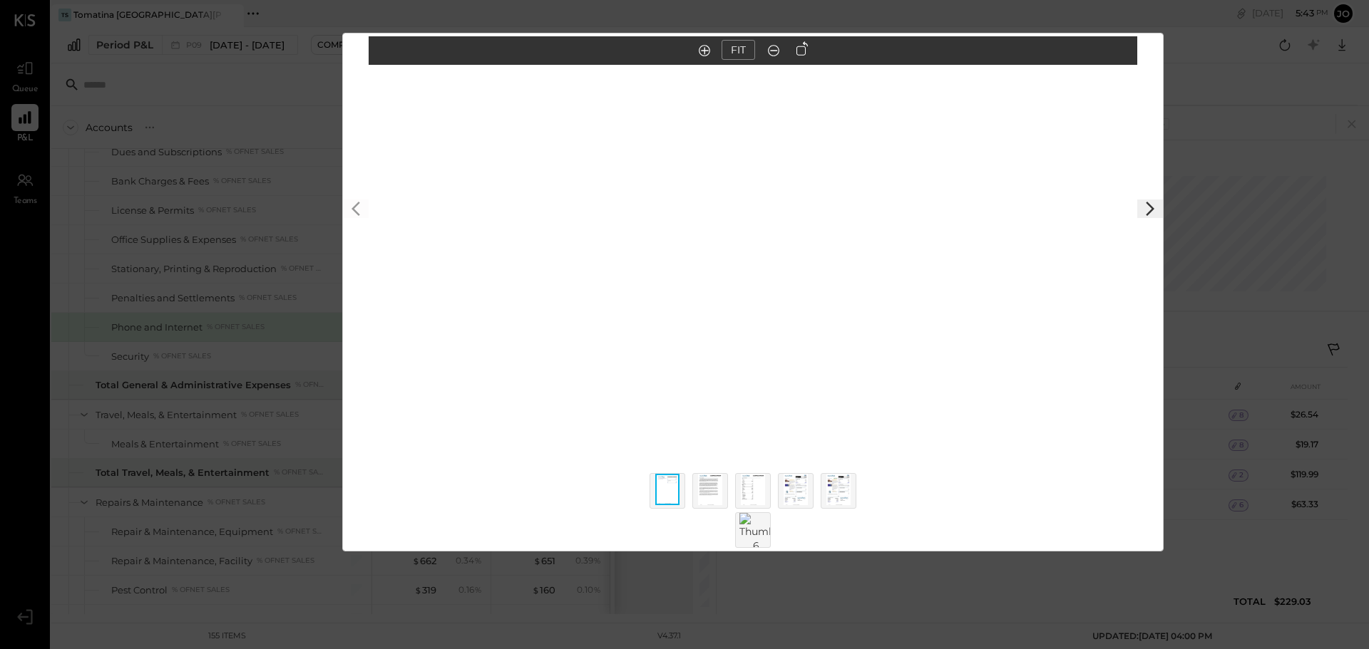
click at [806, 495] on img at bounding box center [795, 489] width 24 height 31
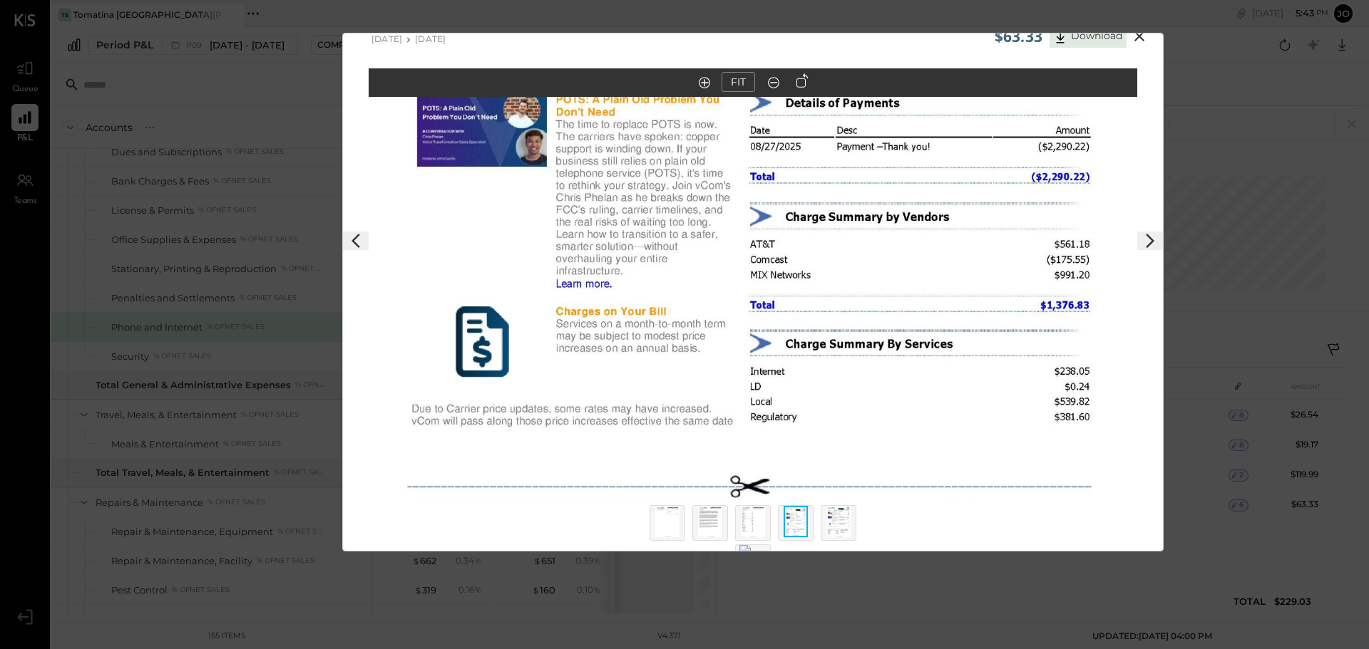
scroll to position [0, 0]
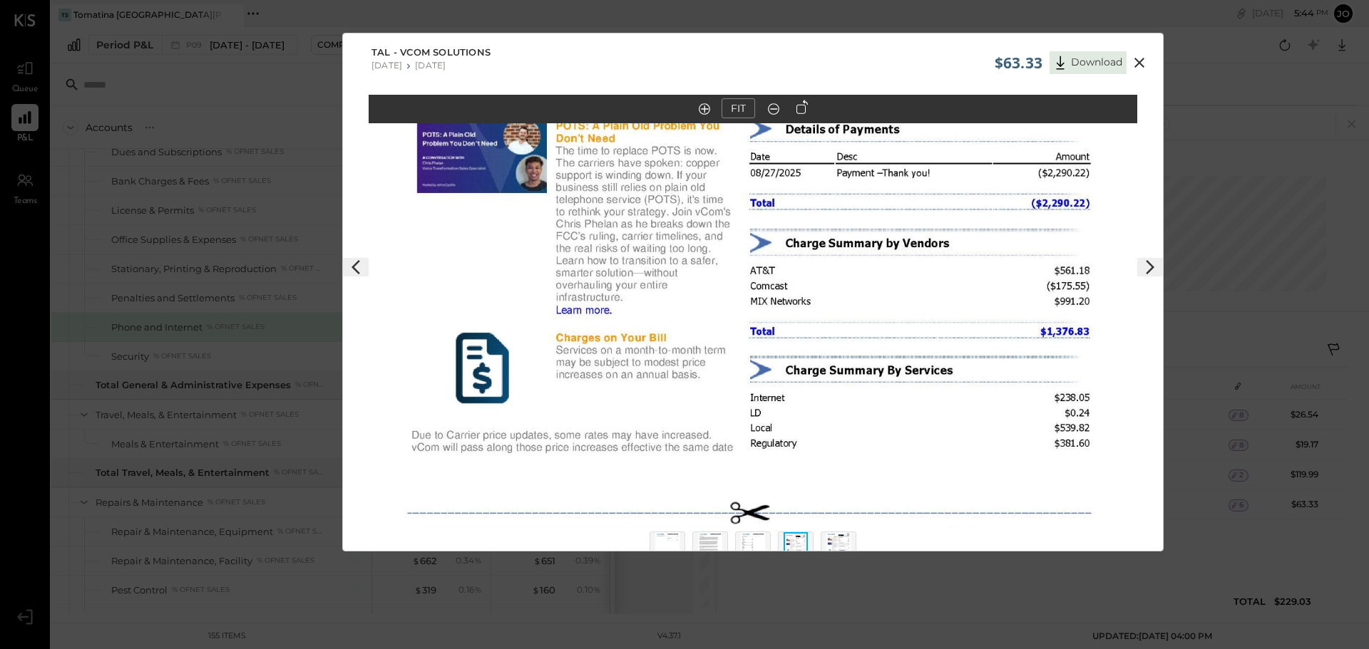
click at [716, 543] on img at bounding box center [710, 547] width 24 height 31
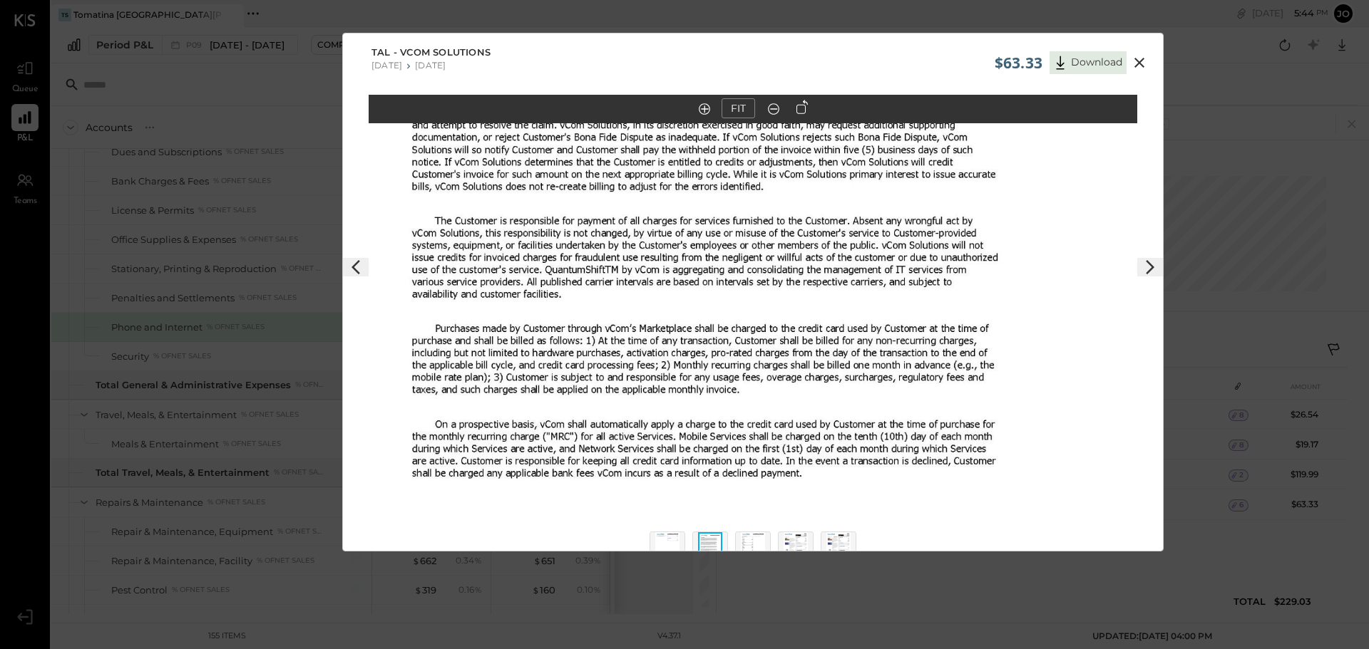
scroll to position [58, 0]
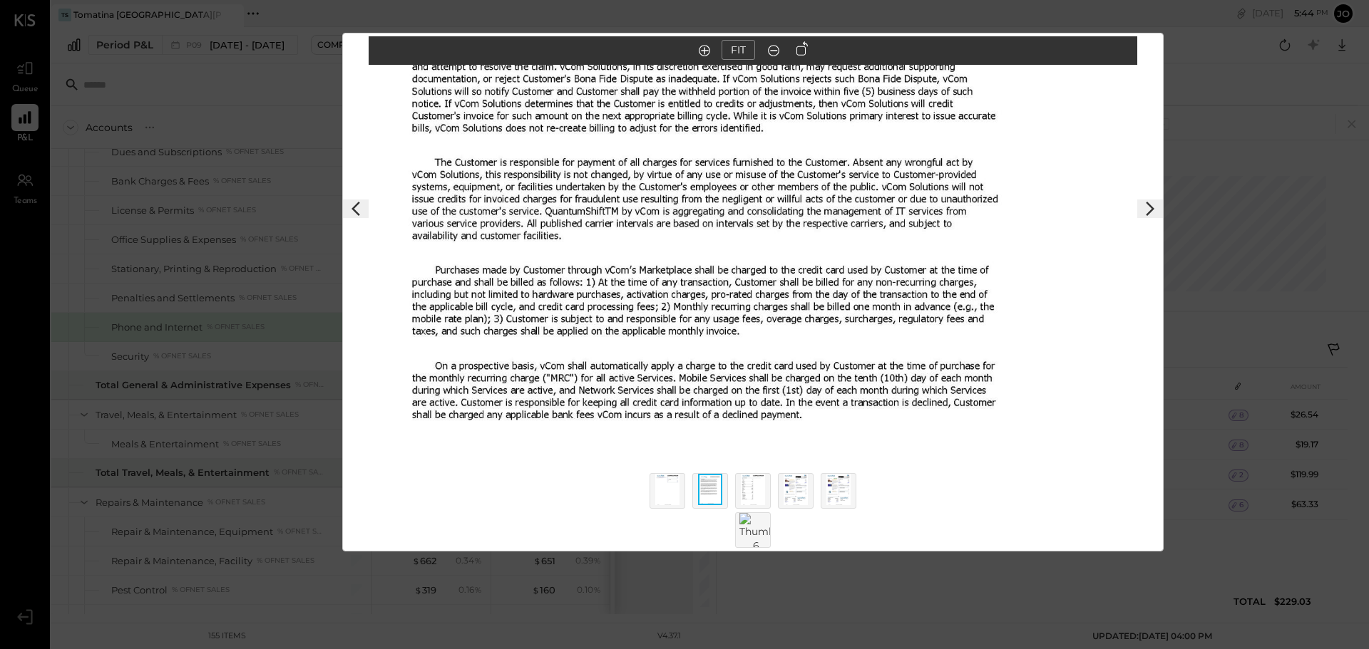
click at [845, 503] on img at bounding box center [838, 489] width 24 height 31
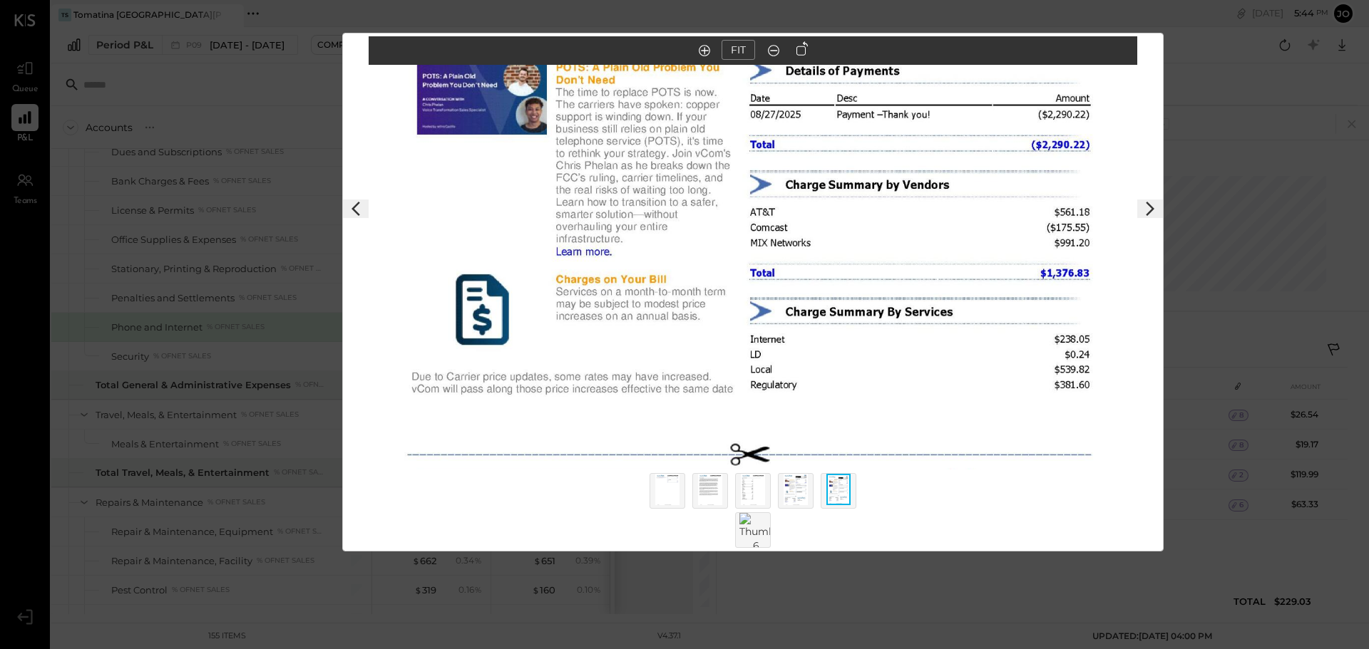
click at [794, 504] on img at bounding box center [795, 489] width 24 height 31
click at [660, 507] on div at bounding box center [667, 491] width 36 height 36
click at [709, 493] on img at bounding box center [710, 489] width 24 height 31
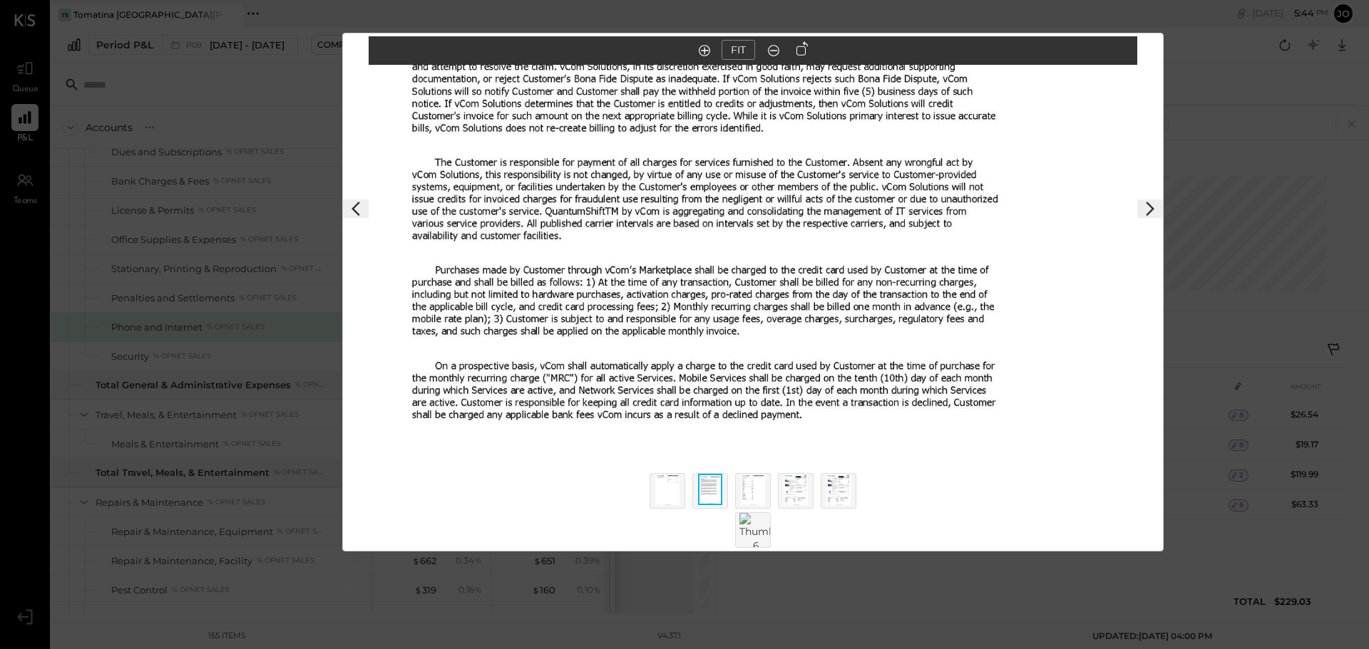
click at [741, 495] on img at bounding box center [753, 489] width 24 height 31
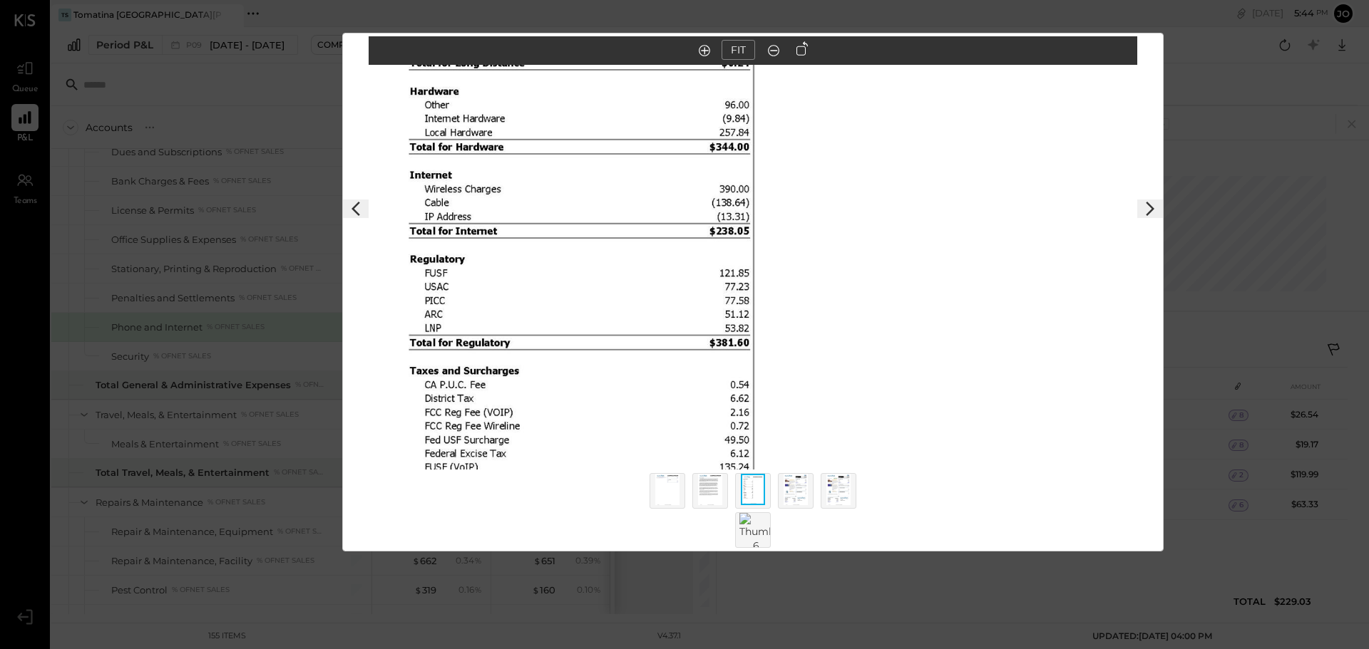
click at [669, 490] on img at bounding box center [667, 489] width 24 height 31
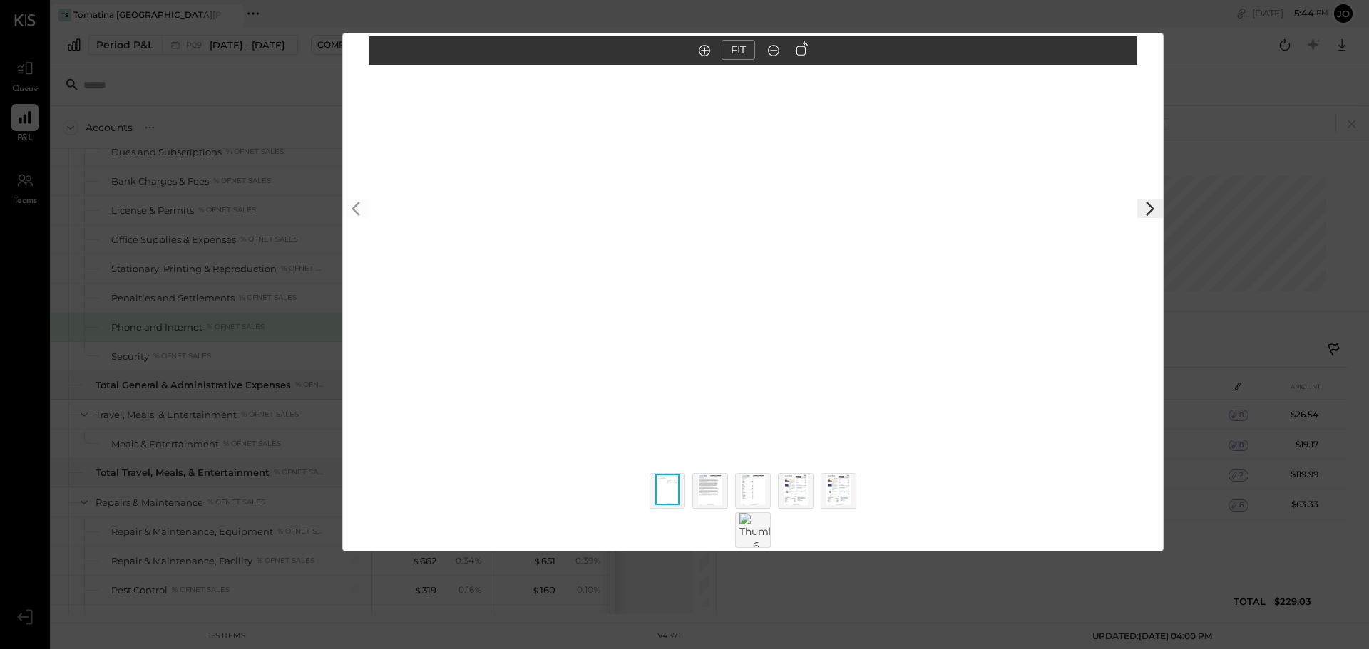
click at [720, 489] on img at bounding box center [710, 489] width 24 height 31
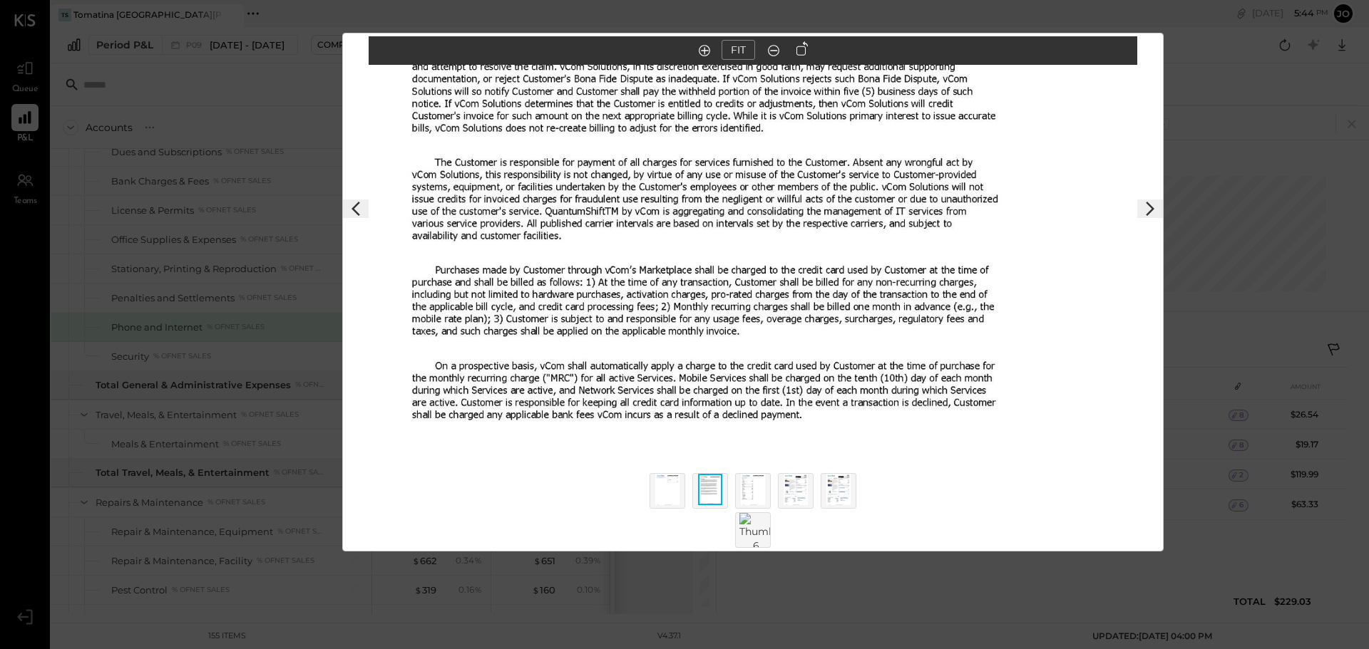
click at [1155, 216] on icon at bounding box center [1149, 208] width 17 height 17
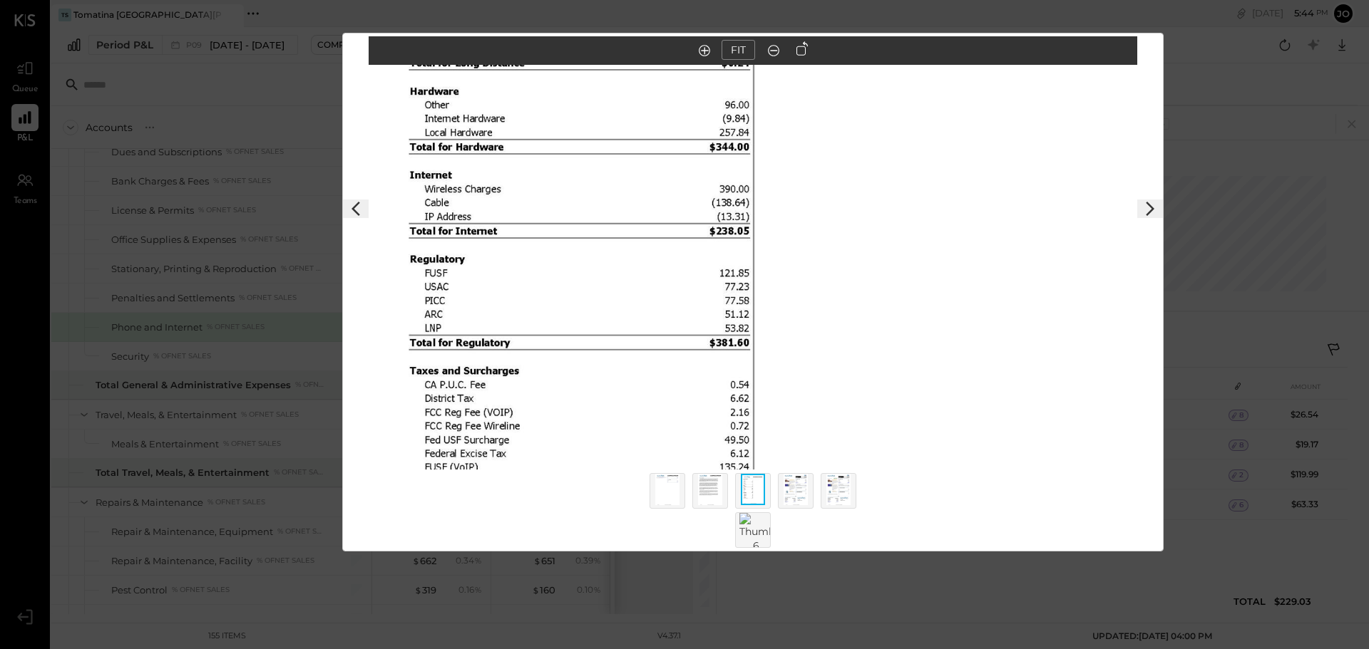
click at [1155, 216] on icon at bounding box center [1149, 208] width 17 height 17
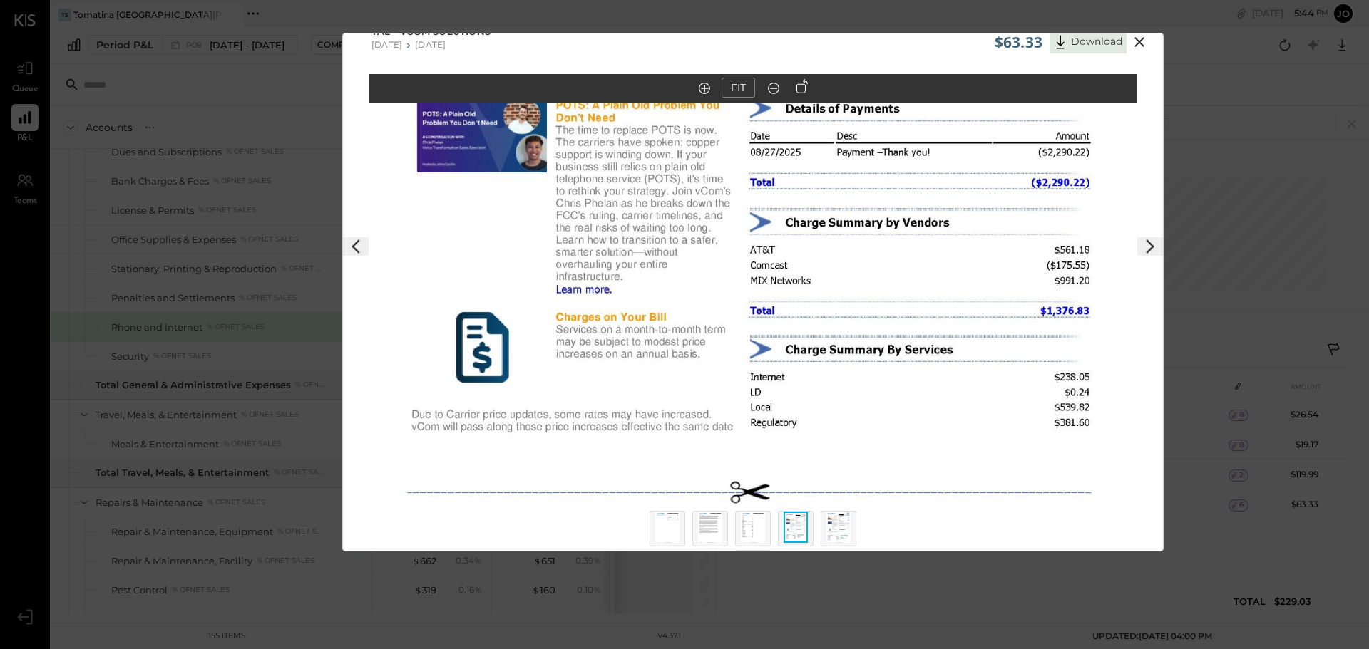
scroll to position [0, 0]
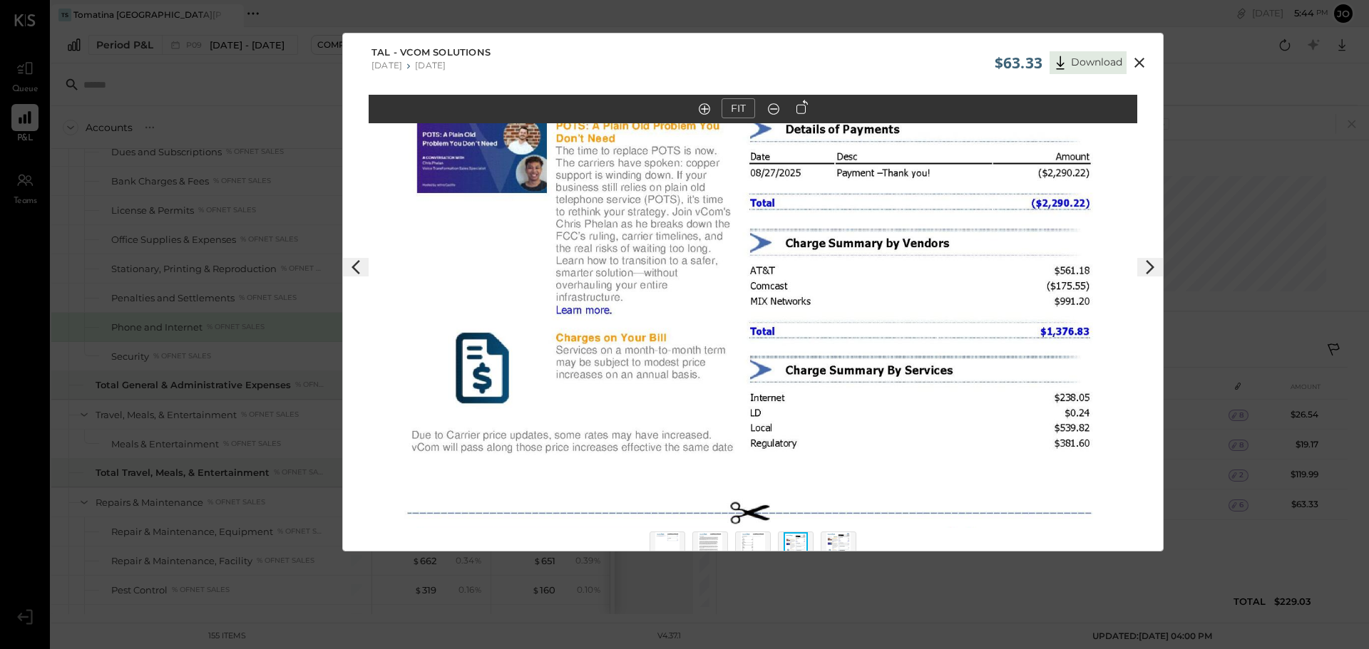
click at [1149, 263] on icon at bounding box center [1149, 267] width 17 height 17
click at [1145, 274] on icon at bounding box center [1149, 267] width 17 height 17
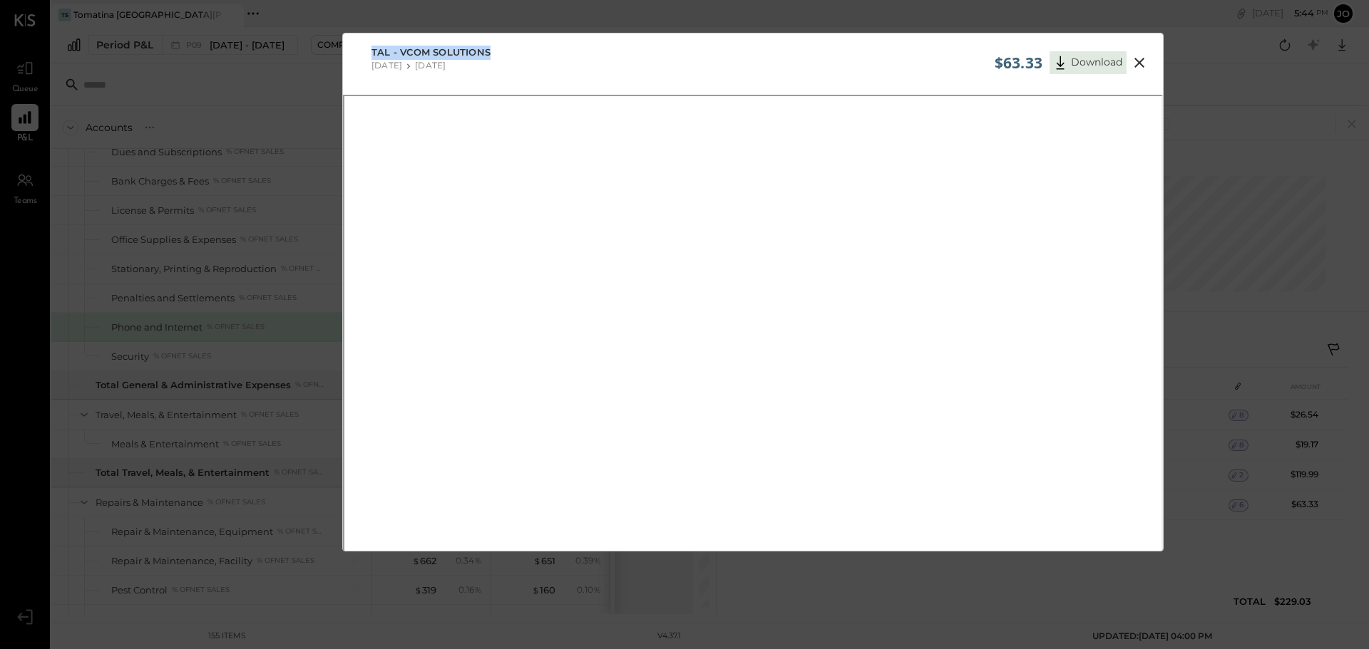
drag, startPoint x: 1145, startPoint y: 73, endPoint x: 1128, endPoint y: 66, distance: 18.5
click at [1128, 66] on div "$63.33 Download TAL - vCom Solutions [DATE] [DATE]" at bounding box center [752, 293] width 821 height 520
drag, startPoint x: 1146, startPoint y: 66, endPoint x: 1137, endPoint y: 91, distance: 27.3
click at [1147, 66] on button at bounding box center [1139, 62] width 26 height 19
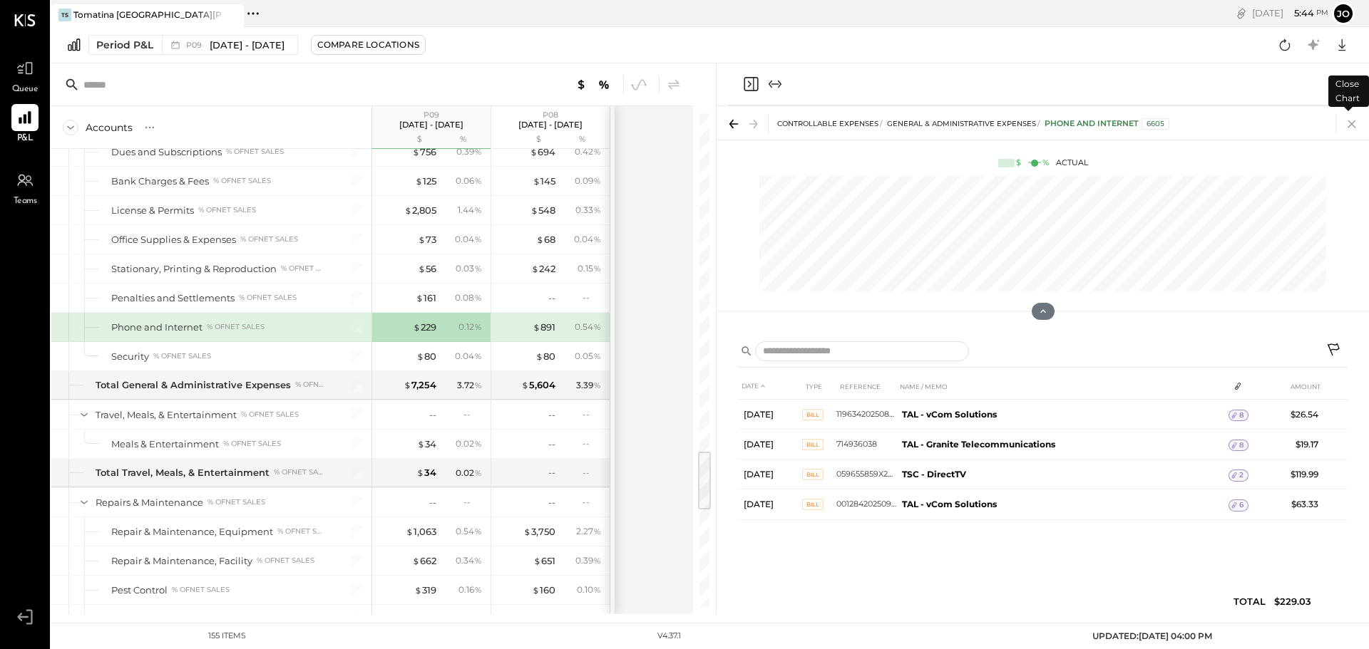
click at [1347, 123] on icon at bounding box center [1351, 124] width 20 height 20
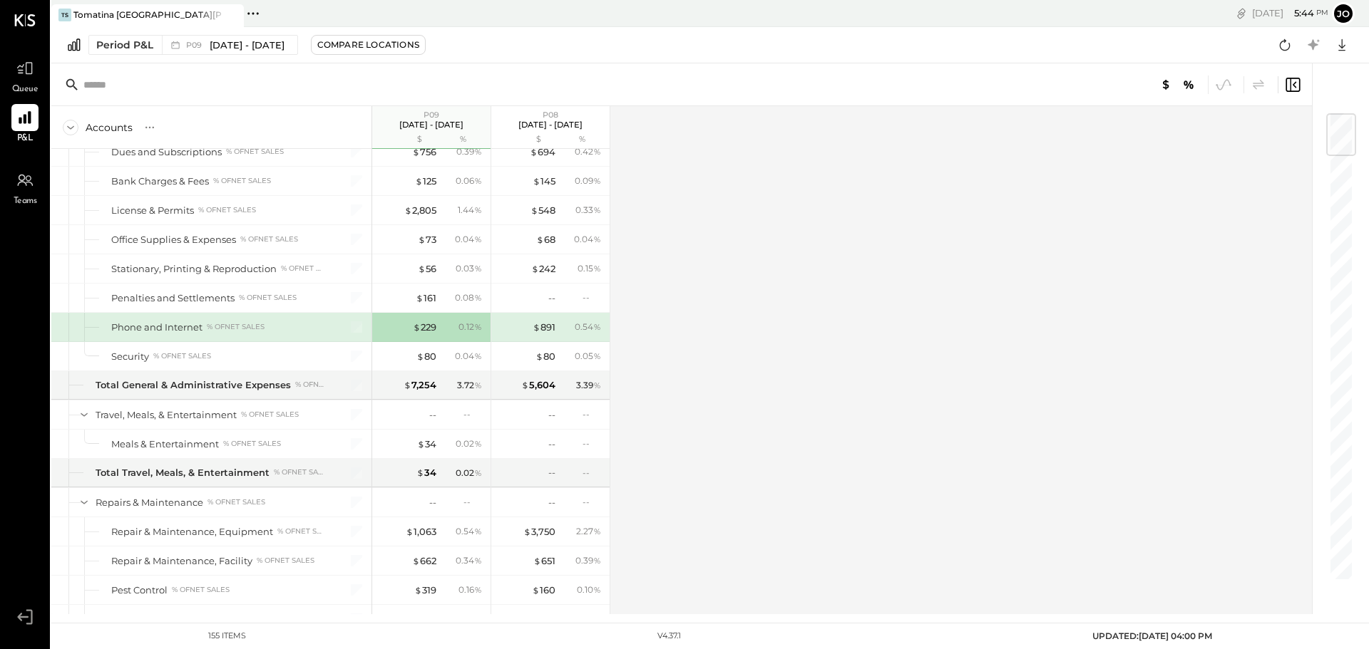
click at [632, 330] on div "Accounts S % GL P09 [DATE] - [DATE] $ % P08 [DATE] - [DATE] $ % SALES Sales, Fo…" at bounding box center [682, 360] width 1262 height 508
click at [601, 335] on div "$ 891 0.54 %" at bounding box center [551, 327] width 107 height 29
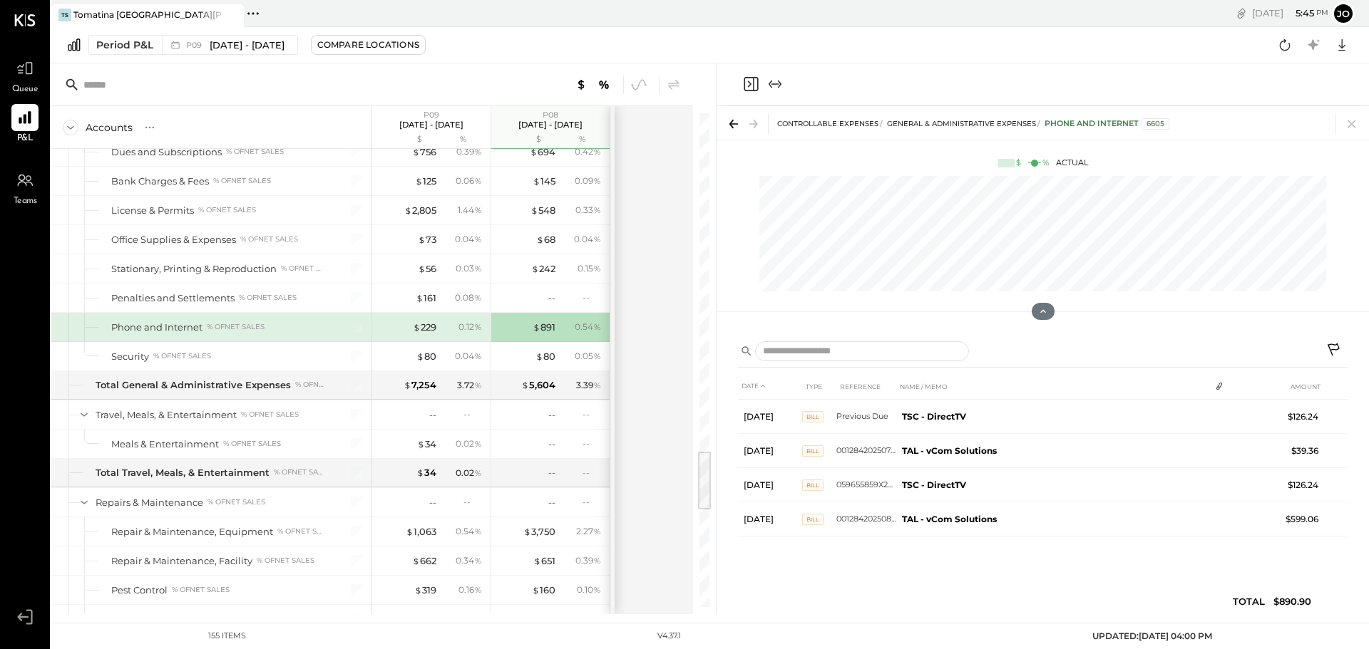
click at [1349, 121] on icon at bounding box center [1351, 124] width 8 height 8
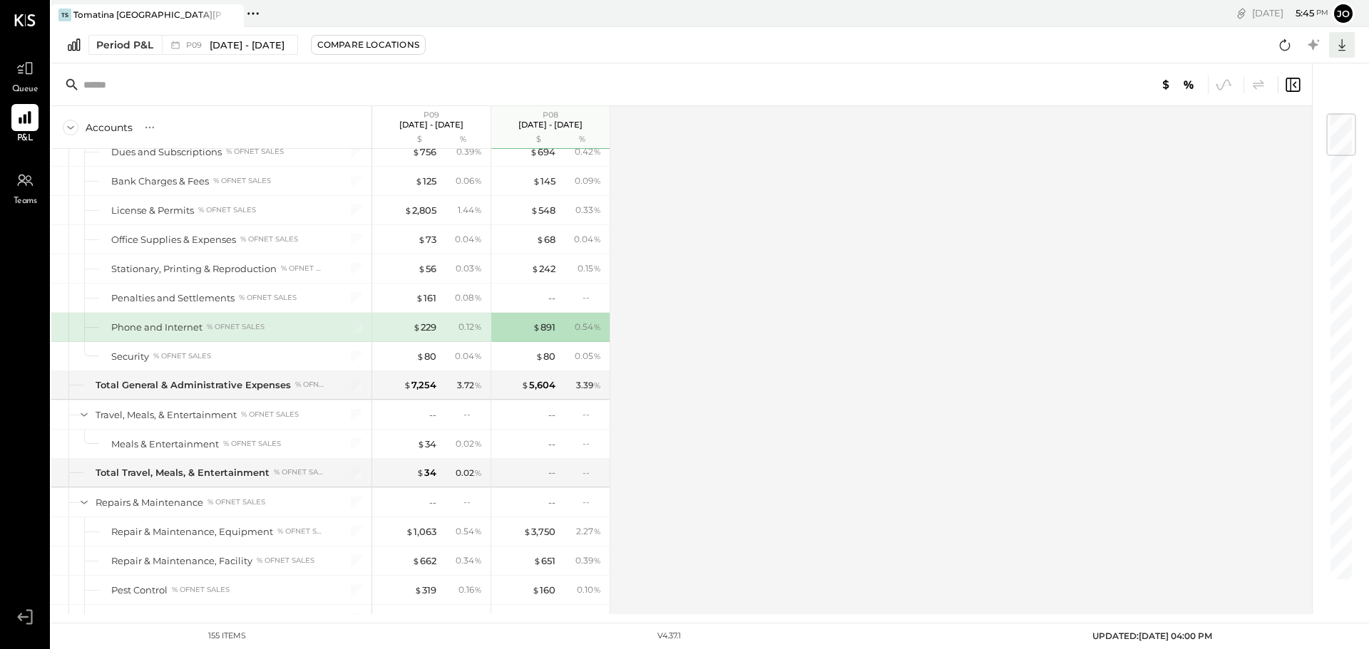
click at [1344, 51] on icon at bounding box center [1341, 45] width 7 height 12
click at [1266, 125] on div "Excel" at bounding box center [1297, 128] width 114 height 30
click at [426, 329] on div "$ 229" at bounding box center [425, 328] width 24 height 14
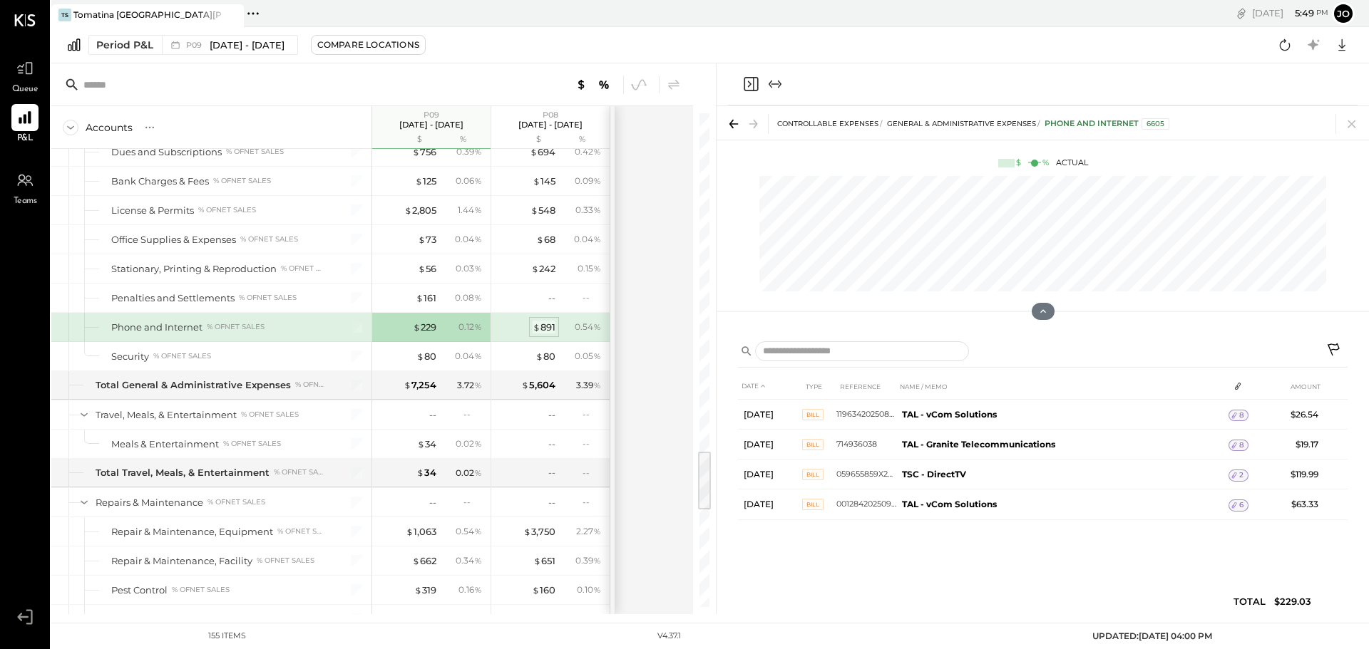
click at [547, 334] on div "$ 891" at bounding box center [543, 328] width 23 height 14
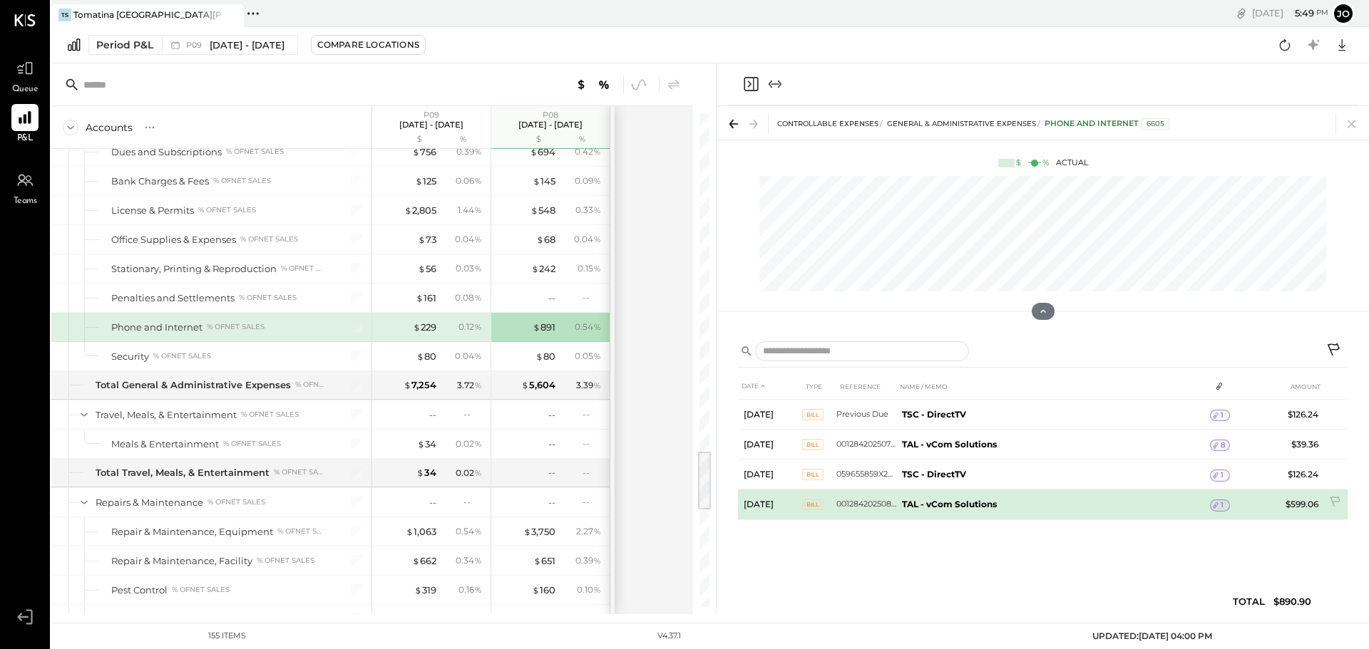
click at [942, 507] on b "TAL - vCom Solutions" at bounding box center [949, 504] width 95 height 11
click at [957, 506] on b "TAL - vCom Solutions" at bounding box center [949, 504] width 95 height 11
click at [1217, 508] on icon at bounding box center [1215, 505] width 10 height 10
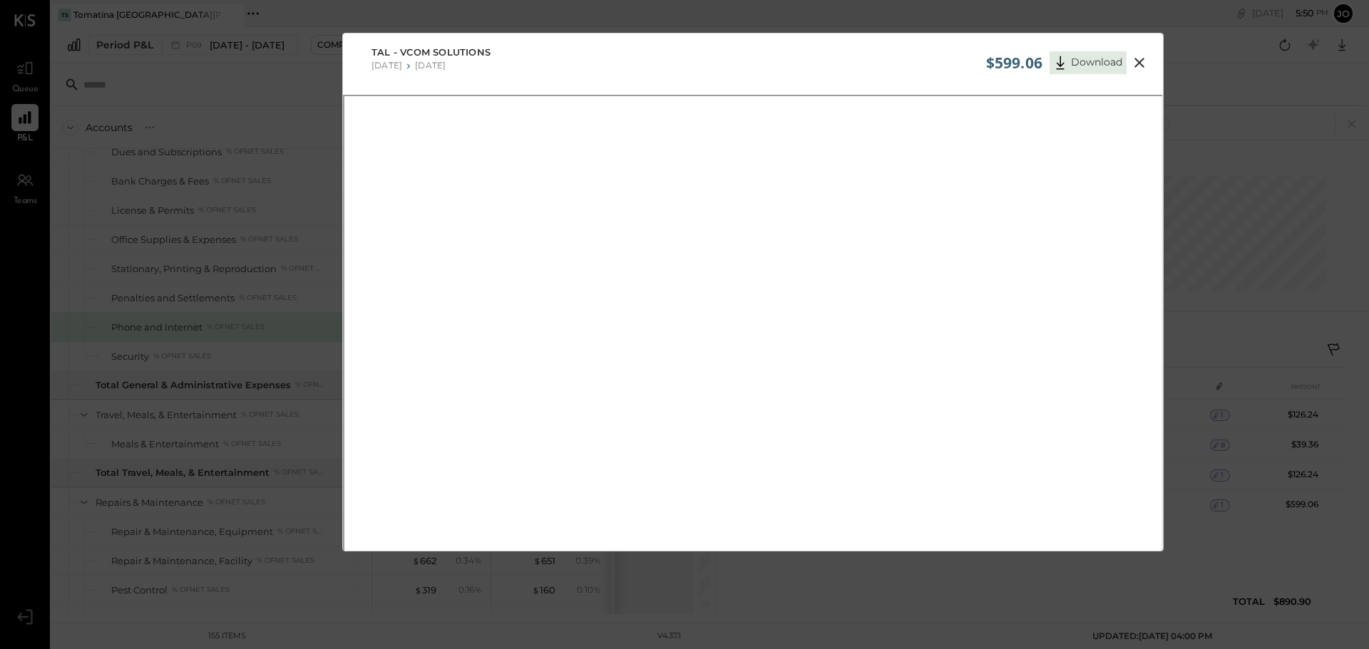
click at [1140, 63] on icon at bounding box center [1139, 62] width 17 height 17
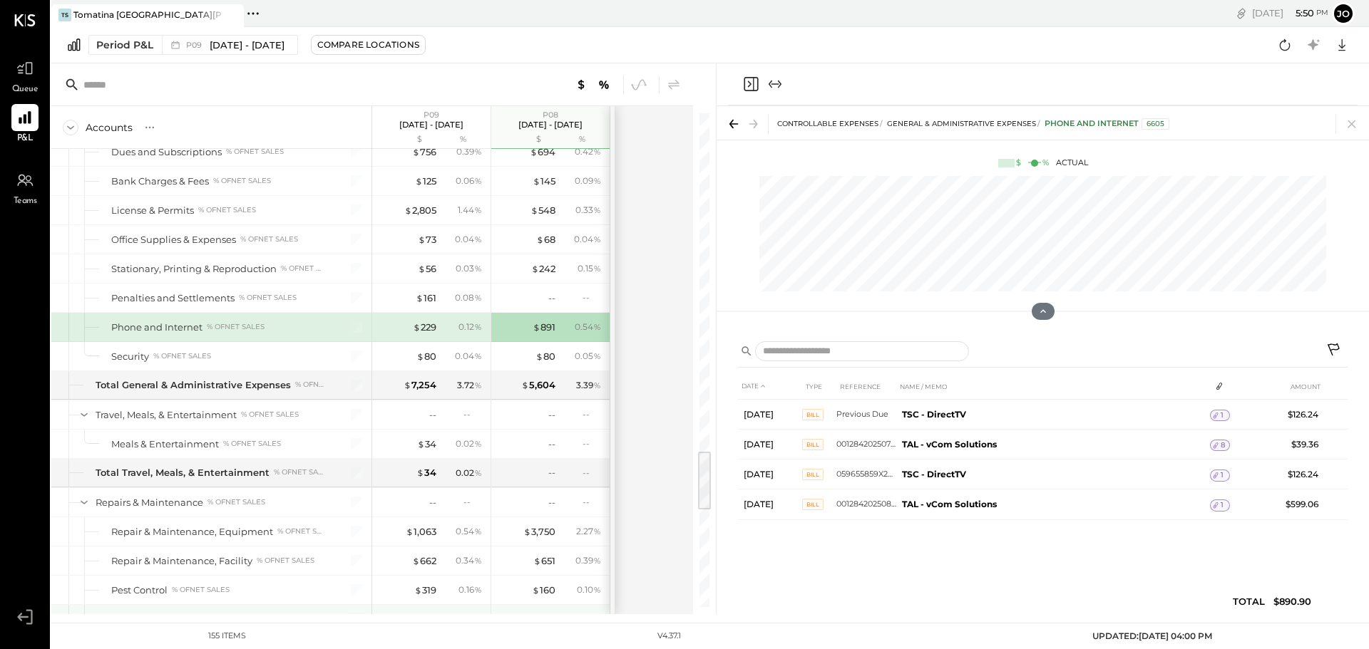
scroll to position [2868, 0]
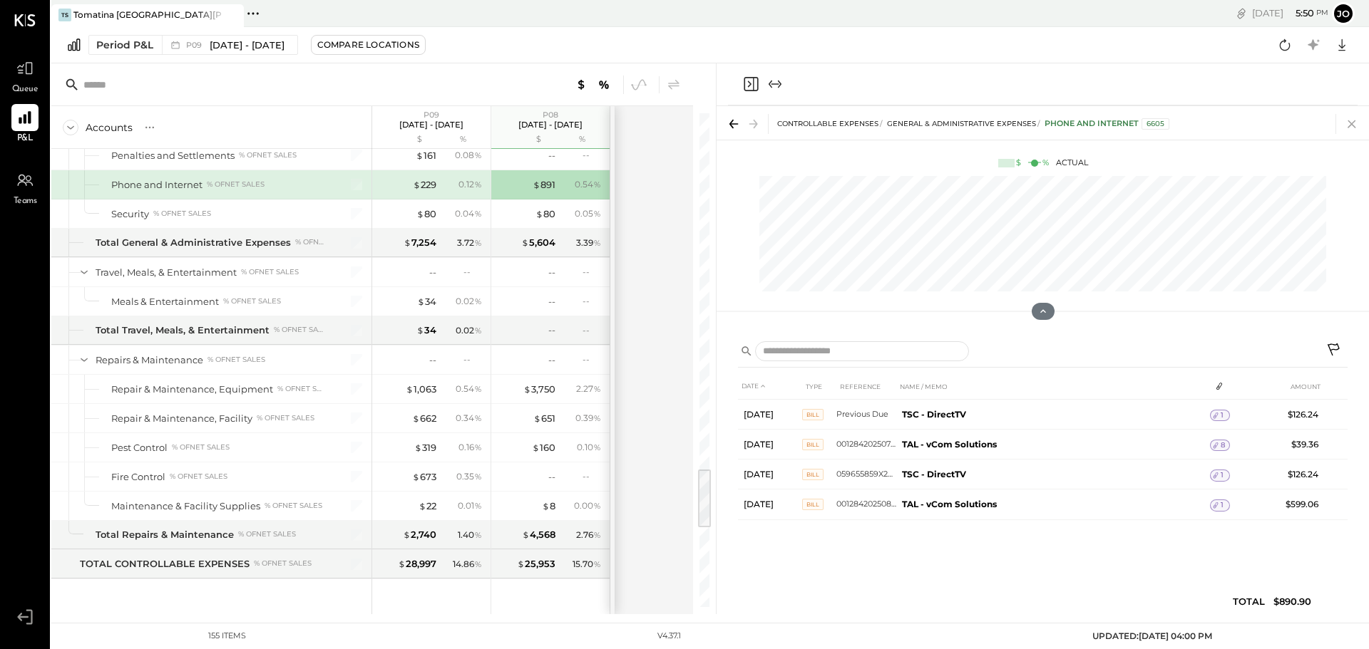
click at [1348, 123] on icon at bounding box center [1351, 124] width 20 height 20
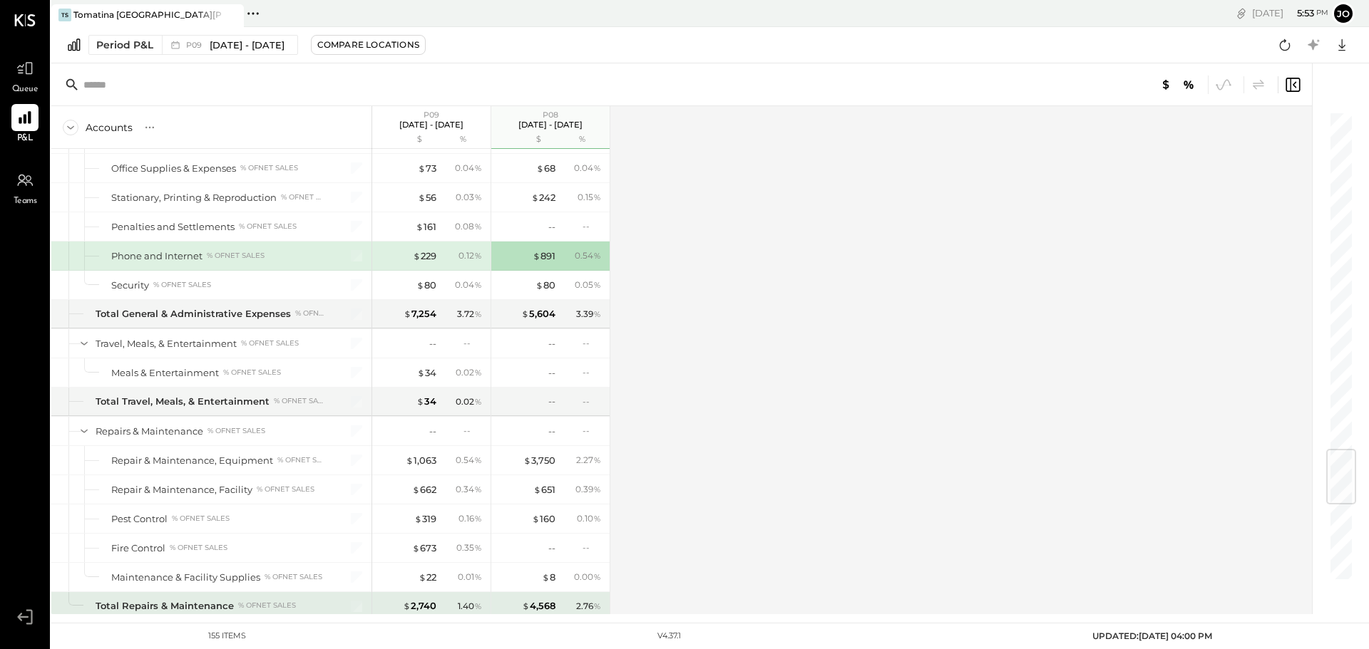
scroll to position [3011, 0]
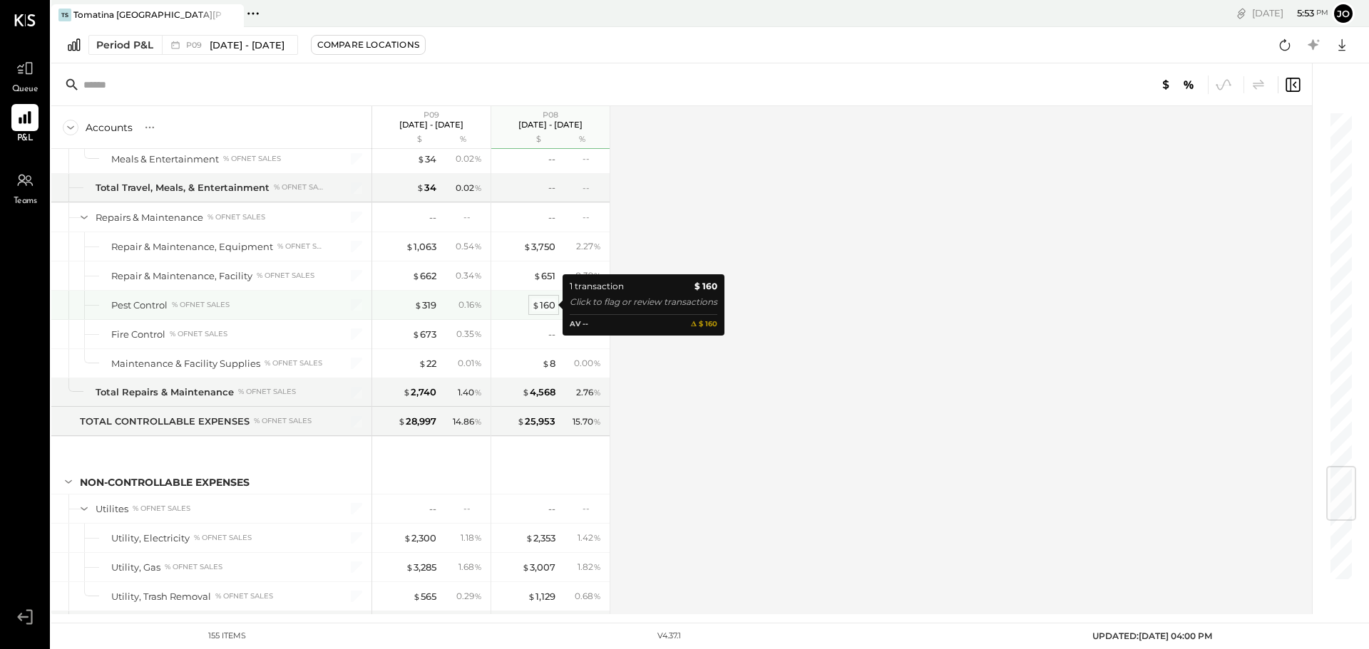
click at [541, 305] on div "$ 160" at bounding box center [544, 306] width 24 height 14
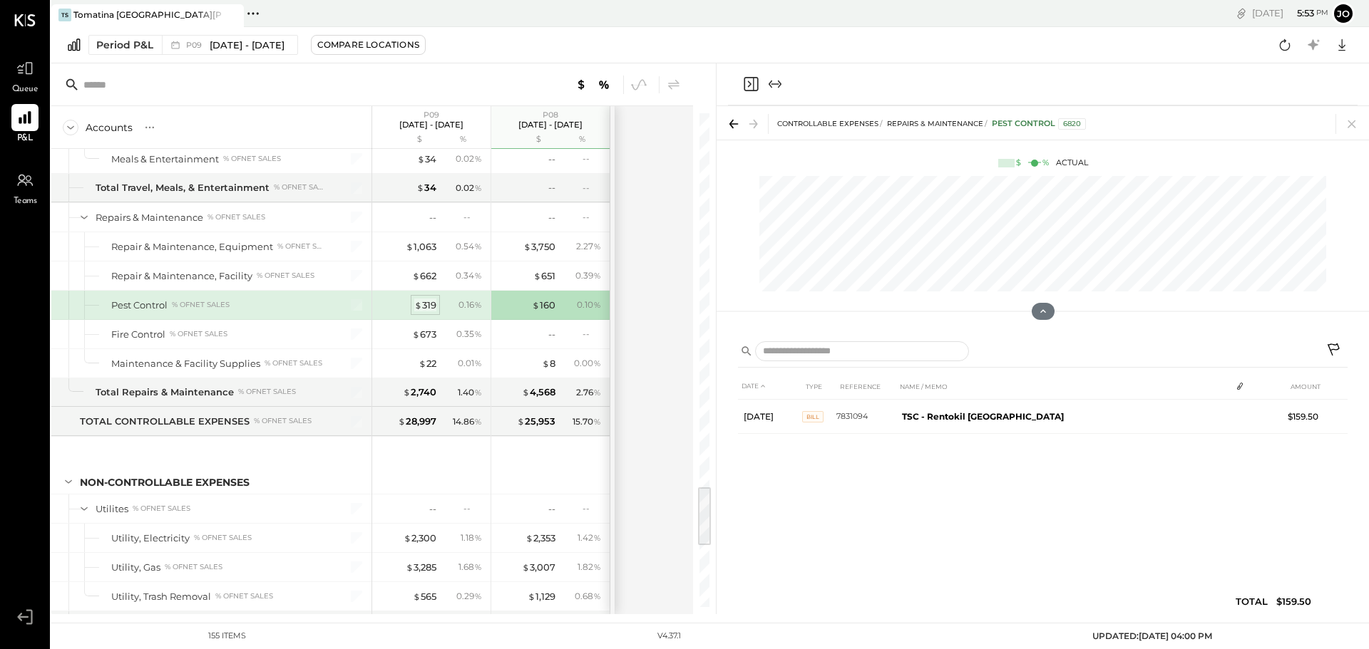
click at [417, 308] on span "$" at bounding box center [418, 304] width 8 height 11
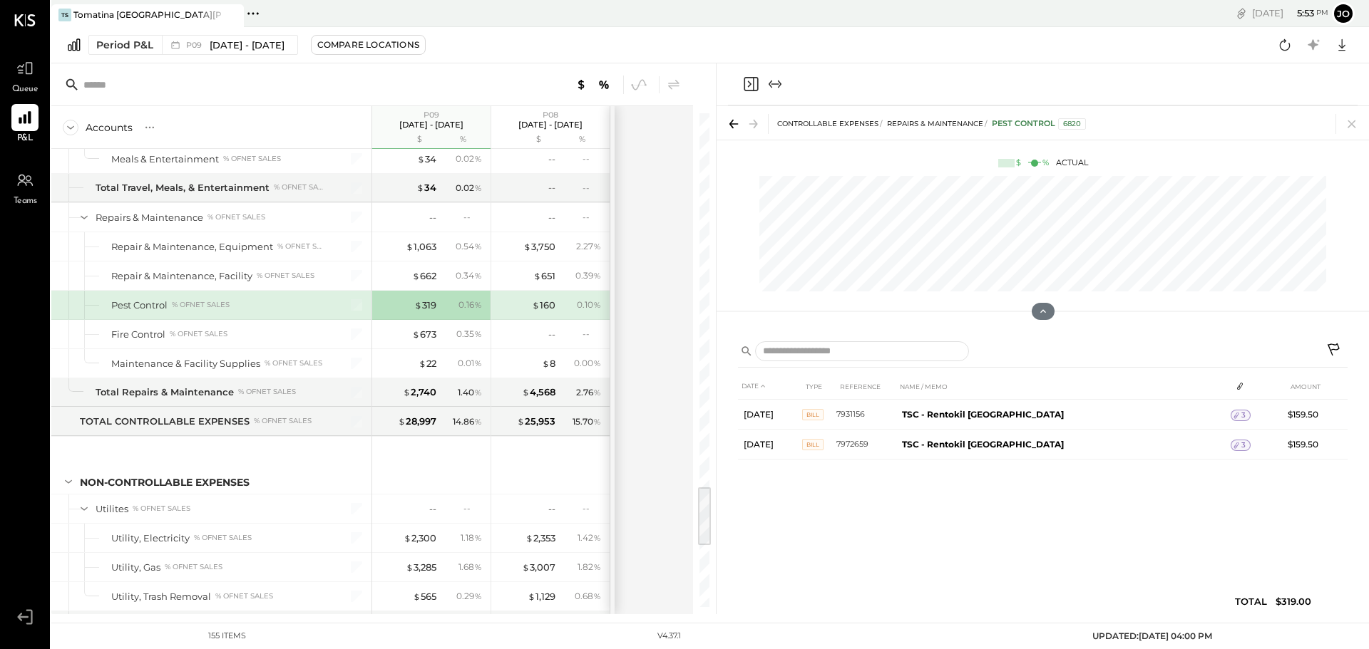
click at [552, 318] on div "$ 160 0.10 %" at bounding box center [551, 305] width 107 height 29
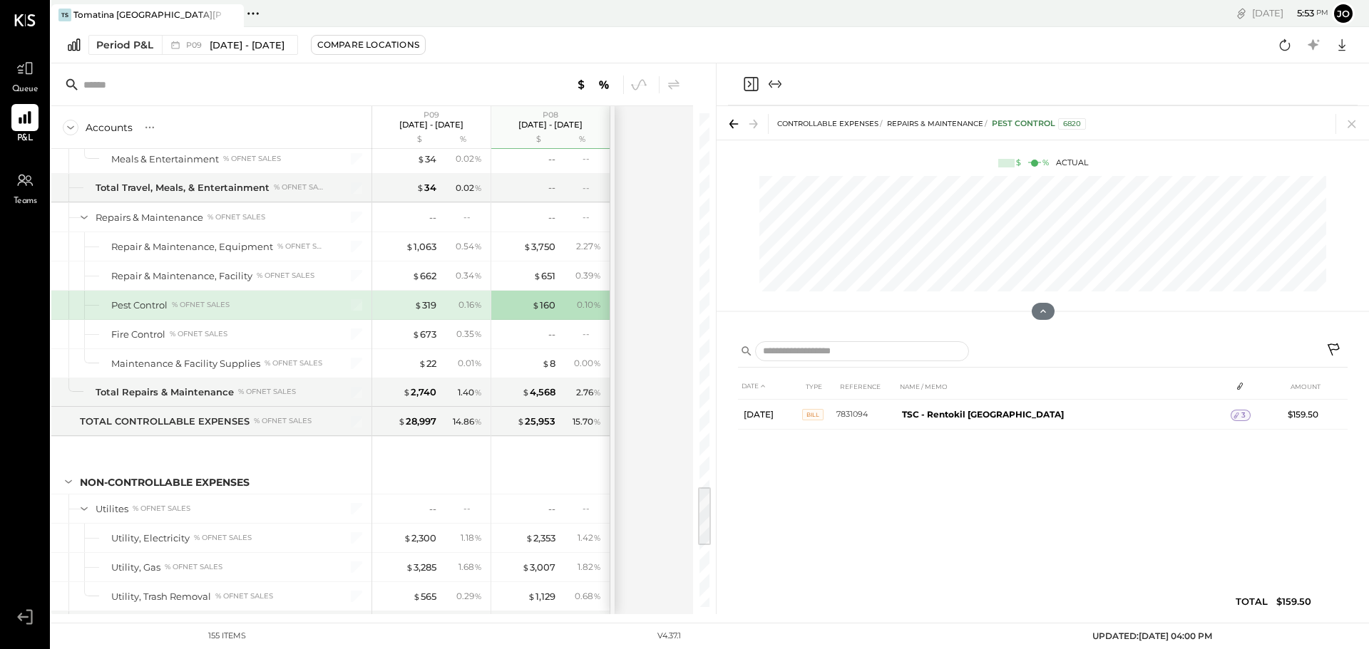
click at [414, 318] on div "$ 319 0.16 %" at bounding box center [432, 305] width 107 height 29
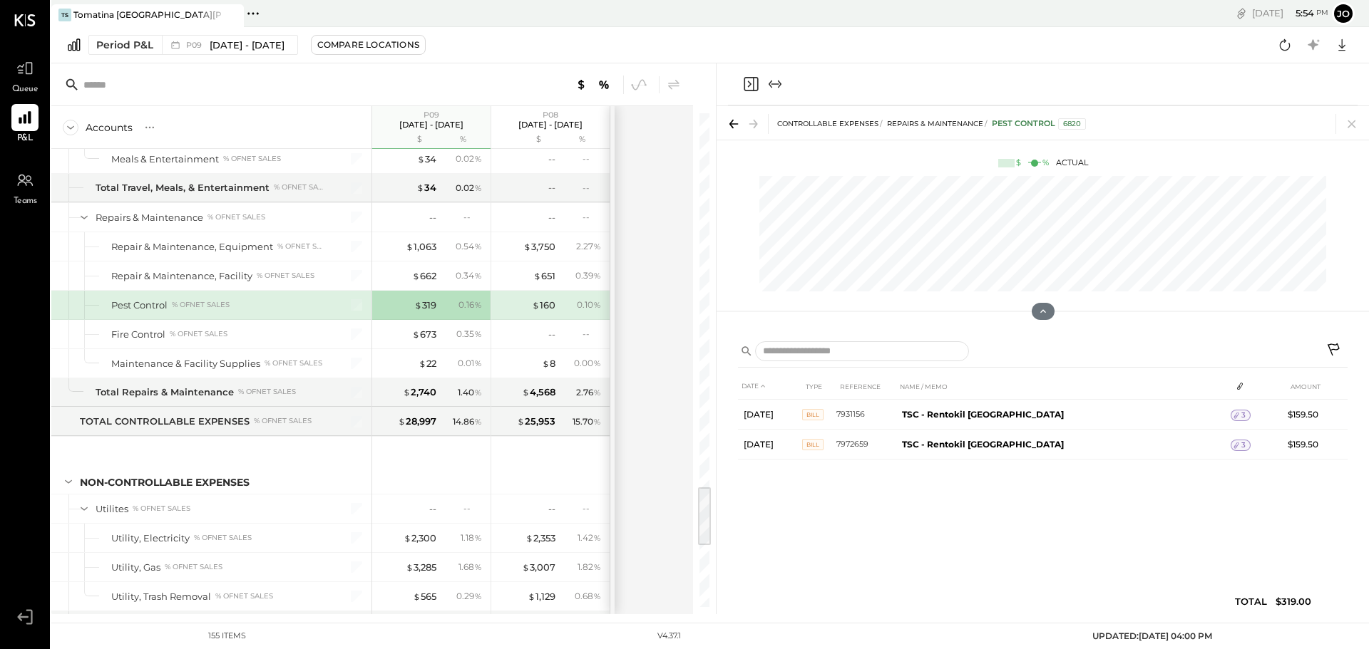
click at [550, 316] on div "$ 160 0.10 %" at bounding box center [551, 305] width 107 height 29
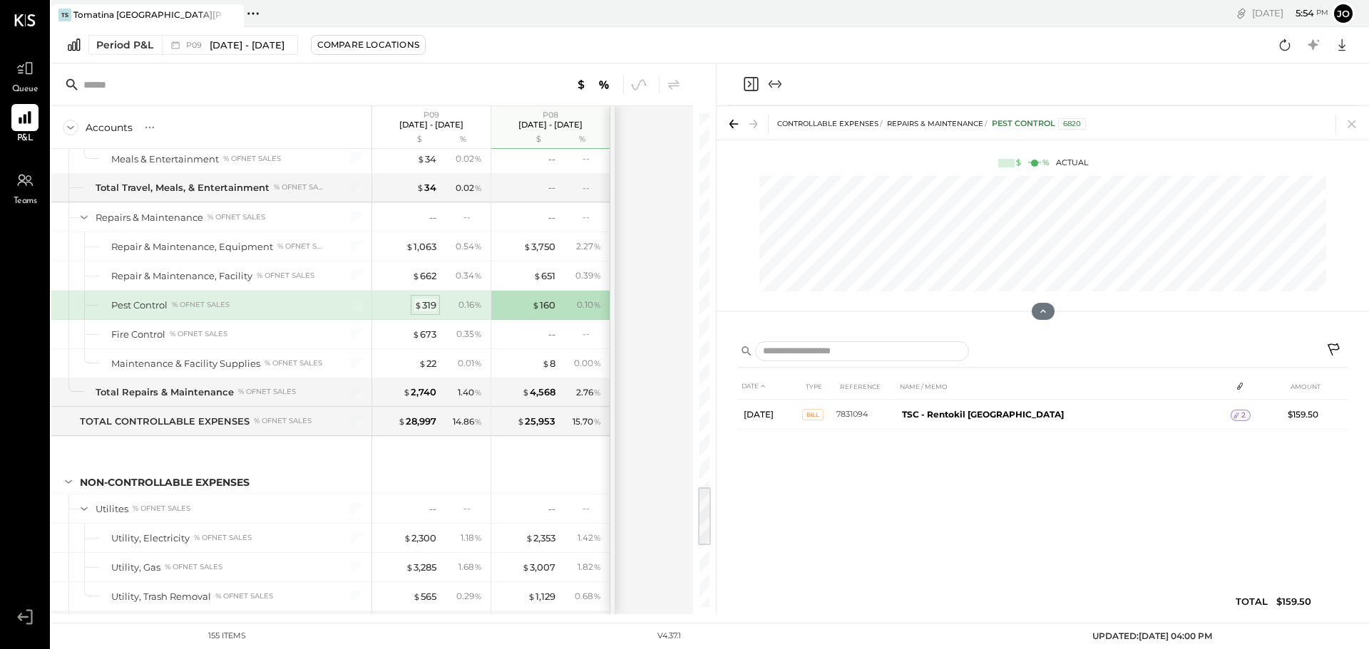
click at [417, 309] on span "$" at bounding box center [418, 304] width 8 height 11
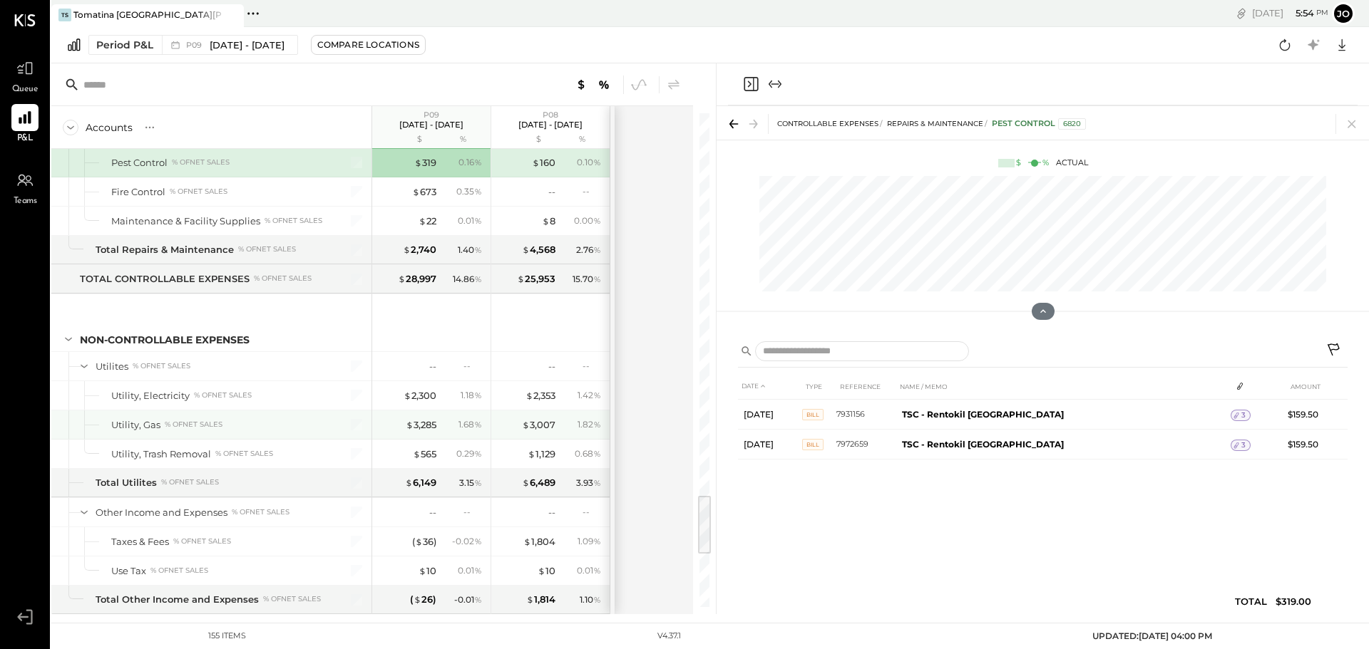
scroll to position [3082, 0]
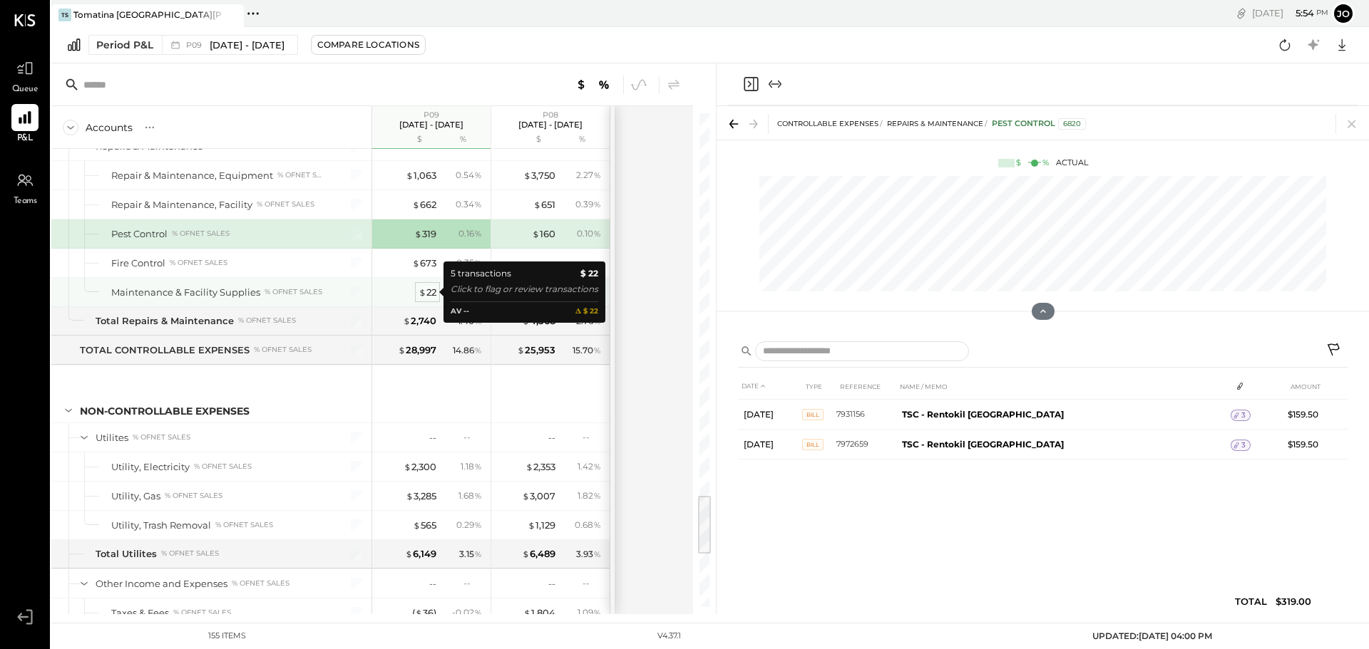
click at [435, 291] on div "$ 22" at bounding box center [427, 293] width 18 height 14
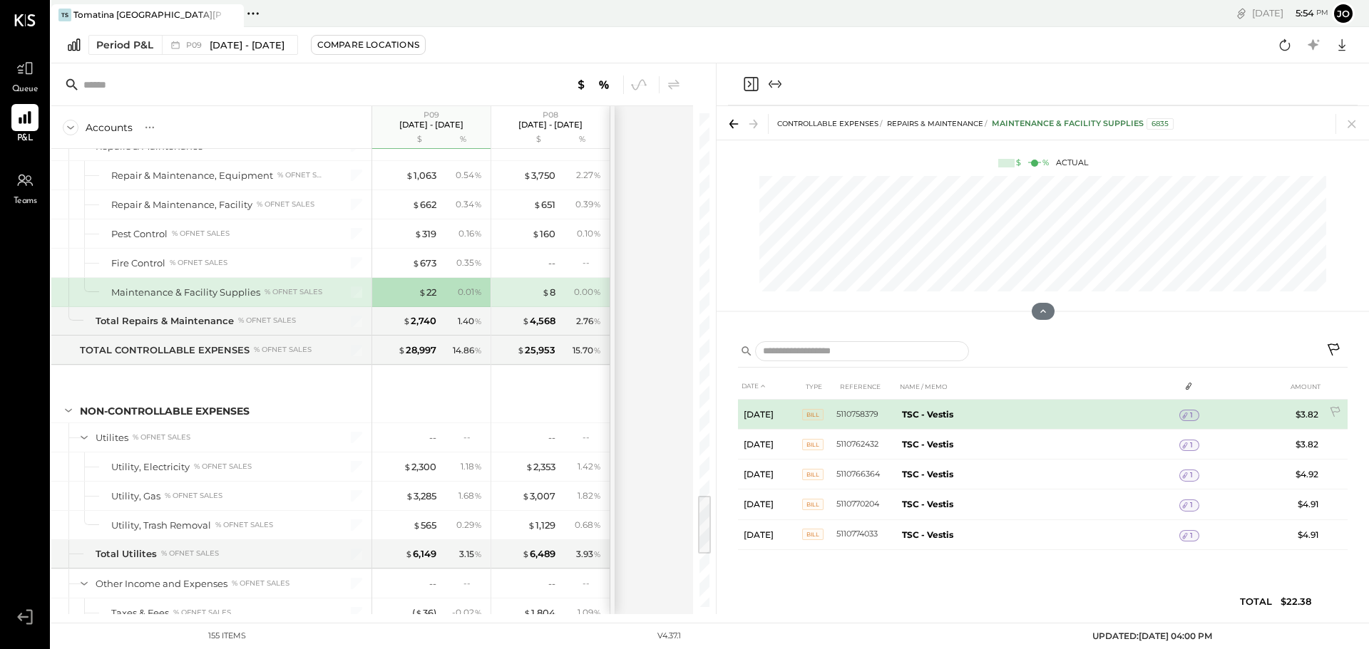
click at [1193, 417] on span "1" at bounding box center [1191, 416] width 3 height 10
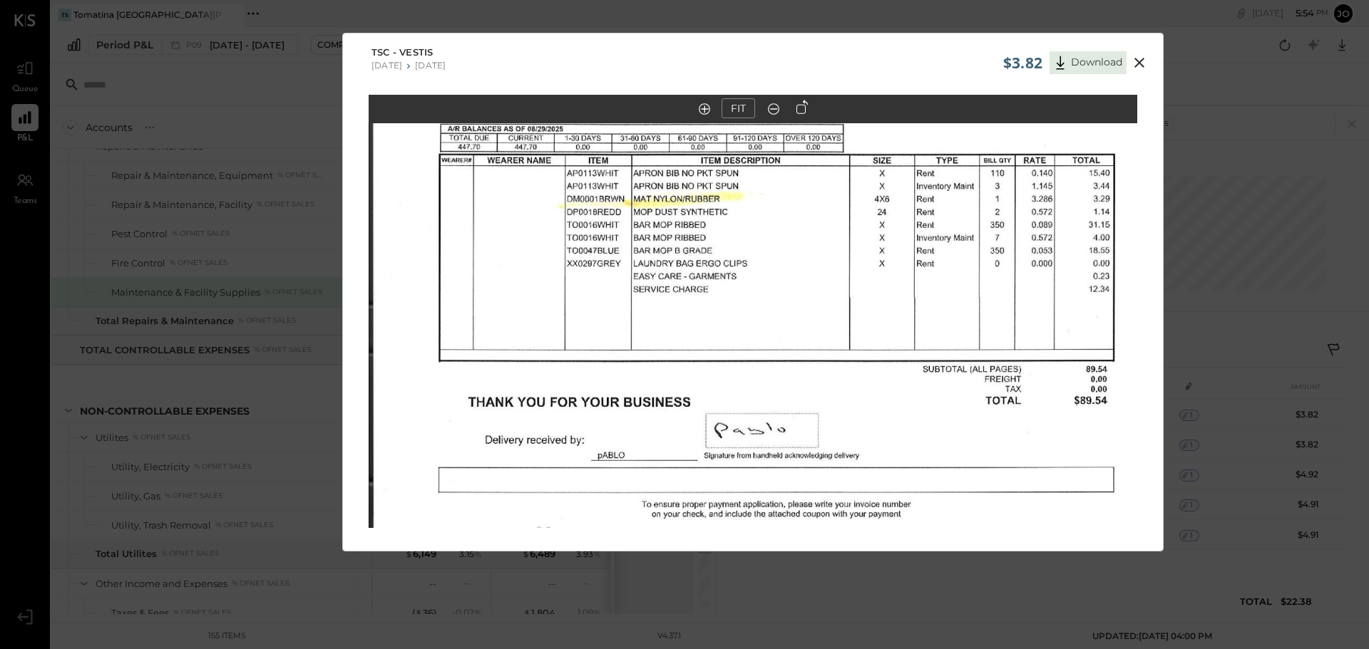
click at [1140, 56] on icon at bounding box center [1139, 62] width 17 height 17
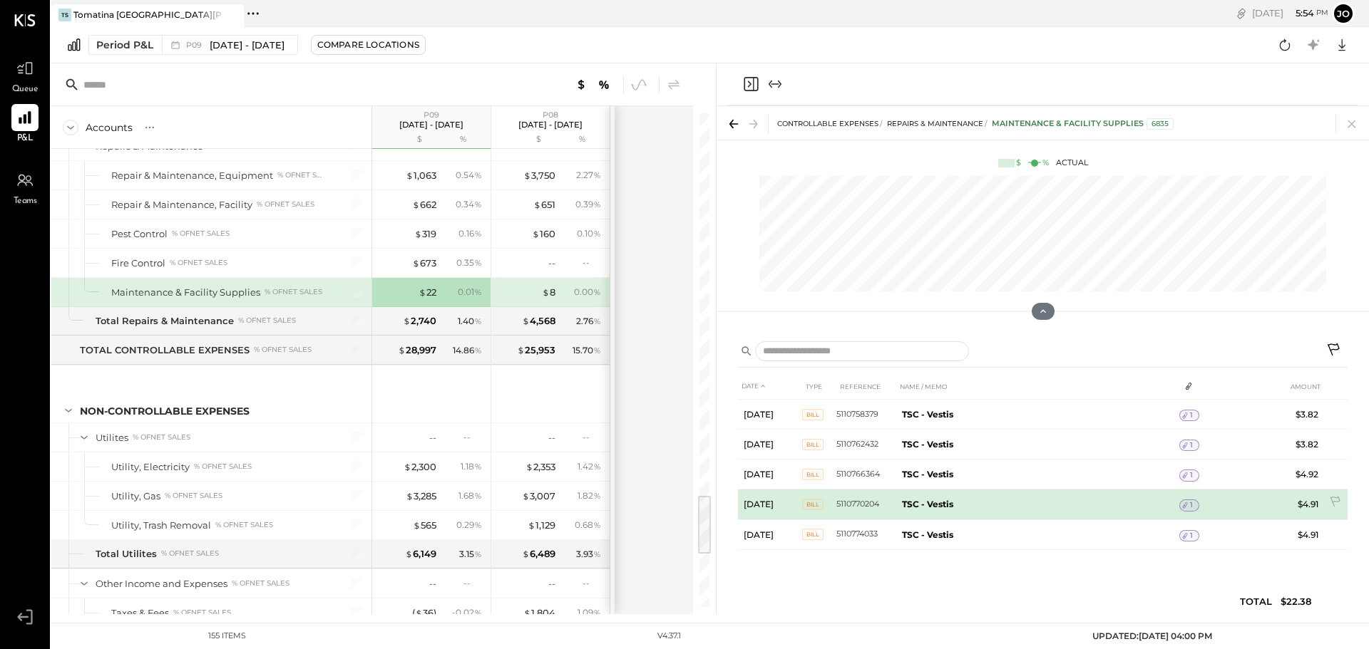
click at [1195, 501] on div "1" at bounding box center [1189, 505] width 20 height 11
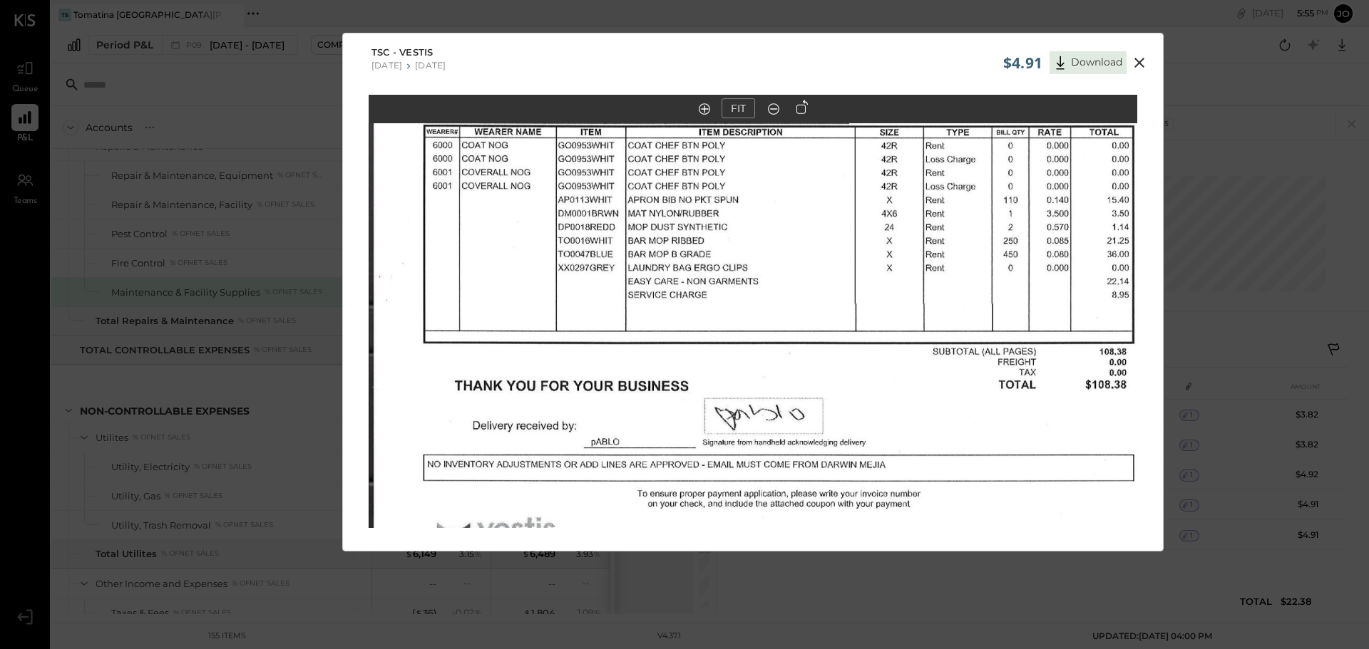
click at [1135, 64] on icon at bounding box center [1139, 63] width 10 height 10
